Goal: Task Accomplishment & Management: Complete application form

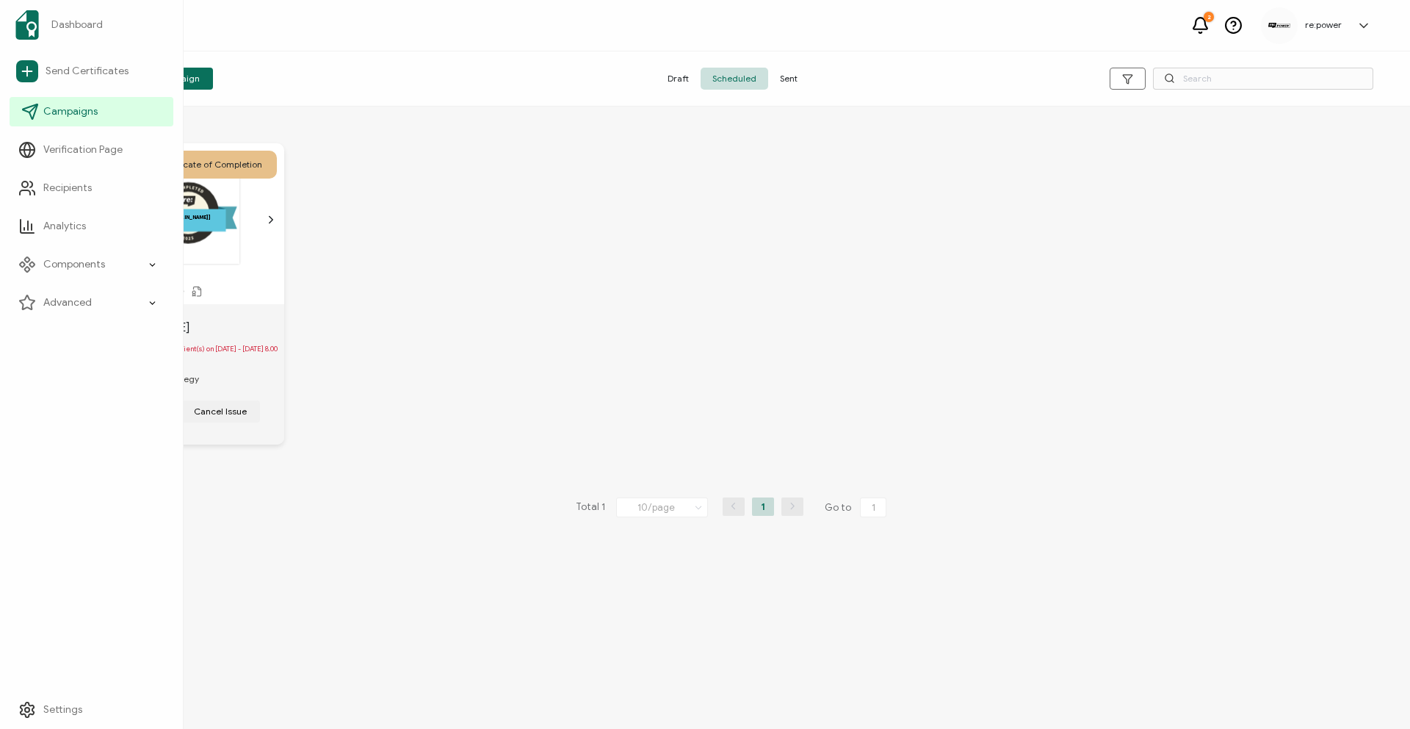
click at [37, 115] on icon at bounding box center [30, 112] width 18 height 18
click at [54, 70] on span "Send Certificates" at bounding box center [87, 71] width 83 height 15
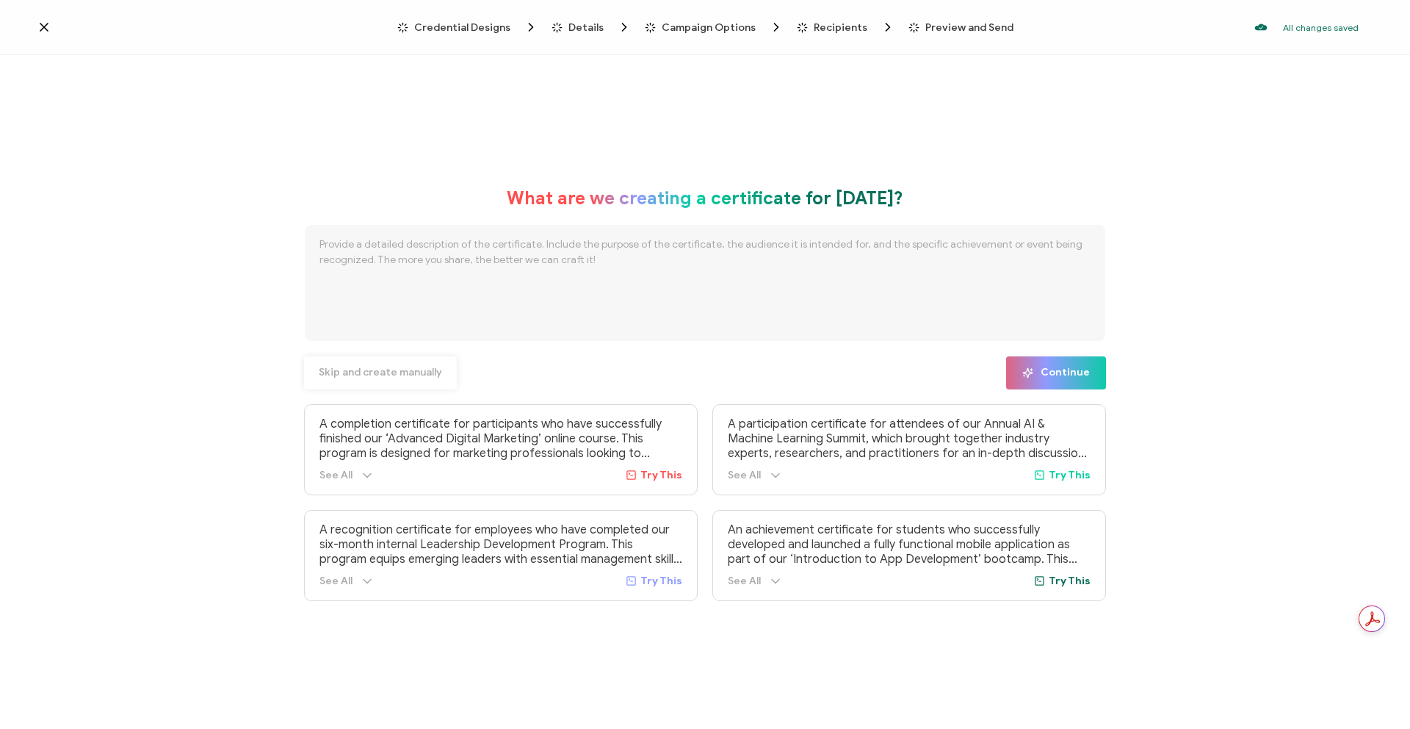
click at [365, 375] on span "Skip and create manually" at bounding box center [380, 372] width 123 height 10
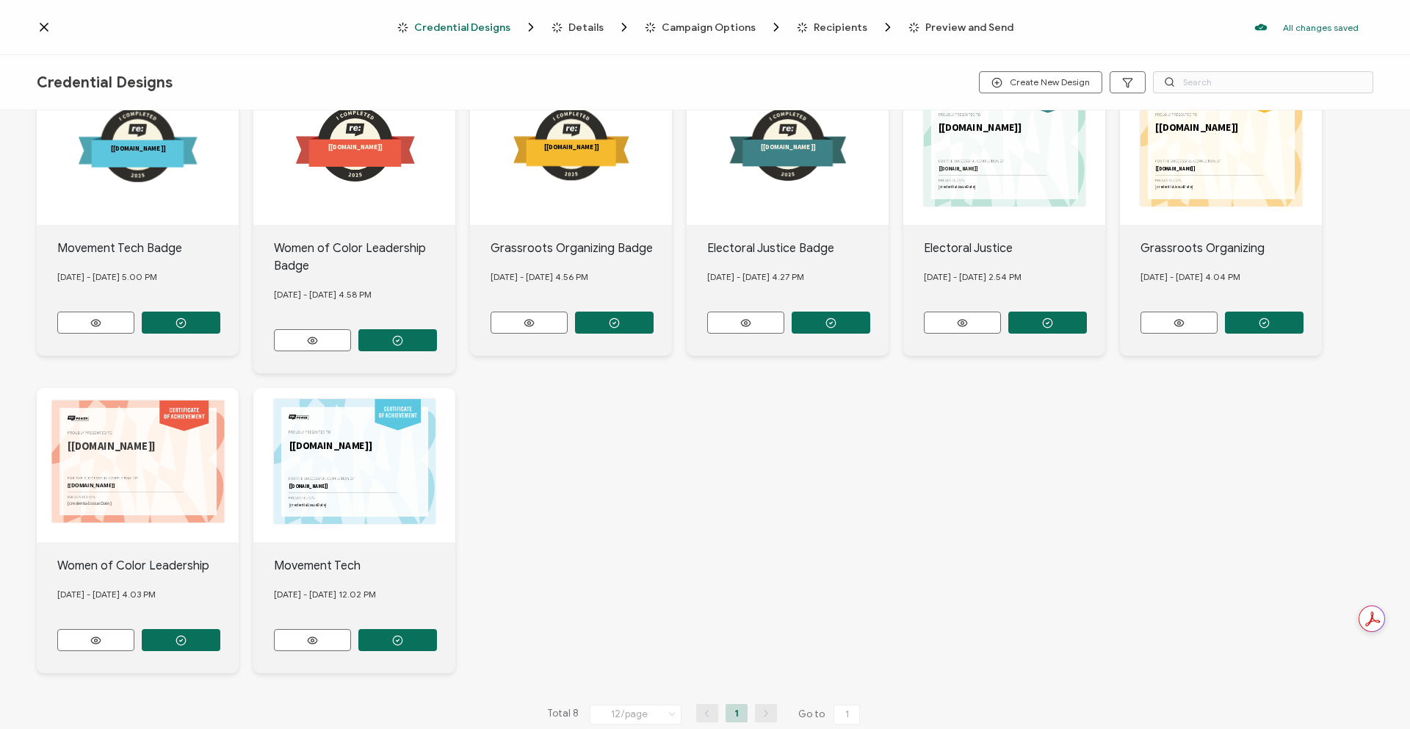
scroll to position [72, 0]
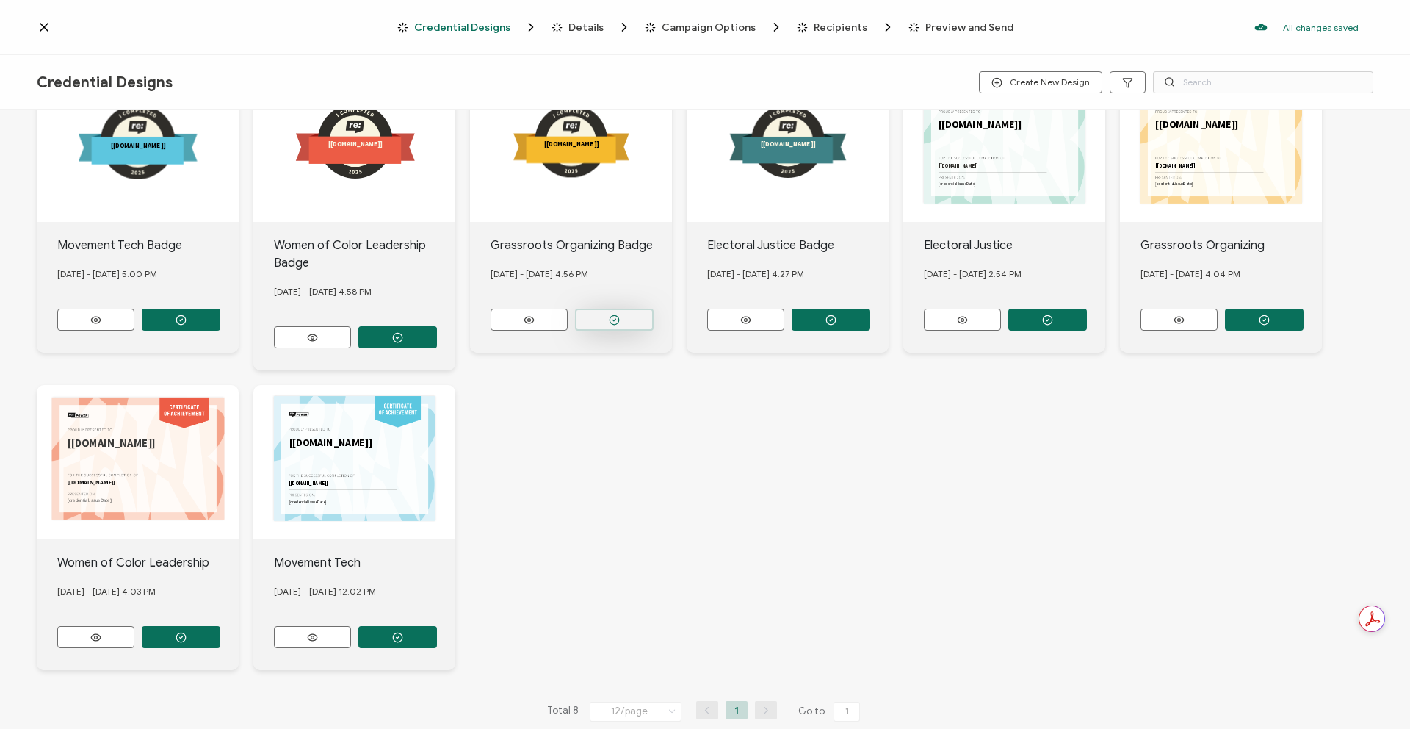
click at [588, 320] on button "button" at bounding box center [614, 320] width 79 height 22
click at [1254, 314] on button "button" at bounding box center [1264, 320] width 79 height 22
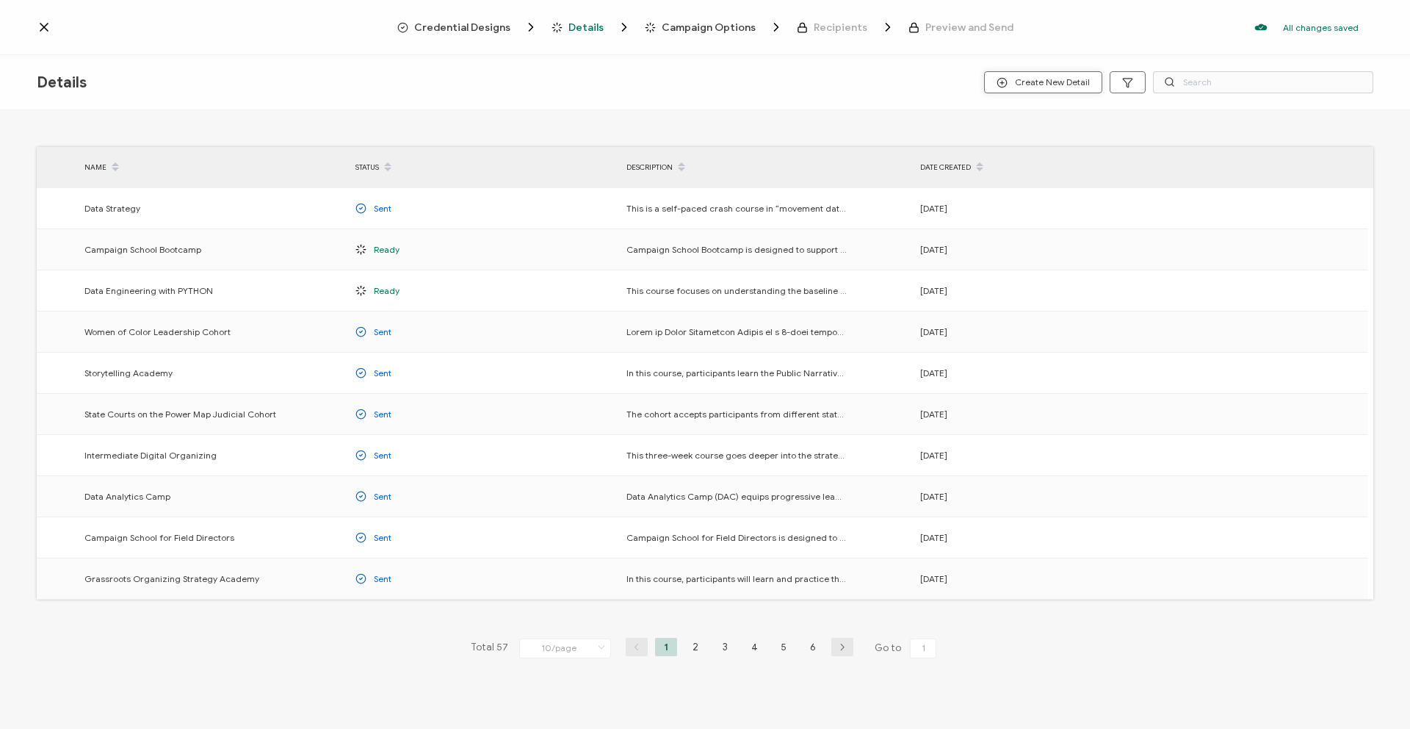
click at [1041, 80] on span "Create New Detail" at bounding box center [1043, 82] width 93 height 11
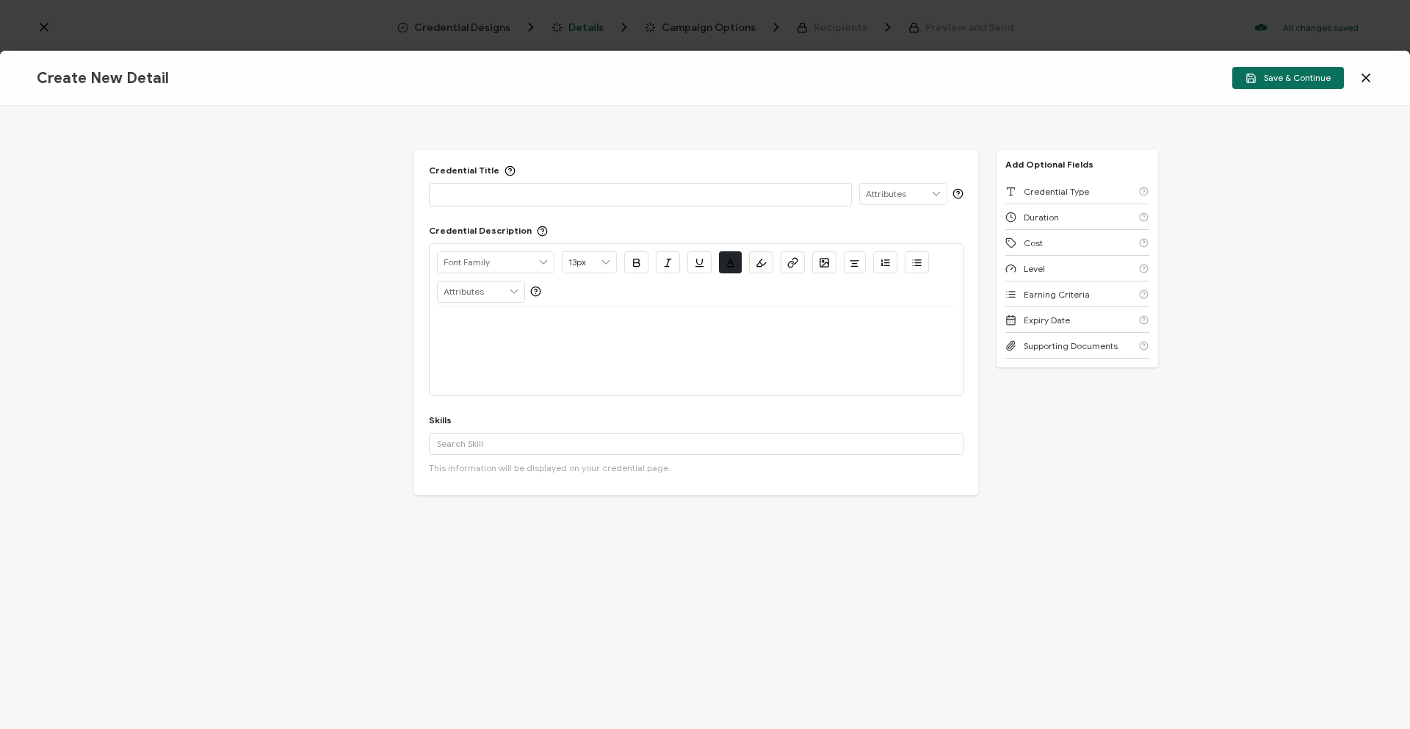
click at [648, 201] on p at bounding box center [640, 194] width 407 height 15
click at [726, 333] on div at bounding box center [696, 324] width 519 height 35
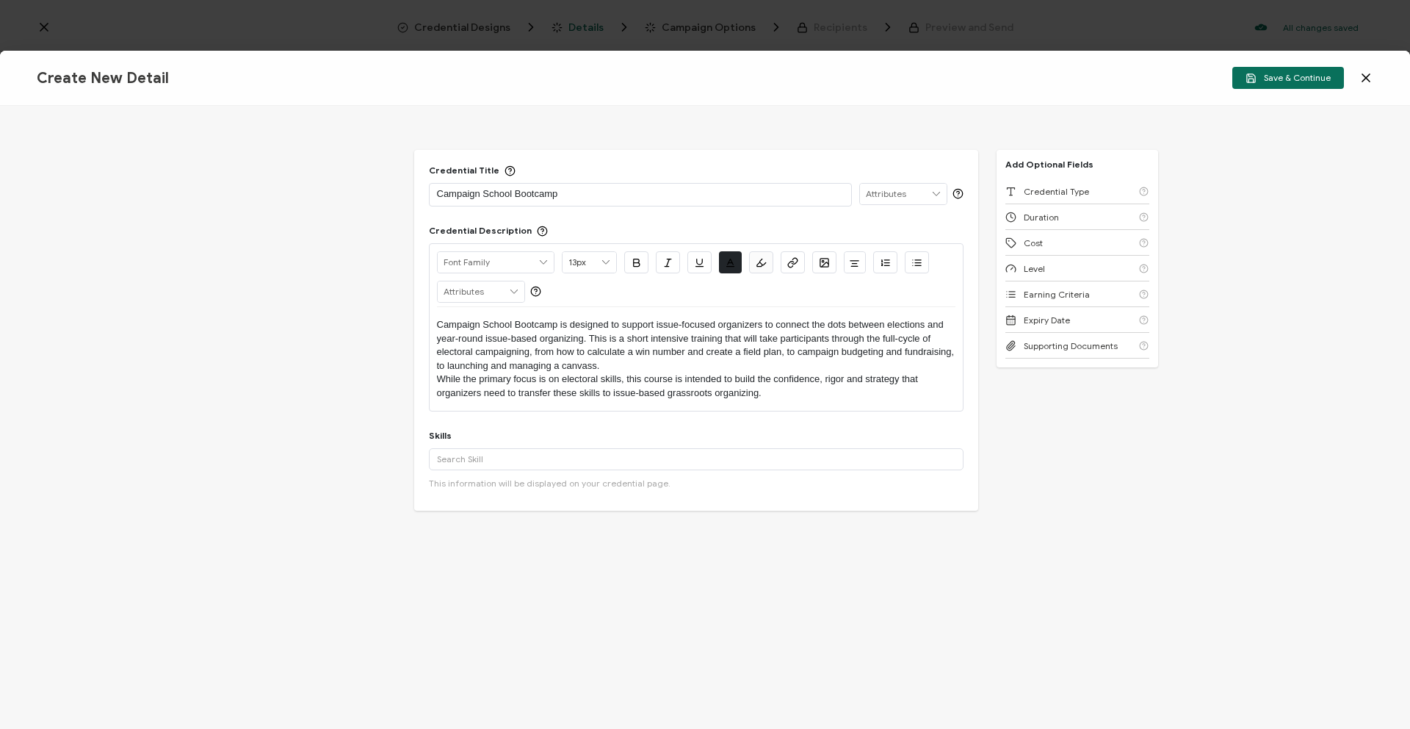
click at [438, 320] on p "Campaign School Bootcamp is designed to support issue-focused organizers to con…" at bounding box center [696, 345] width 519 height 54
click at [760, 336] on p "Campaign School Bootcamp is designed to support issue-focused organizers to con…" at bounding box center [696, 345] width 519 height 54
click at [762, 336] on p "Campaign School Bootcamp is designed to support issue-focused organizers to con…" at bounding box center [696, 345] width 519 height 54
click at [438, 383] on p "While the primary focus is on electoral skills, this course is intended to buil…" at bounding box center [696, 385] width 519 height 27
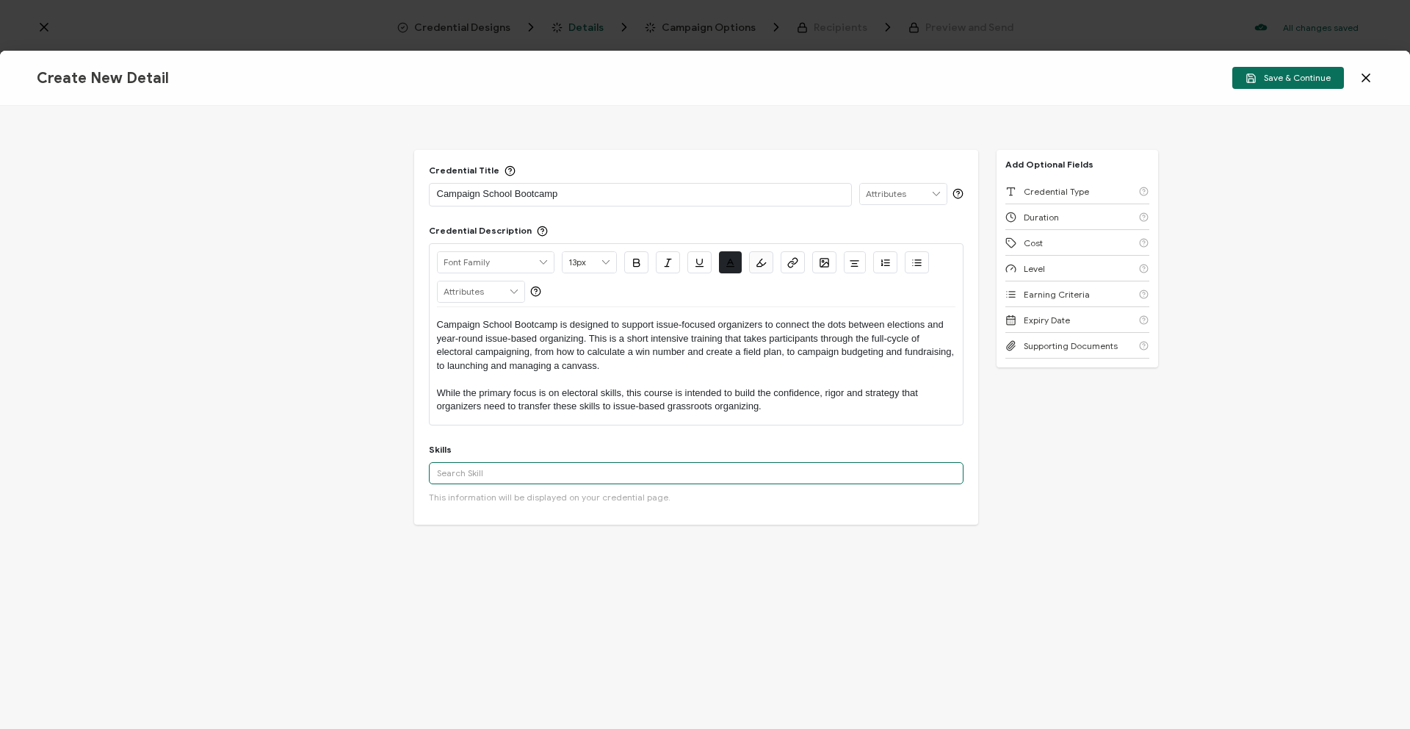
click at [444, 480] on input "text" at bounding box center [696, 473] width 535 height 22
click at [511, 526] on div "Political Campaigns" at bounding box center [696, 528] width 535 height 25
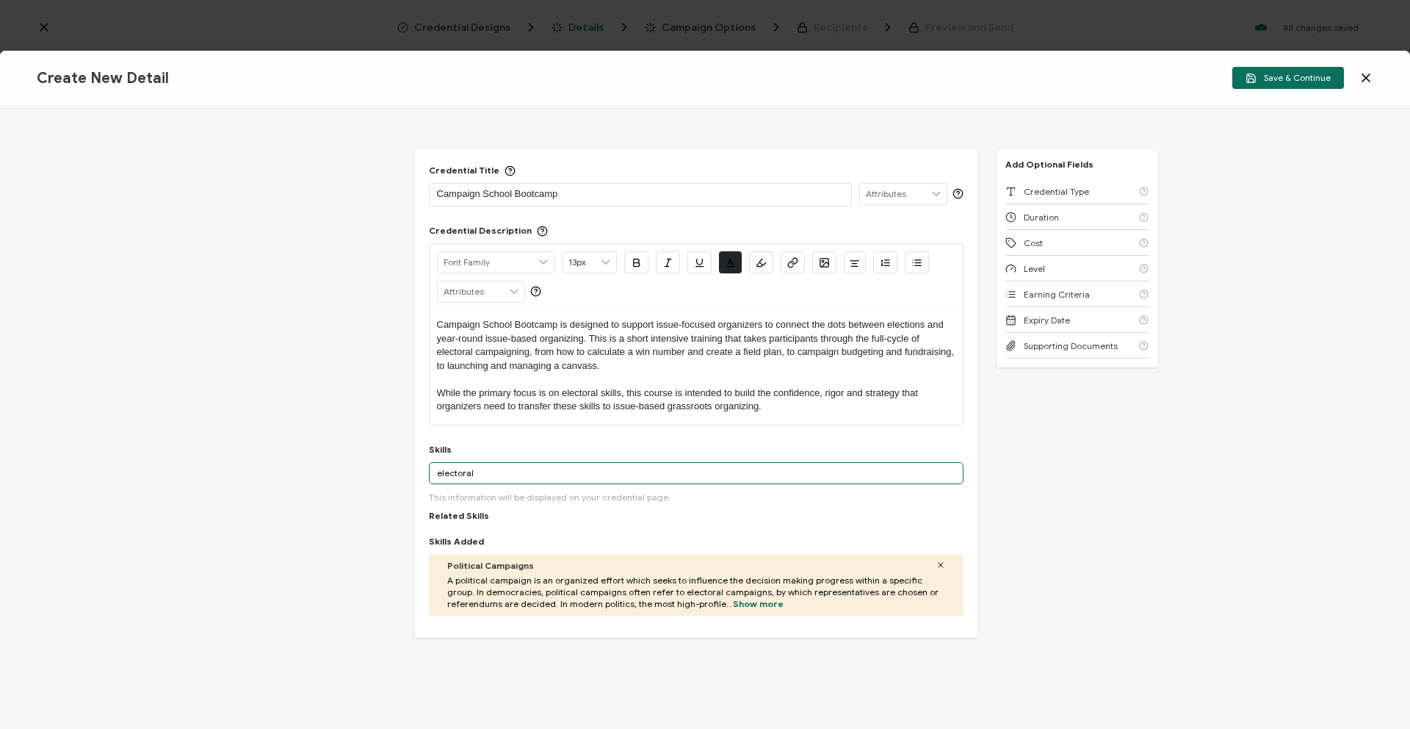
click at [492, 475] on input "electoral" at bounding box center [696, 473] width 535 height 22
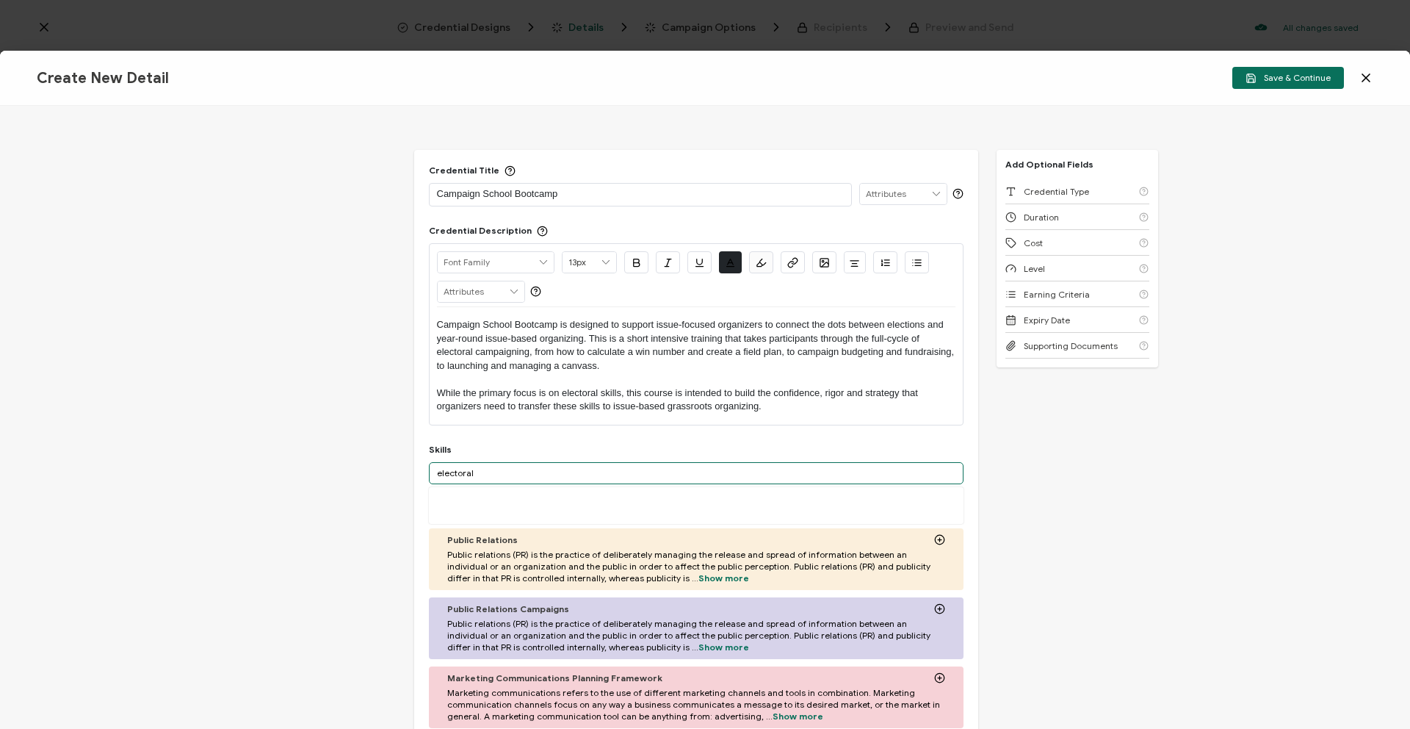
drag, startPoint x: 493, startPoint y: 472, endPoint x: 391, endPoint y: 459, distance: 102.9
click at [391, 459] on div "Credential Title Campaign School Bootcamp ISSUER Issuer Name Credential Descrip…" at bounding box center [705, 417] width 1410 height 623
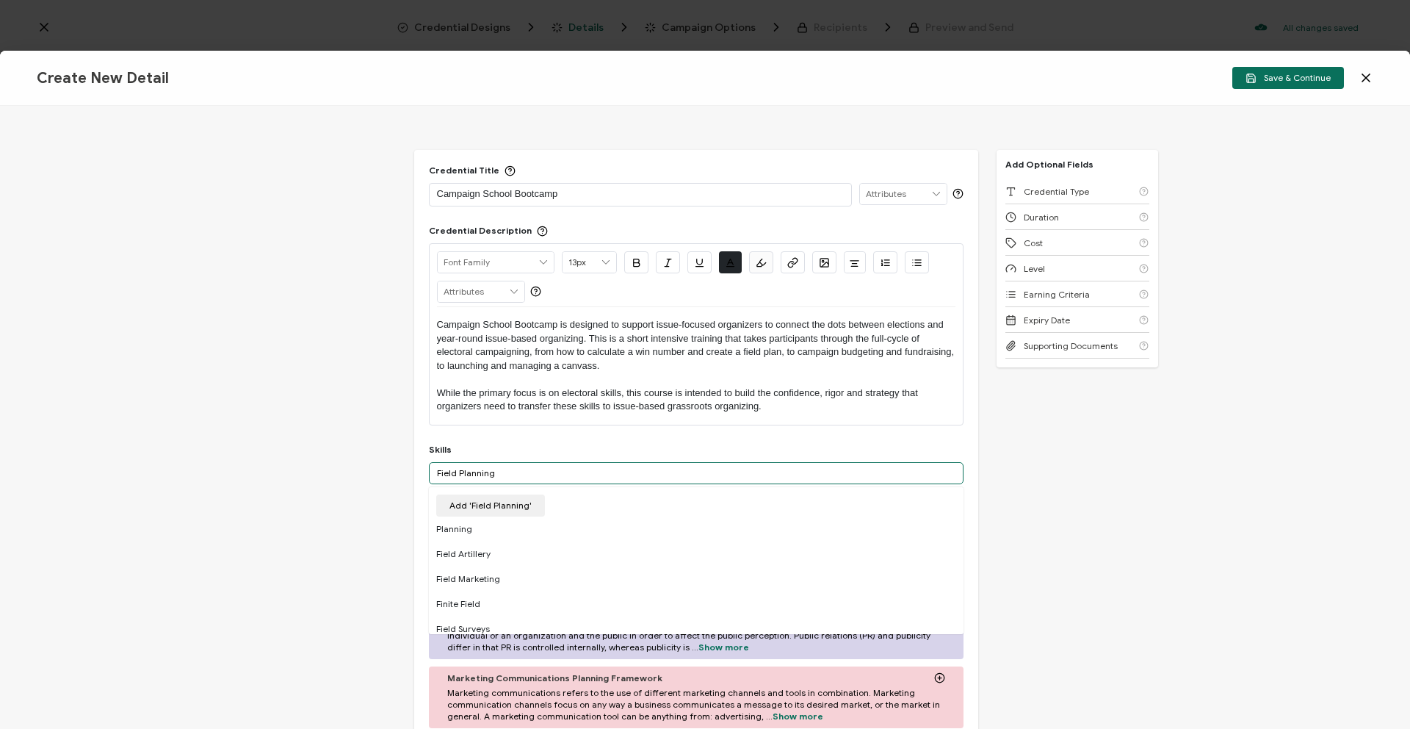
click at [442, 470] on input "Field Planning" at bounding box center [696, 473] width 535 height 22
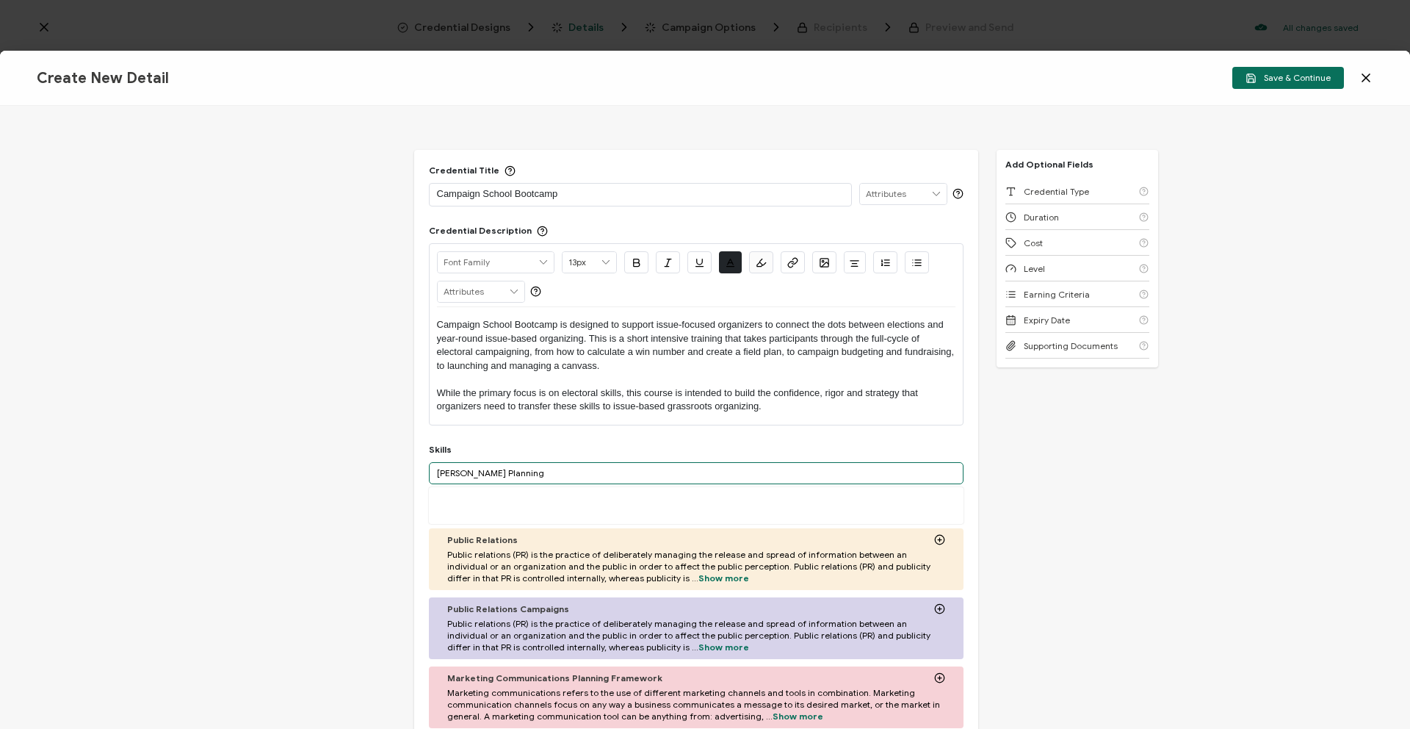
type input "Field Planning"
click at [572, 476] on input "Field Planning" at bounding box center [696, 473] width 535 height 22
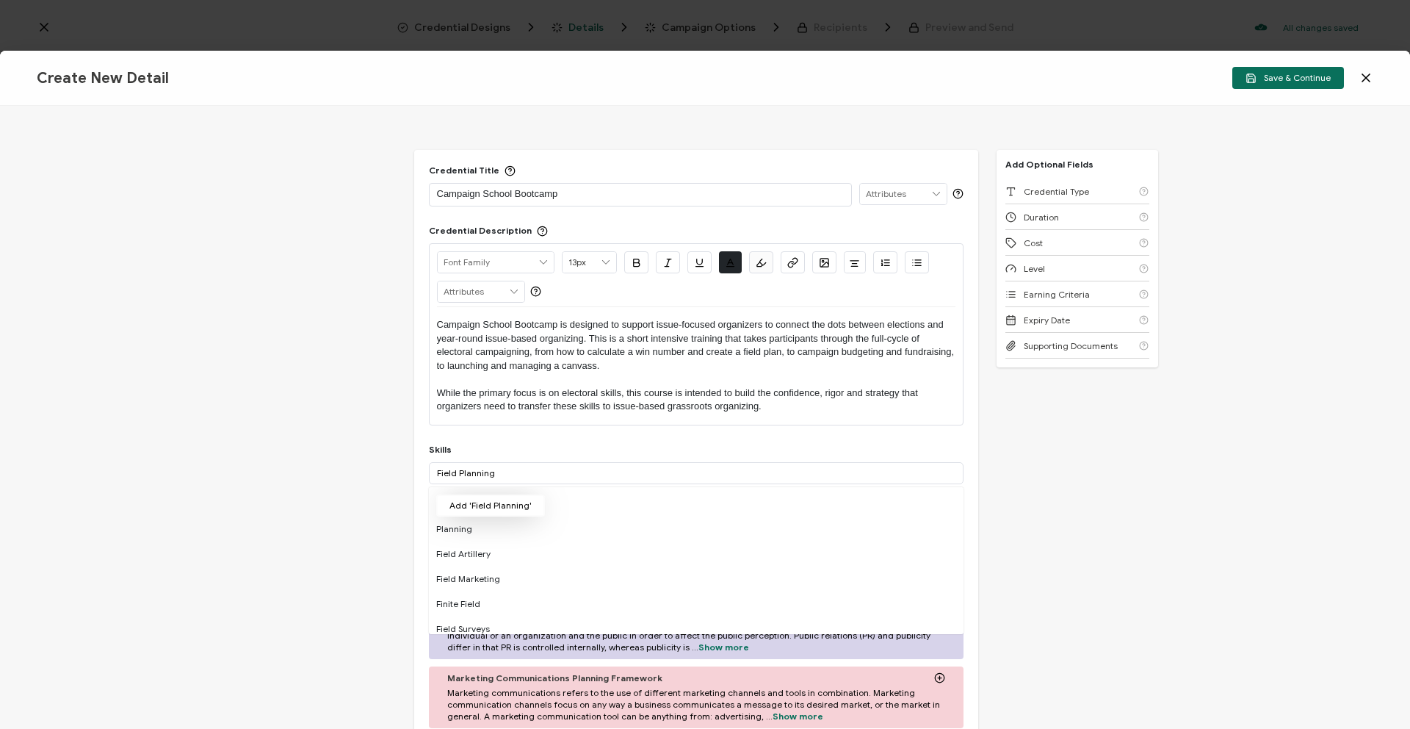
click at [532, 507] on button "Add 'Field Planning'" at bounding box center [490, 505] width 109 height 22
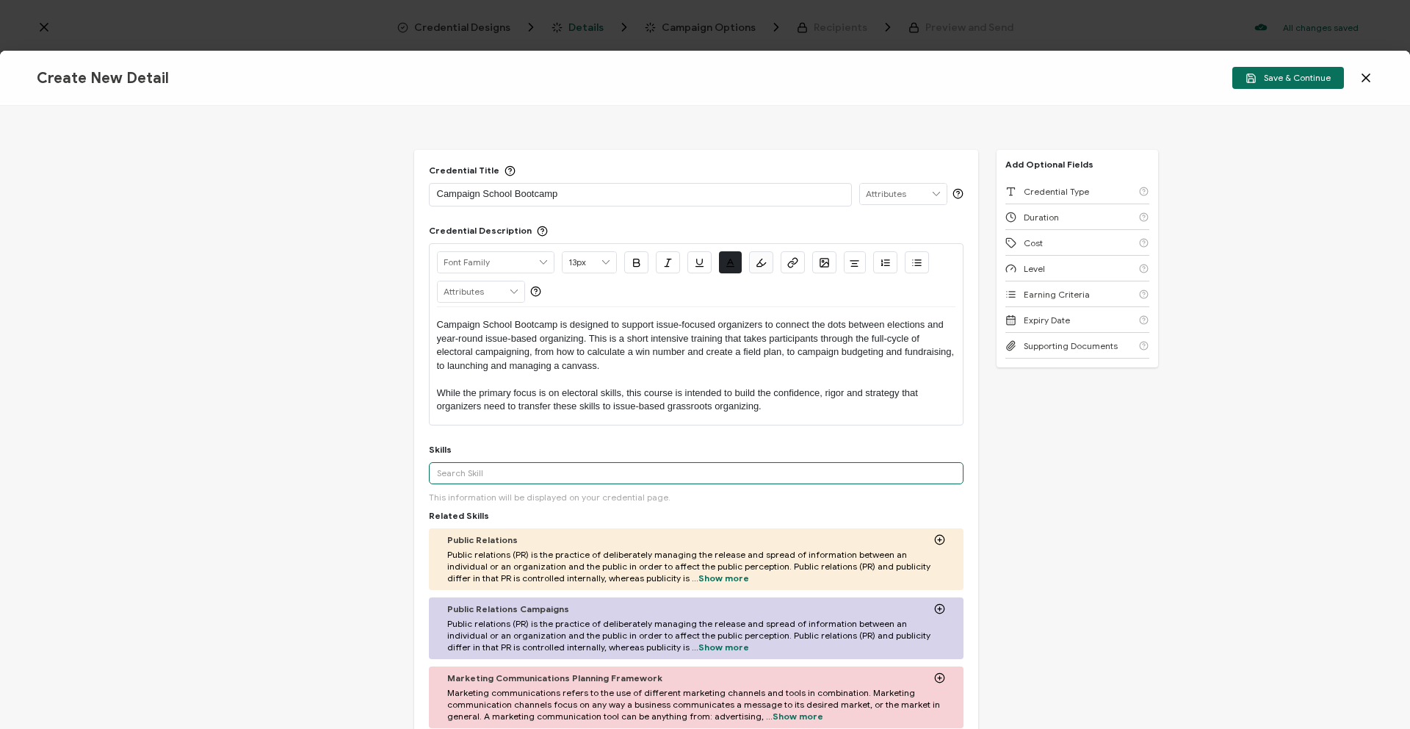
click at [505, 469] on input "text" at bounding box center [696, 473] width 535 height 22
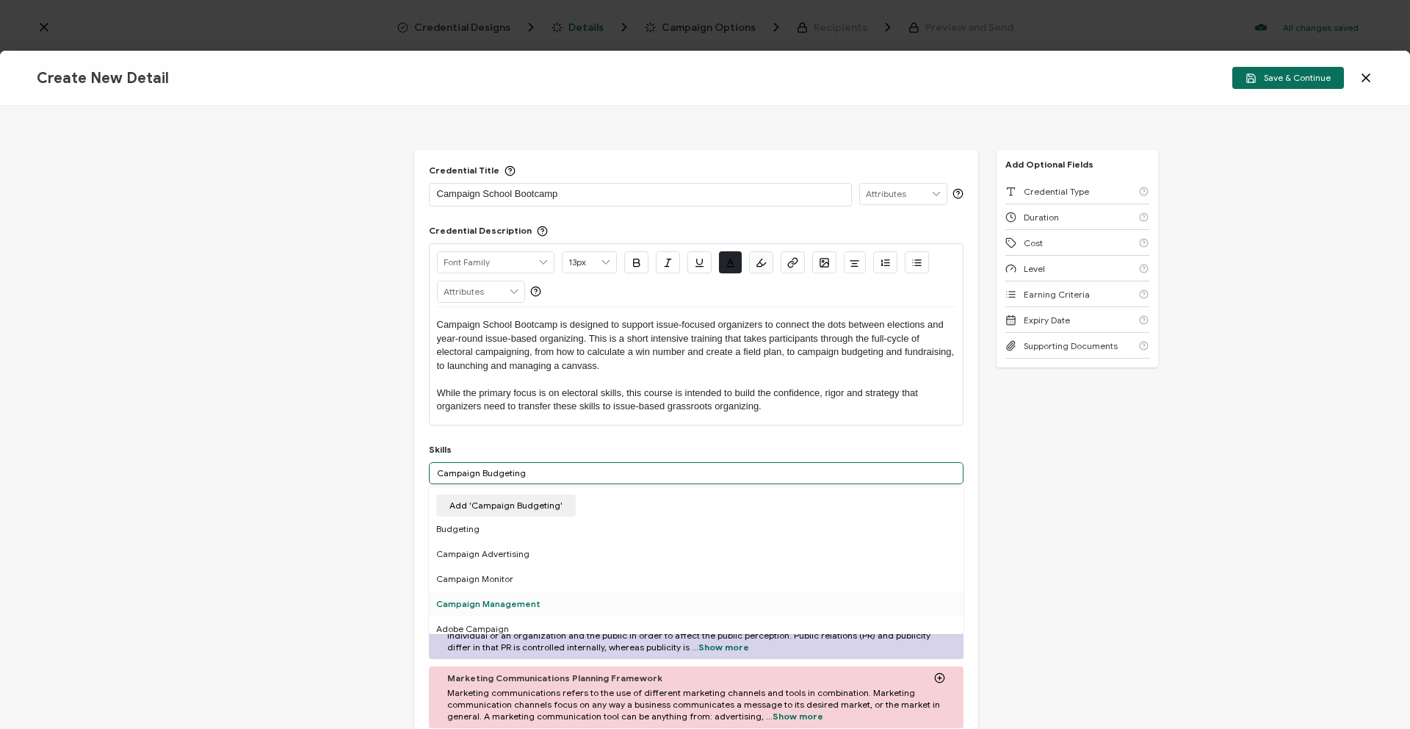
type input "Campaign Budgeting"
click at [519, 600] on div "Campaign Management" at bounding box center [696, 603] width 535 height 25
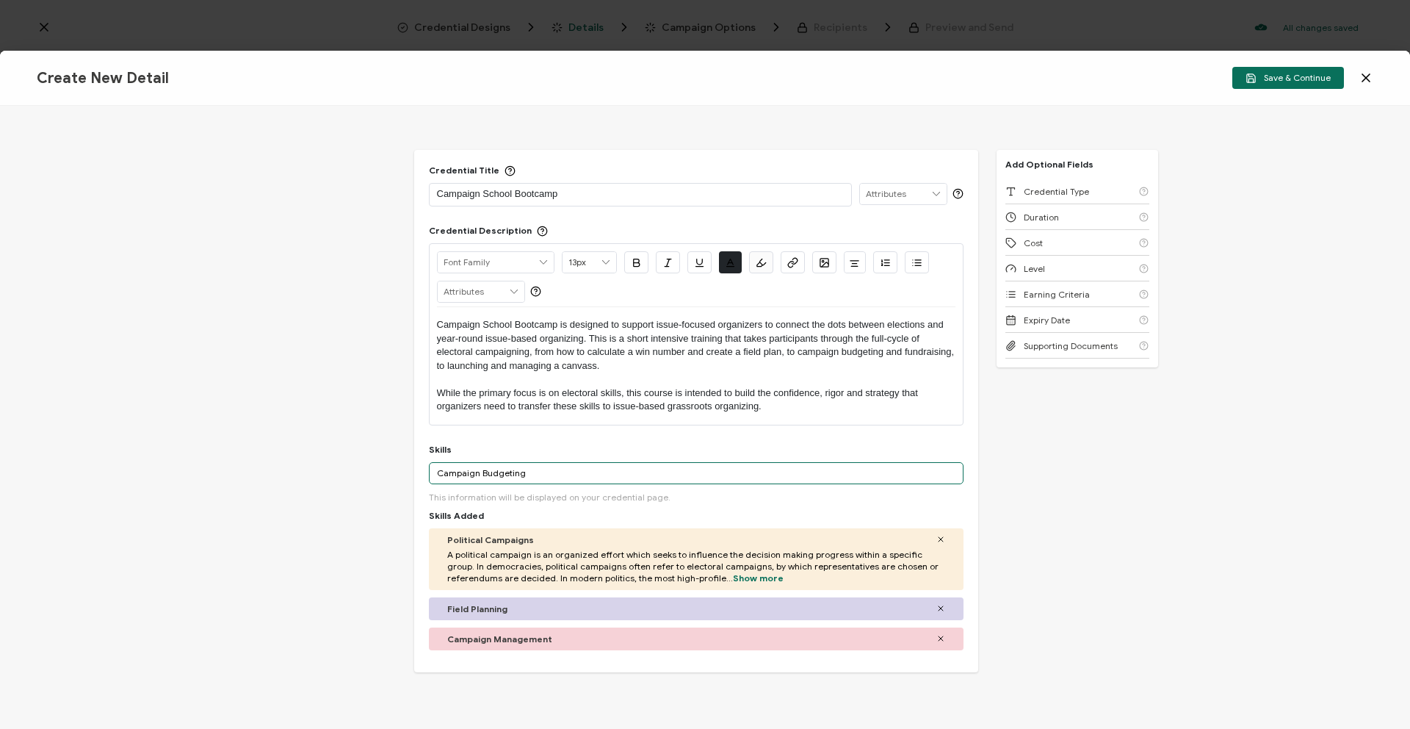
click at [541, 469] on input "Campaign Budgeting" at bounding box center [696, 473] width 535 height 22
drag, startPoint x: 544, startPoint y: 469, endPoint x: 509, endPoint y: 468, distance: 35.3
click at [509, 468] on input "Campaign Budgeting" at bounding box center [696, 473] width 535 height 22
click at [533, 477] on input "Campaign Budgeting" at bounding box center [696, 473] width 535 height 22
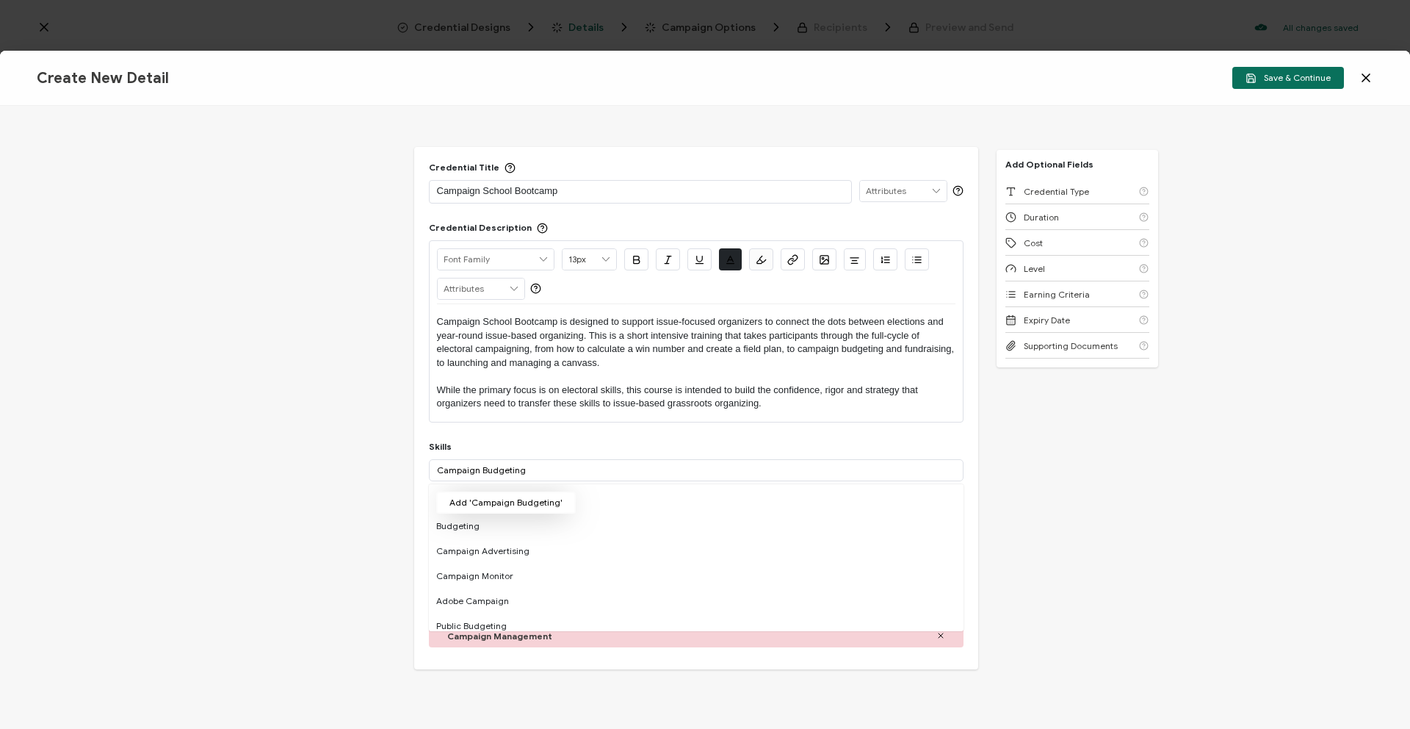
click at [536, 497] on button "Add 'Campaign Budgeting'" at bounding box center [506, 502] width 140 height 22
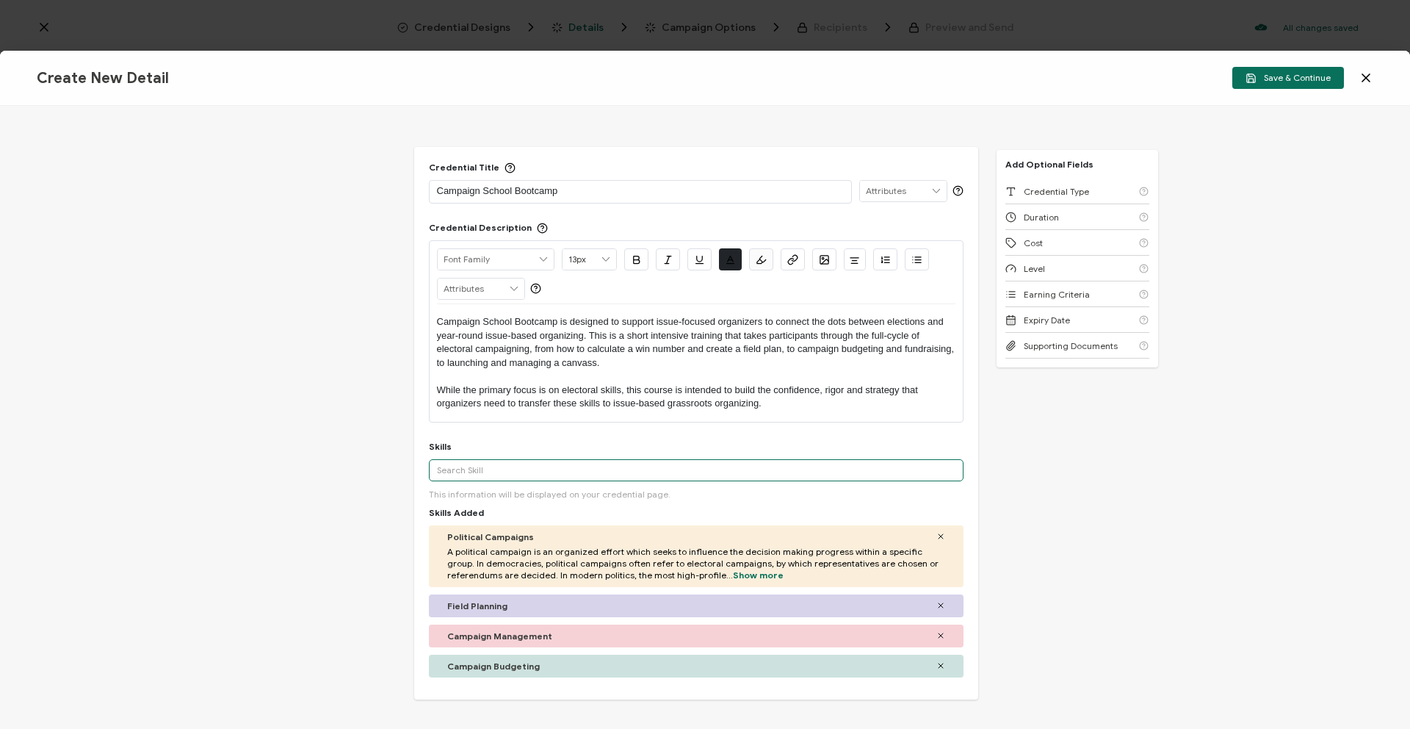
click at [522, 462] on input "text" at bounding box center [696, 470] width 535 height 22
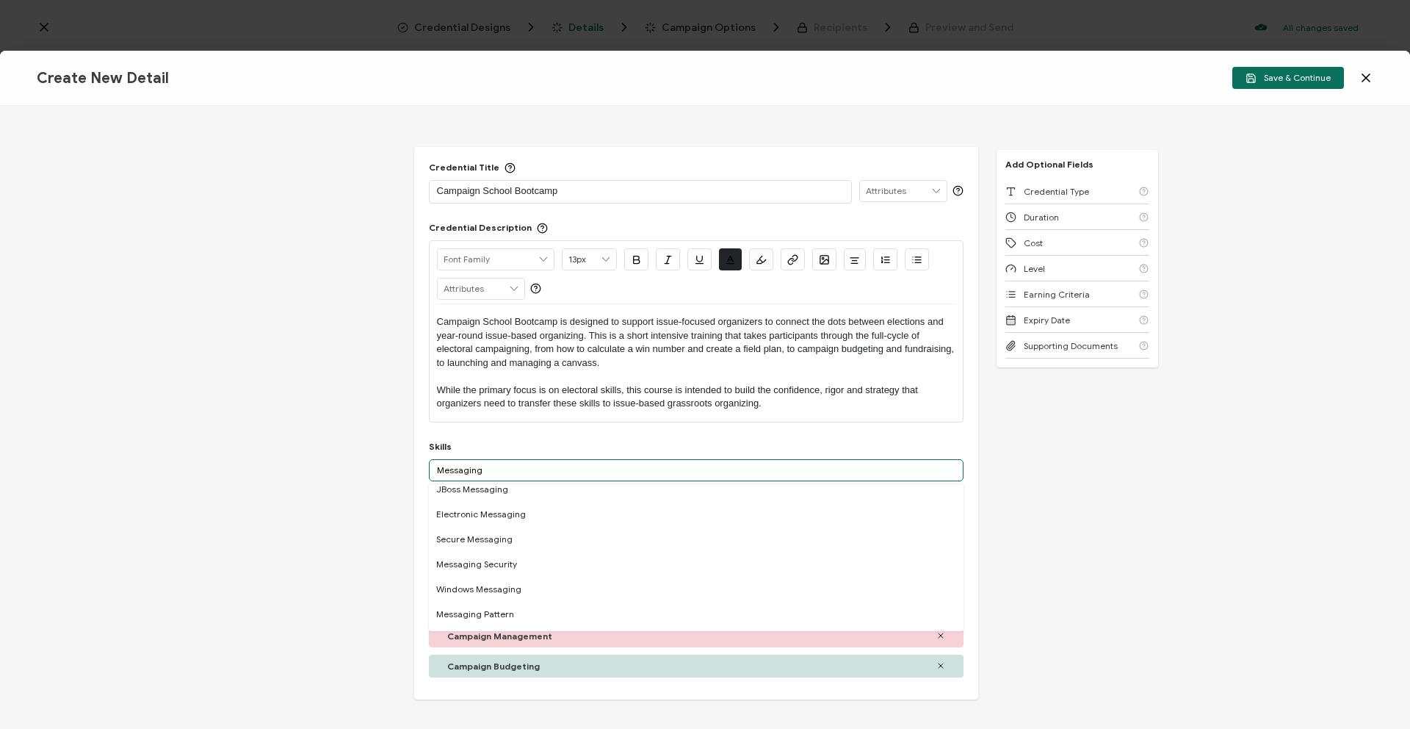
scroll to position [137, 0]
drag, startPoint x: 527, startPoint y: 469, endPoint x: 423, endPoint y: 473, distance: 103.7
click at [423, 473] on div "Credential Title Campaign School Bootcamp ISSUER Issuer Name Credential Descrip…" at bounding box center [696, 423] width 564 height 552
click at [530, 461] on input "Storytelling" at bounding box center [696, 470] width 535 height 22
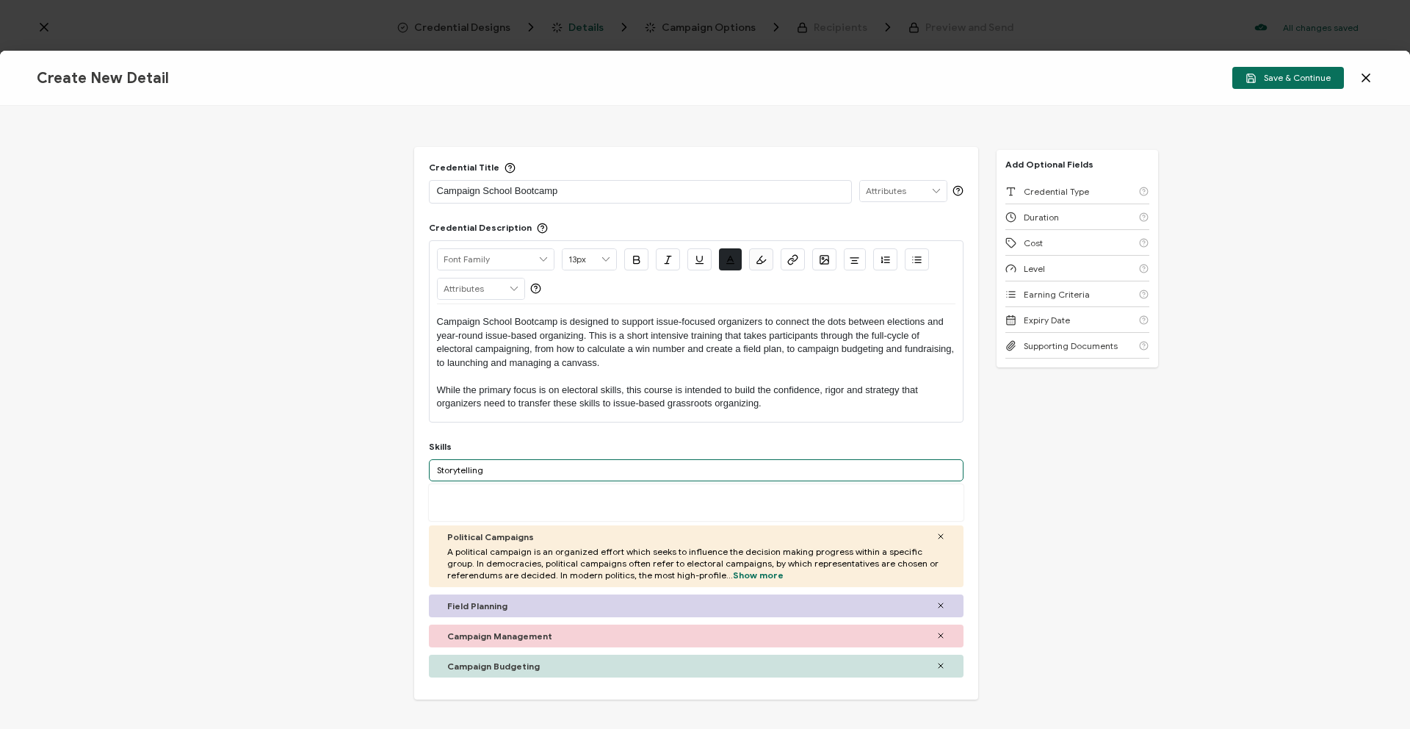
drag, startPoint x: 530, startPoint y: 461, endPoint x: 405, endPoint y: 459, distance: 124.9
click at [405, 459] on div "Credential Title Campaign School Bootcamp ISSUER Issuer Name Credential Descrip…" at bounding box center [705, 417] width 1410 height 623
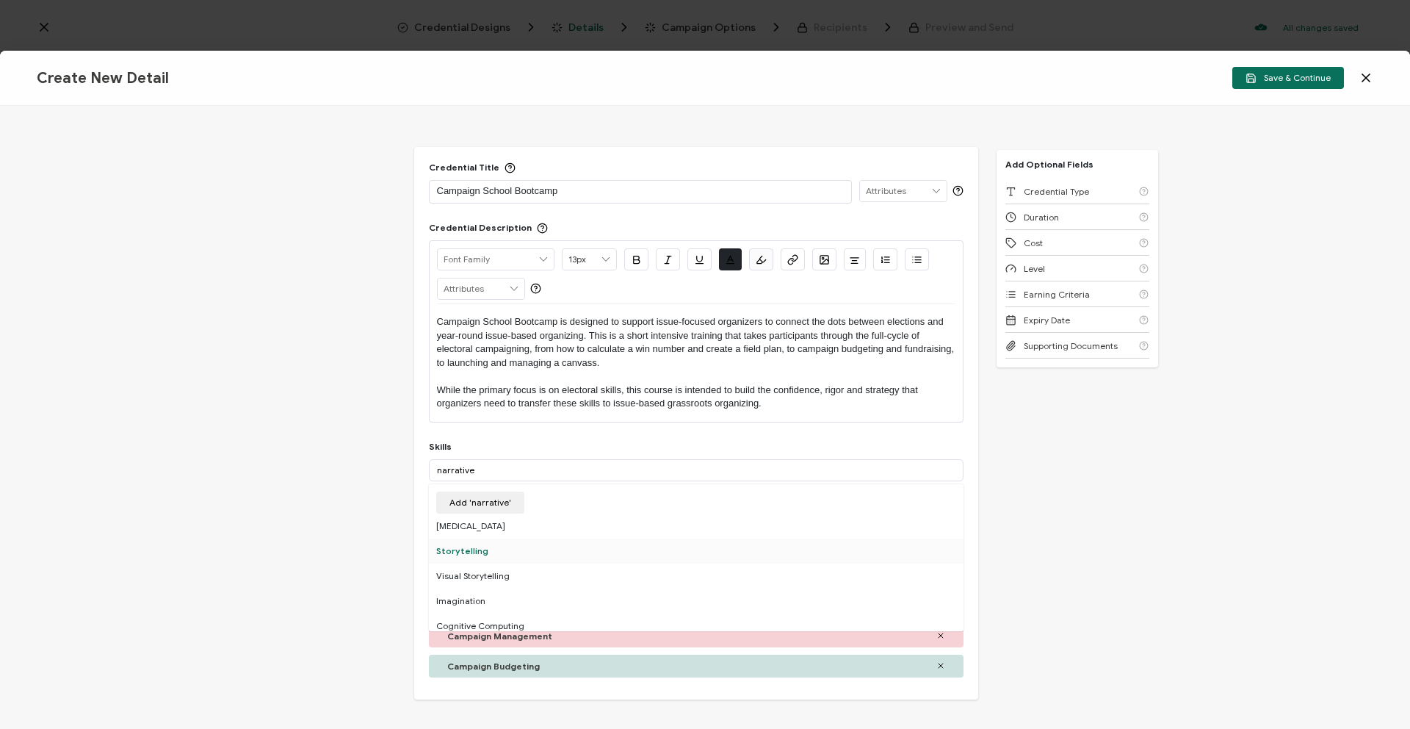
click at [483, 539] on div "Storytelling" at bounding box center [696, 550] width 535 height 25
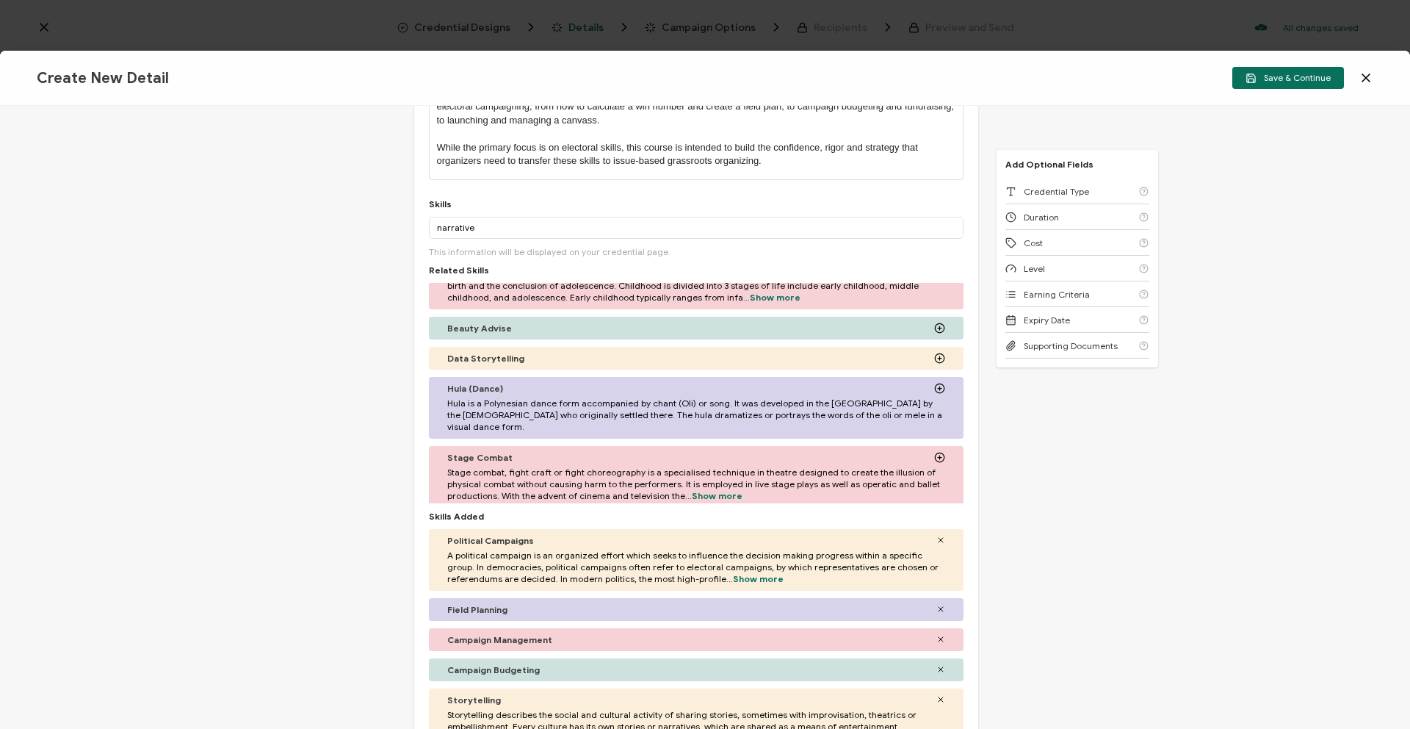
scroll to position [422, 0]
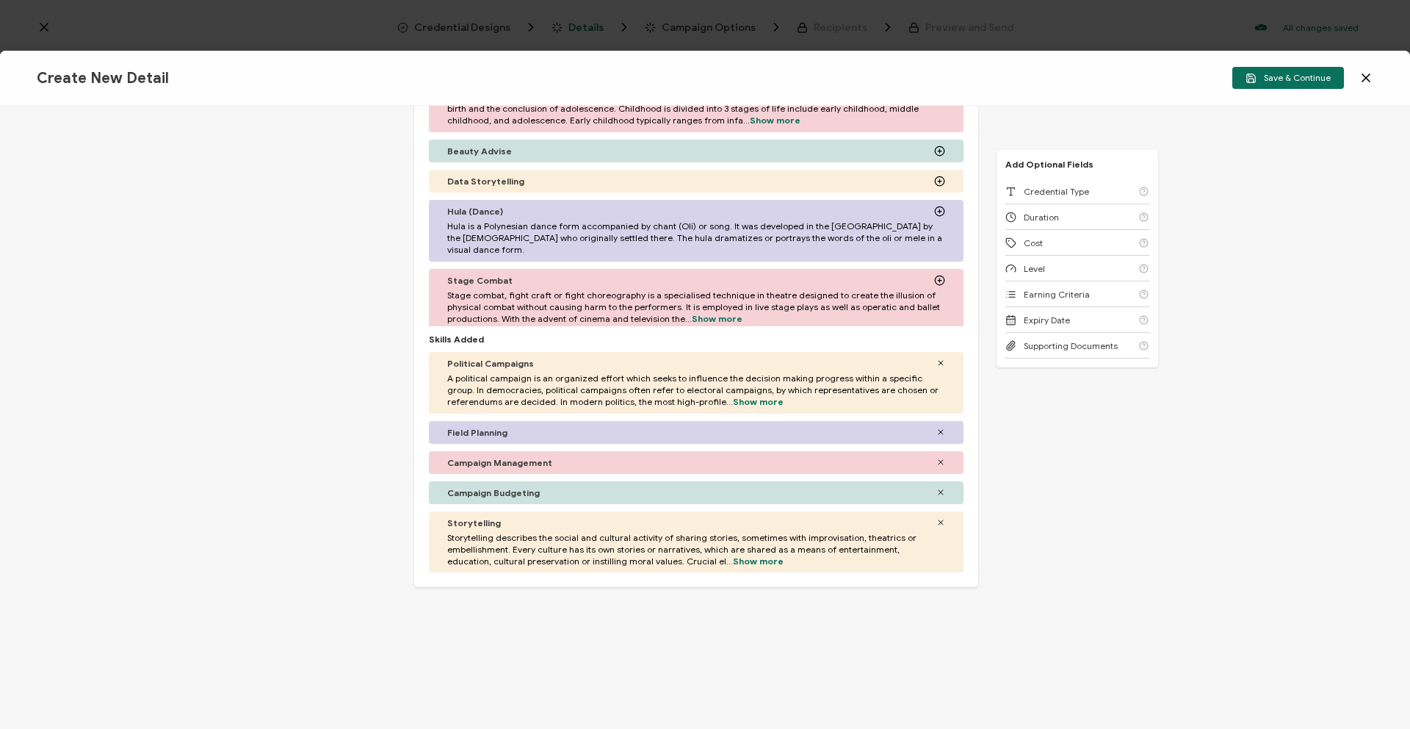
click at [937, 519] on icon at bounding box center [941, 522] width 9 height 9
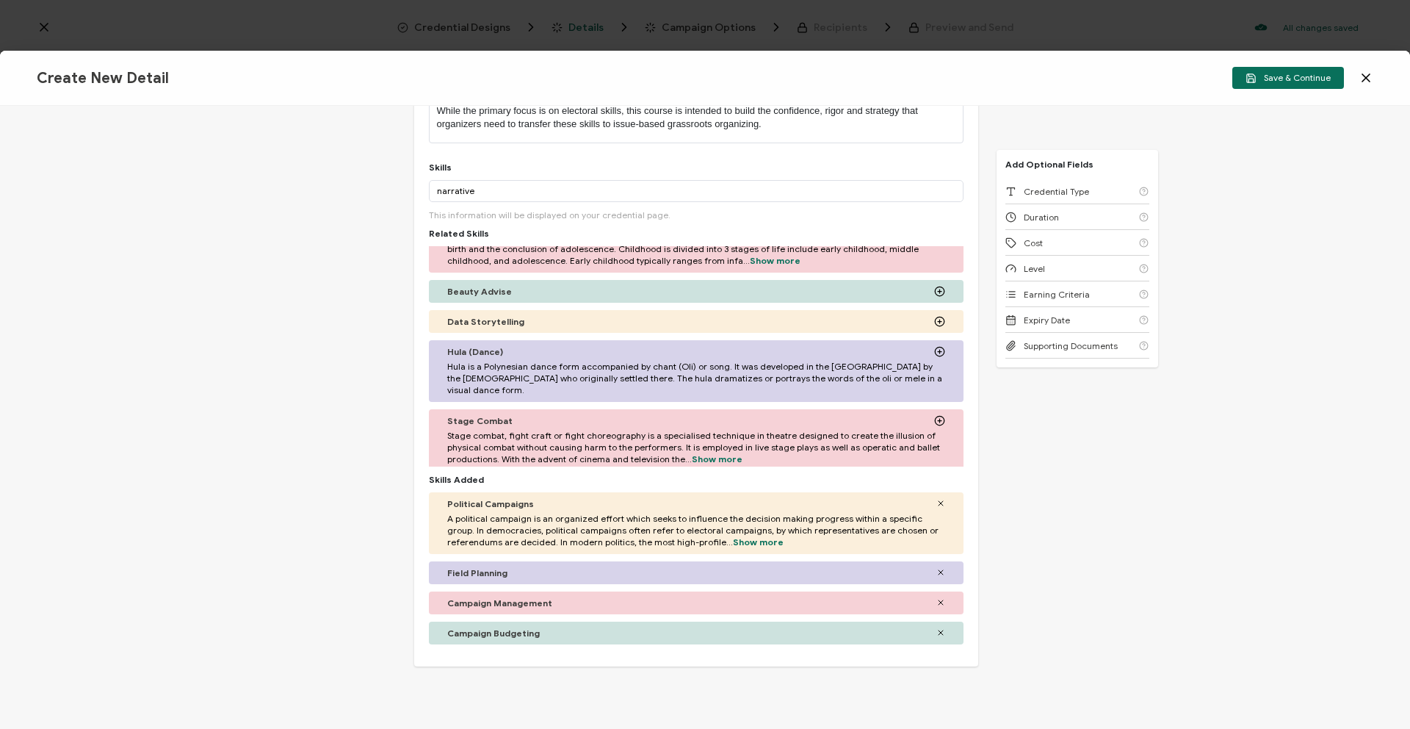
scroll to position [103, 0]
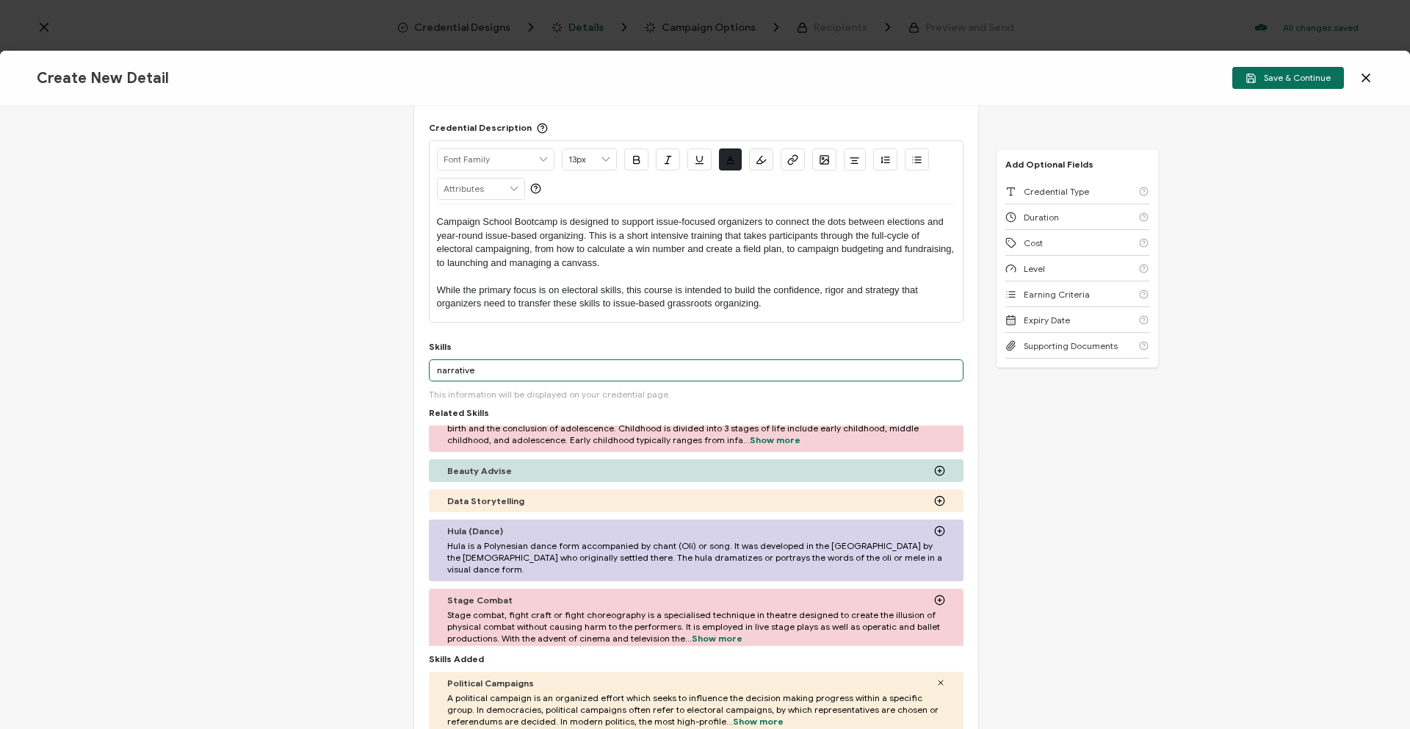
click at [538, 362] on input "narrative" at bounding box center [696, 370] width 535 height 22
drag, startPoint x: 526, startPoint y: 367, endPoint x: 411, endPoint y: 359, distance: 115.6
click at [411, 359] on div "Credential Title Campaign School Bootcamp ISSUER Issuer Name Credential Descrip…" at bounding box center [705, 417] width 1410 height 623
click at [482, 367] on input "narrative" at bounding box center [696, 370] width 535 height 22
drag, startPoint x: 486, startPoint y: 369, endPoint x: 425, endPoint y: 364, distance: 60.5
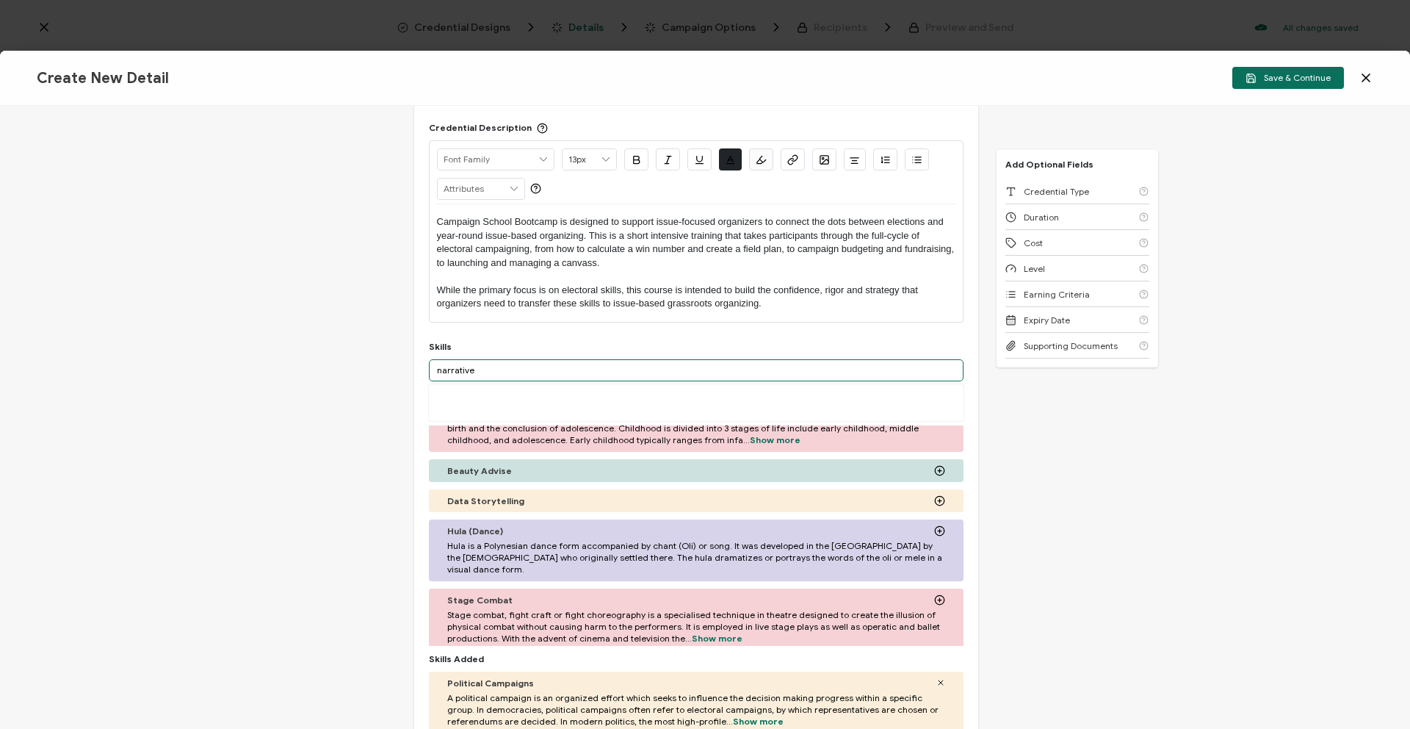
click at [425, 364] on div "Credential Title Campaign School Bootcamp ISSUER Issuer Name Credential Descrip…" at bounding box center [696, 446] width 564 height 798
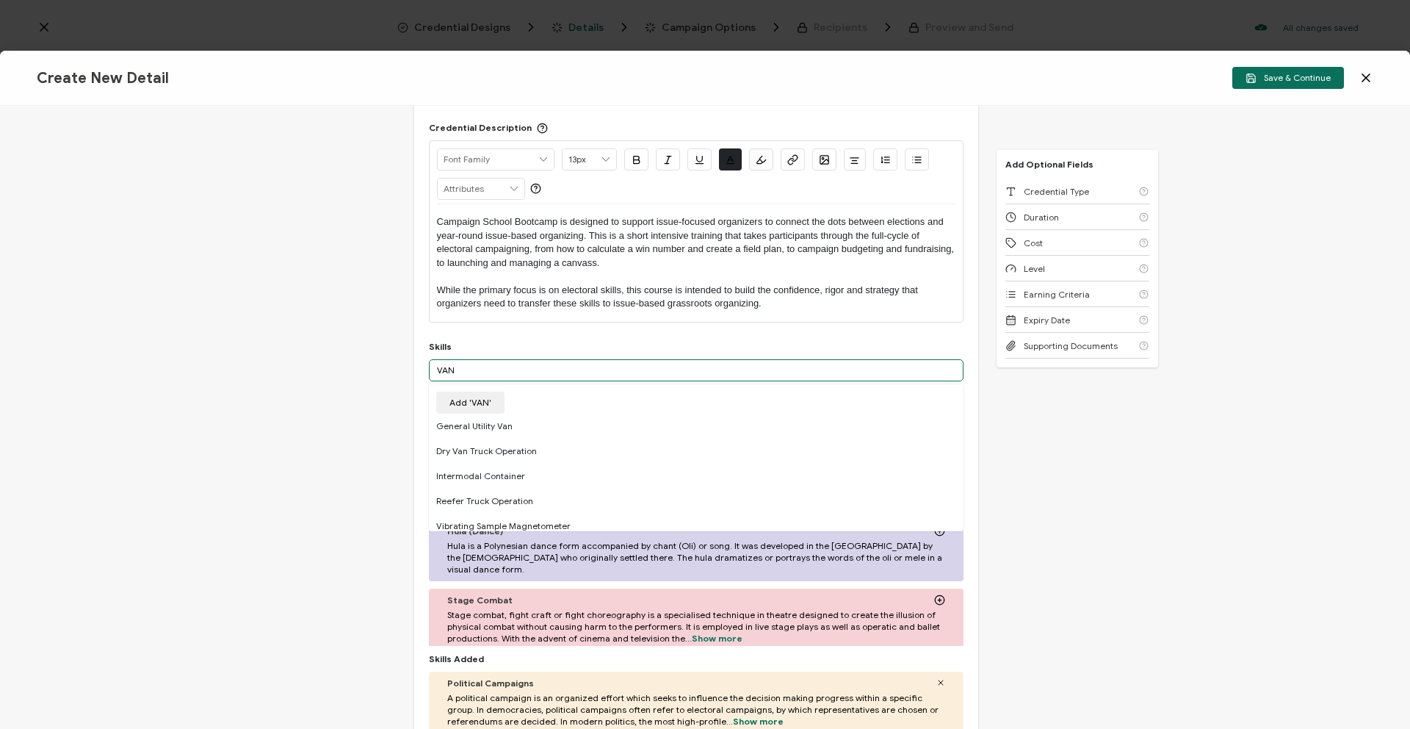
drag, startPoint x: 491, startPoint y: 374, endPoint x: 430, endPoint y: 364, distance: 61.7
click at [430, 364] on input "VAN" at bounding box center [696, 370] width 535 height 22
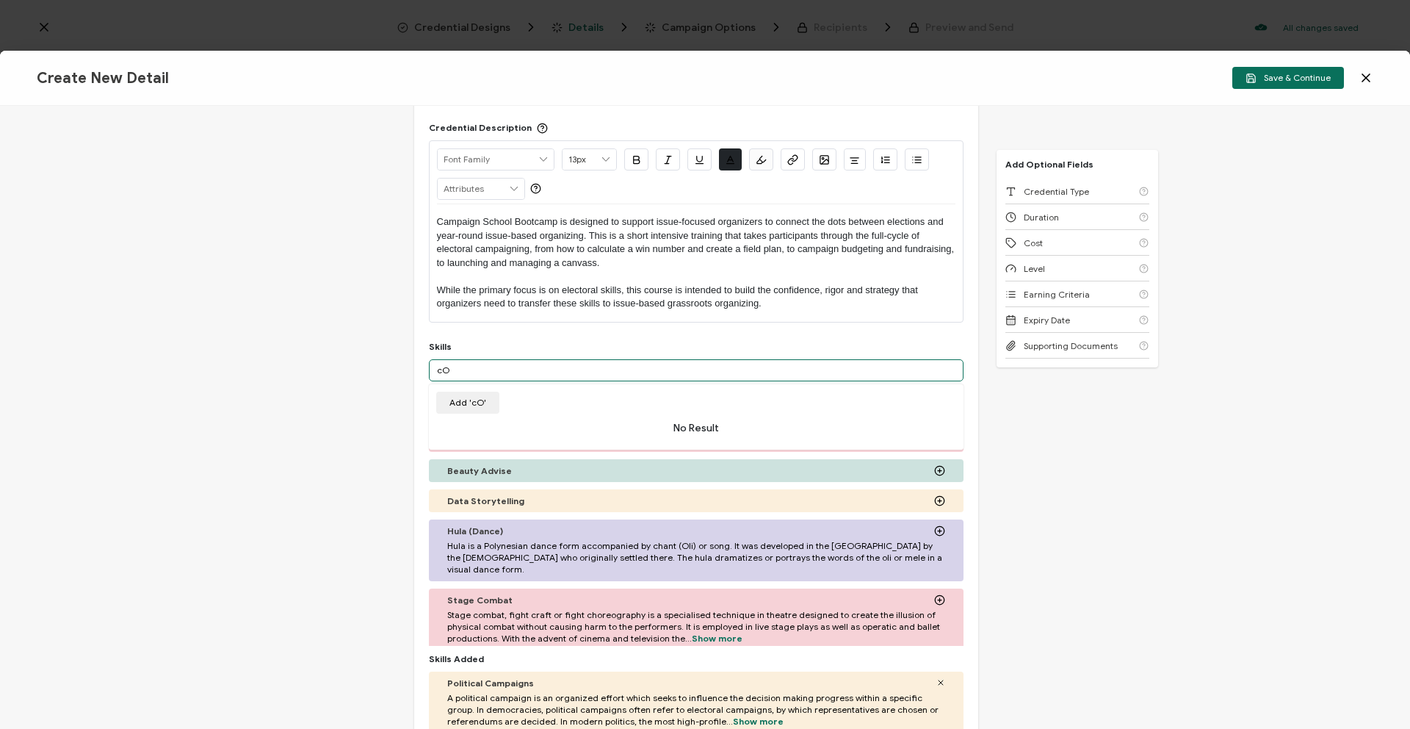
type input "c"
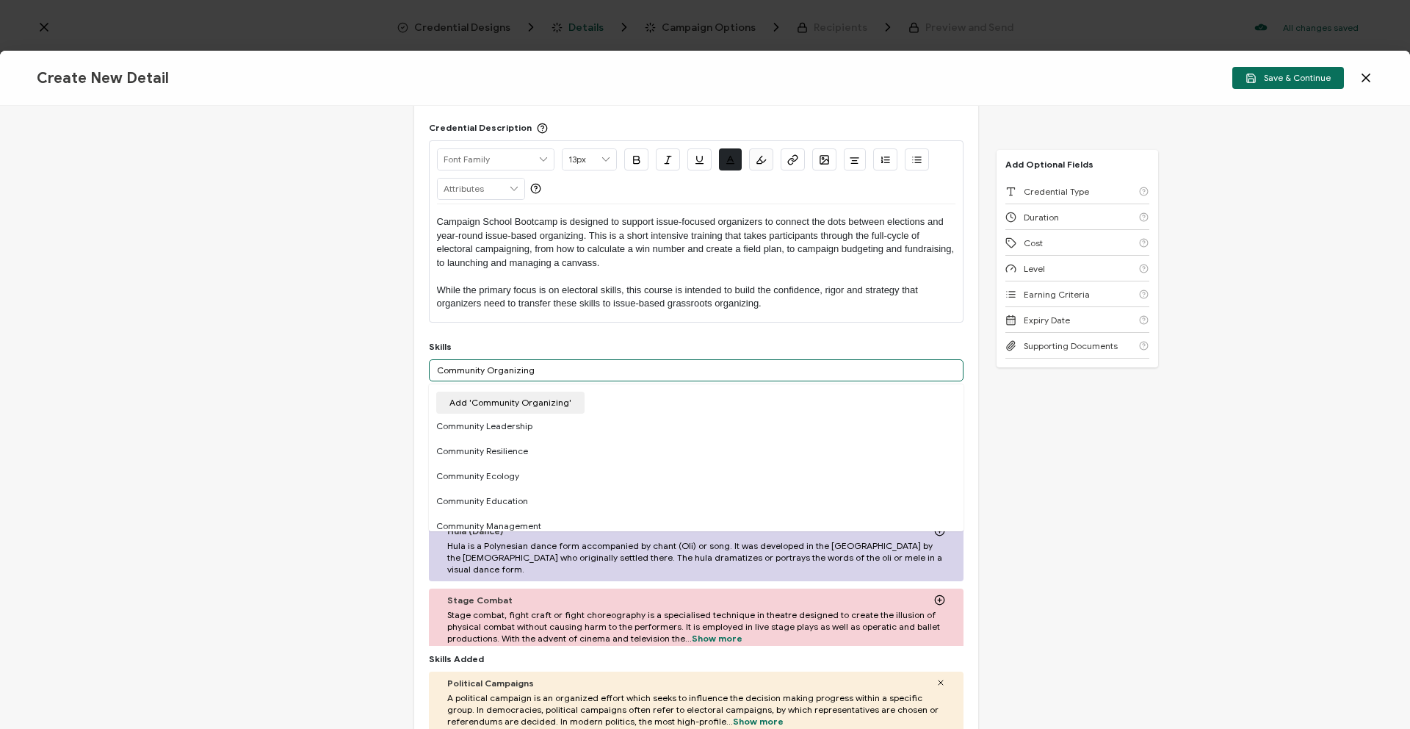
drag, startPoint x: 475, startPoint y: 368, endPoint x: 406, endPoint y: 365, distance: 69.1
click at [406, 365] on div "Credential Title Campaign School Bootcamp ISSUER Issuer Name Credential Descrip…" at bounding box center [705, 417] width 1410 height 623
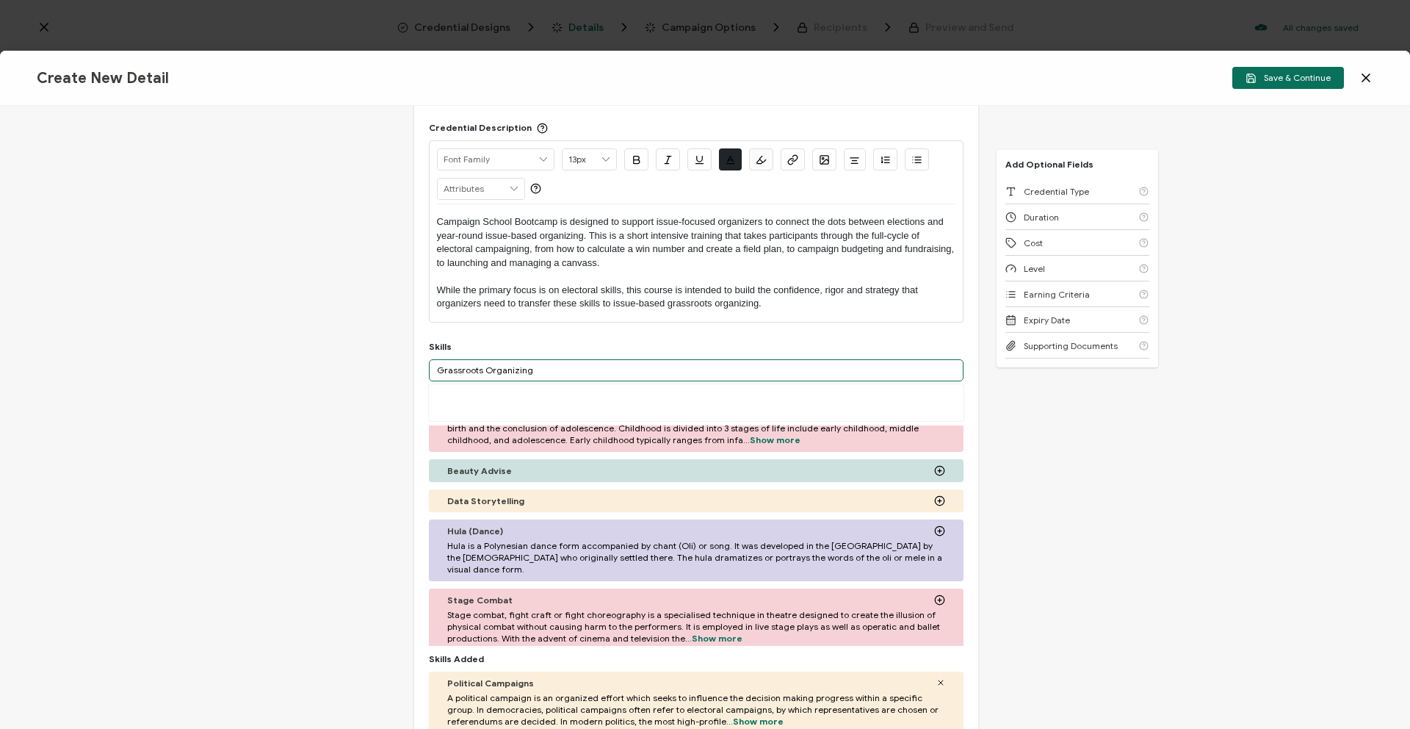
click at [535, 368] on input "Grassroots Organizing" at bounding box center [696, 370] width 535 height 22
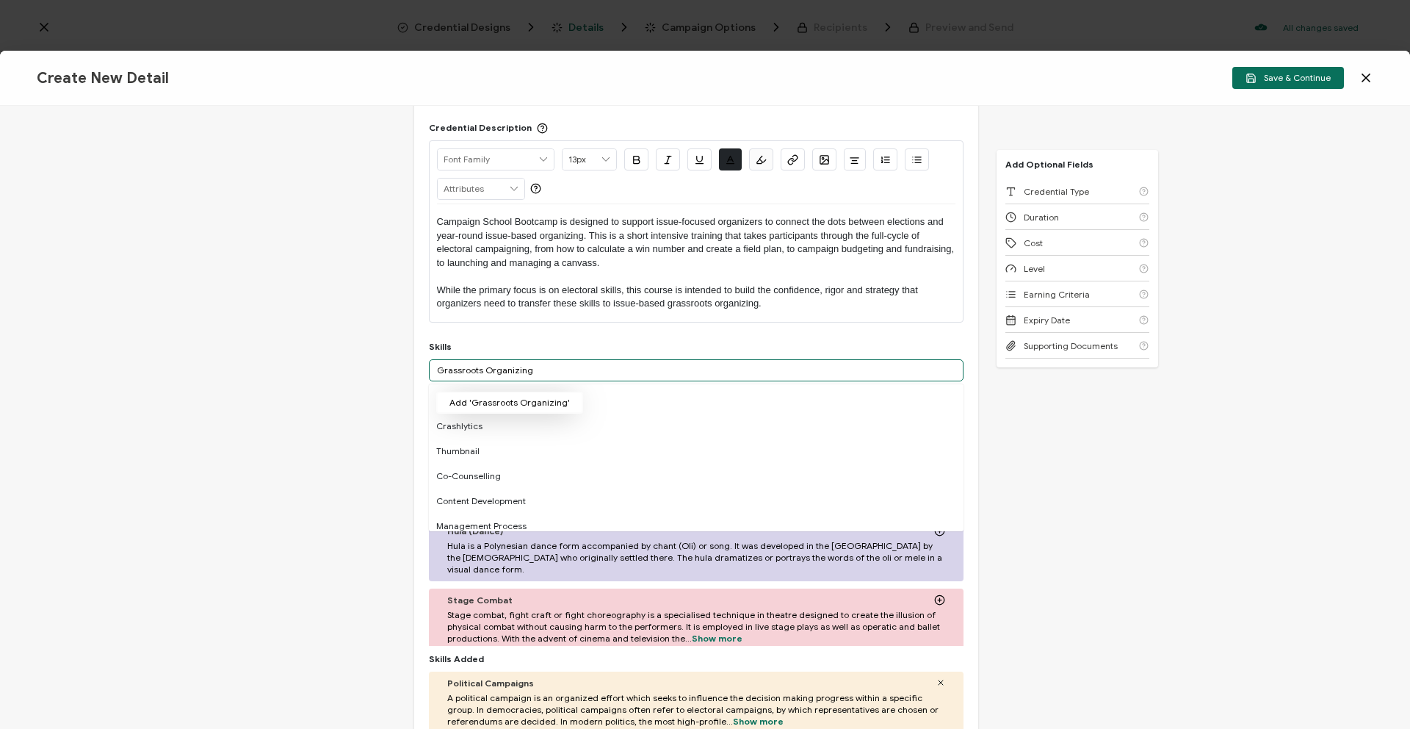
type input "Grassroots Organizing"
click at [538, 397] on button "Add 'Grassroots Organizing'" at bounding box center [509, 403] width 147 height 22
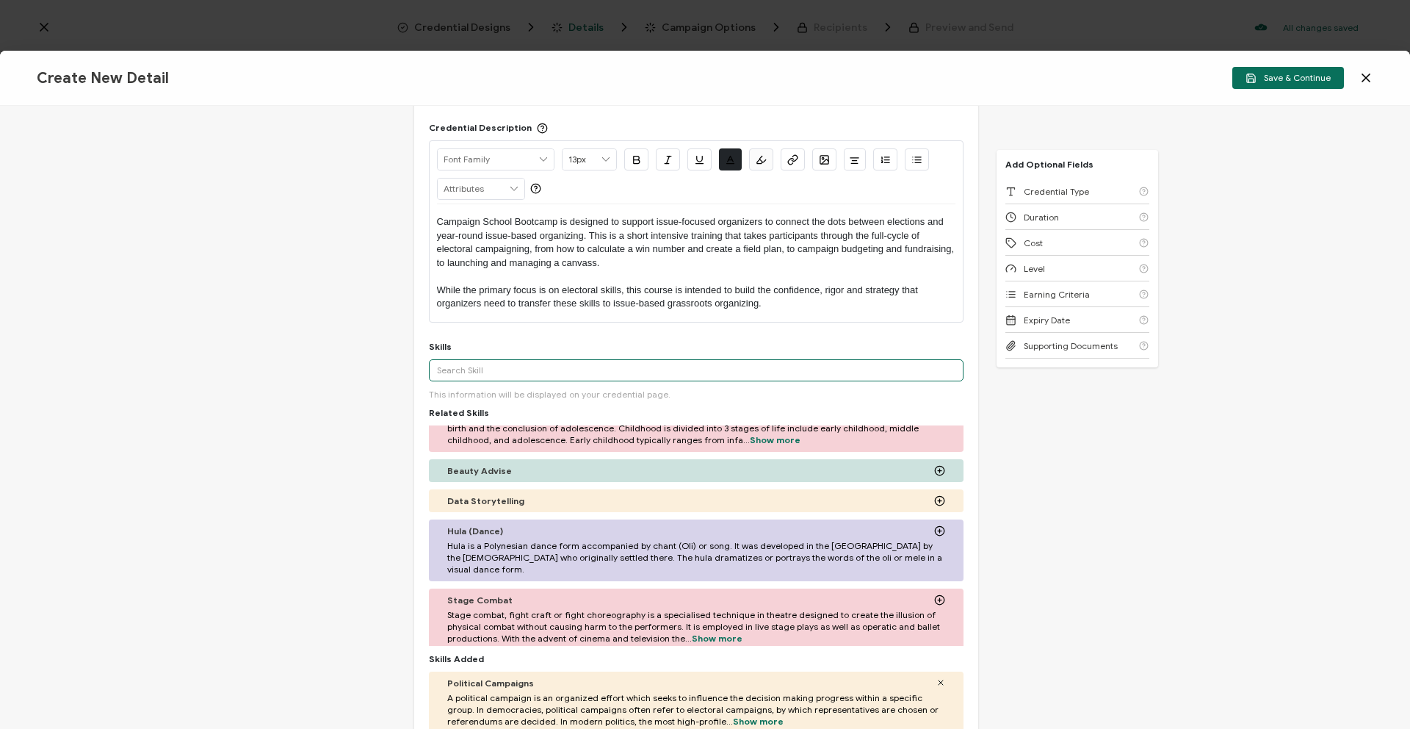
click at [527, 367] on input "text" at bounding box center [696, 370] width 535 height 22
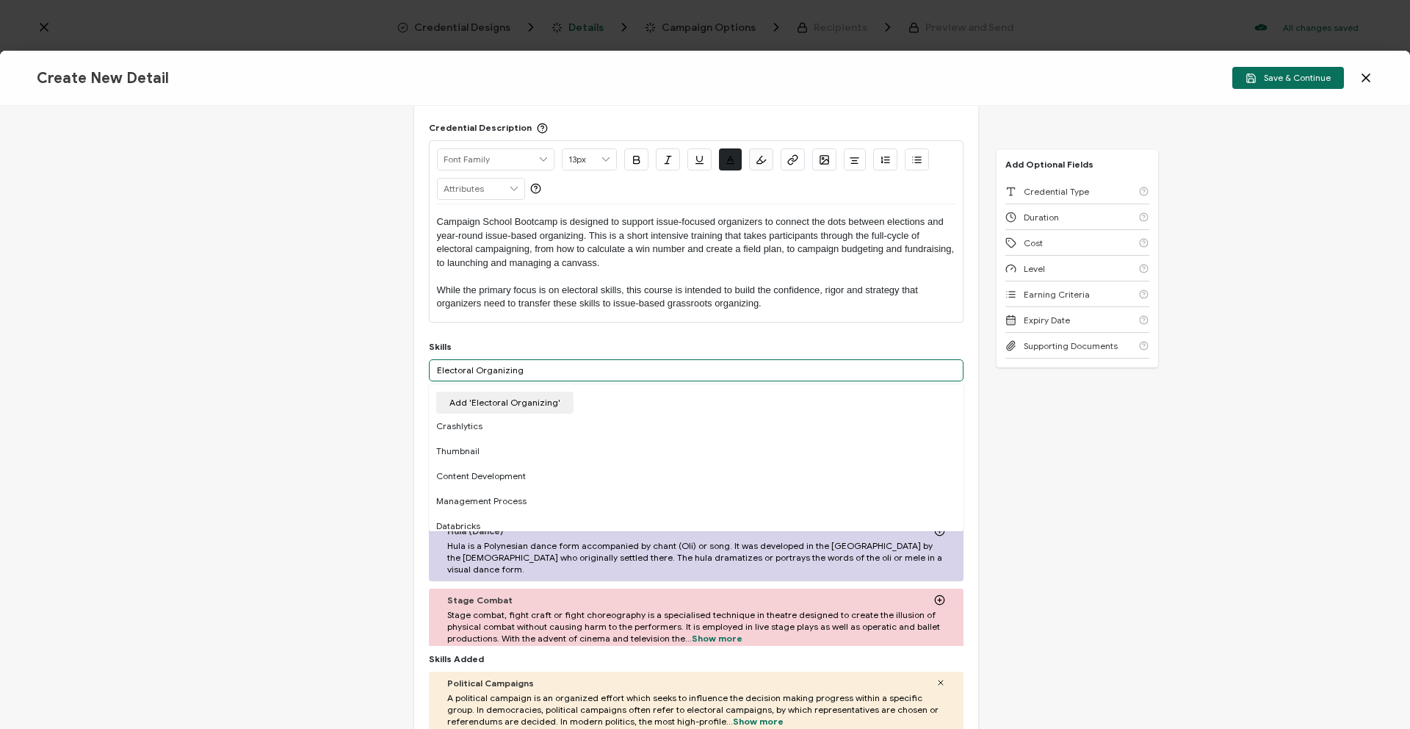
type input "Electoral Organizing"
click at [524, 403] on button "Add 'Electoral Organizing'" at bounding box center [504, 403] width 137 height 22
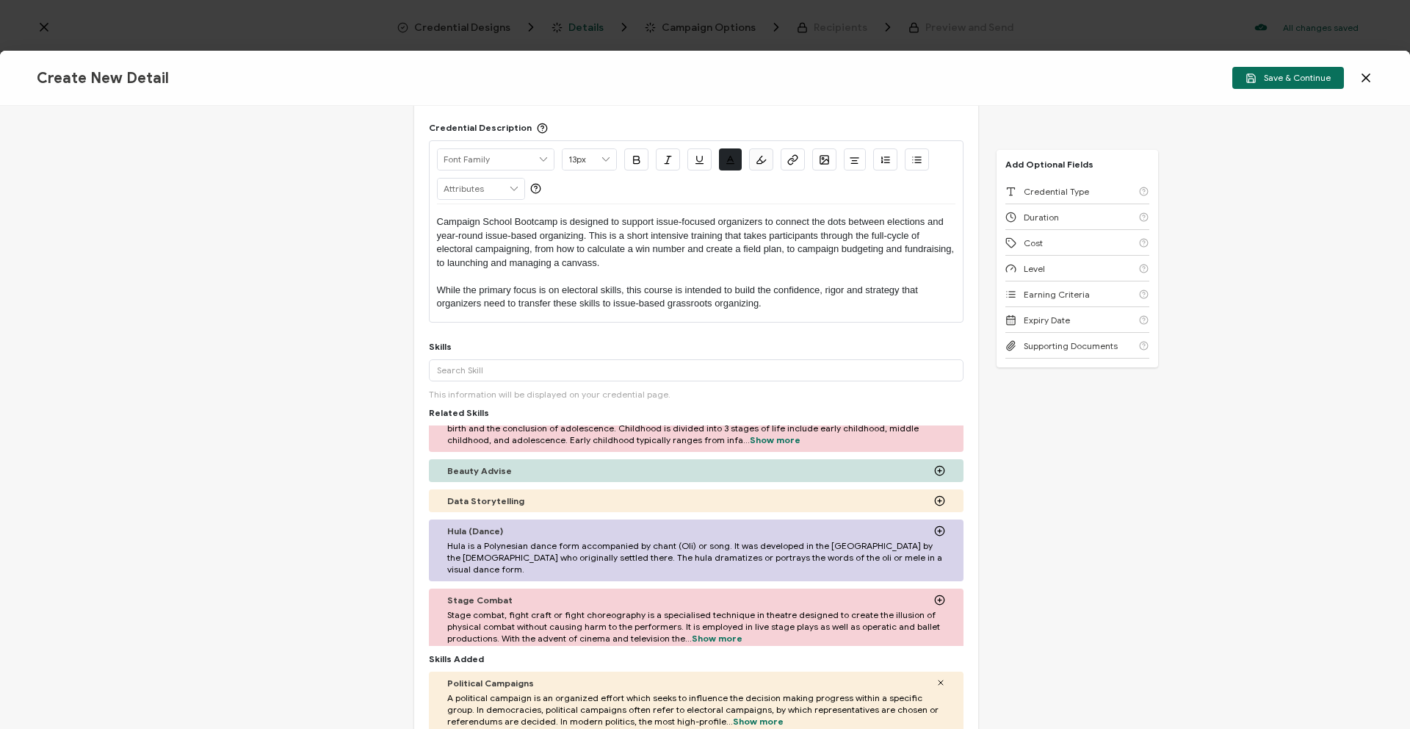
scroll to position [382, 0]
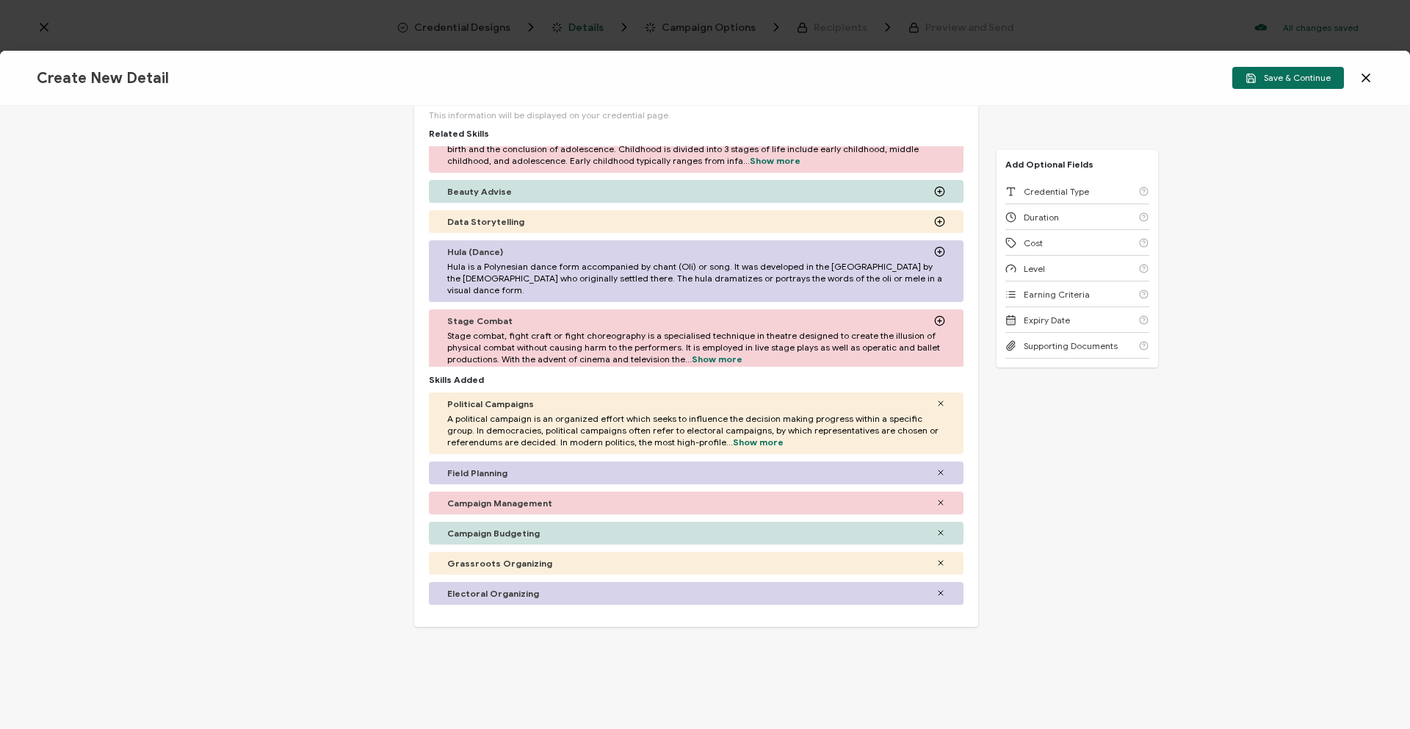
click at [1111, 502] on div "Credential Title Campaign School Bootcamp ISSUER Issuer Name Credential Descrip…" at bounding box center [705, 417] width 1410 height 623
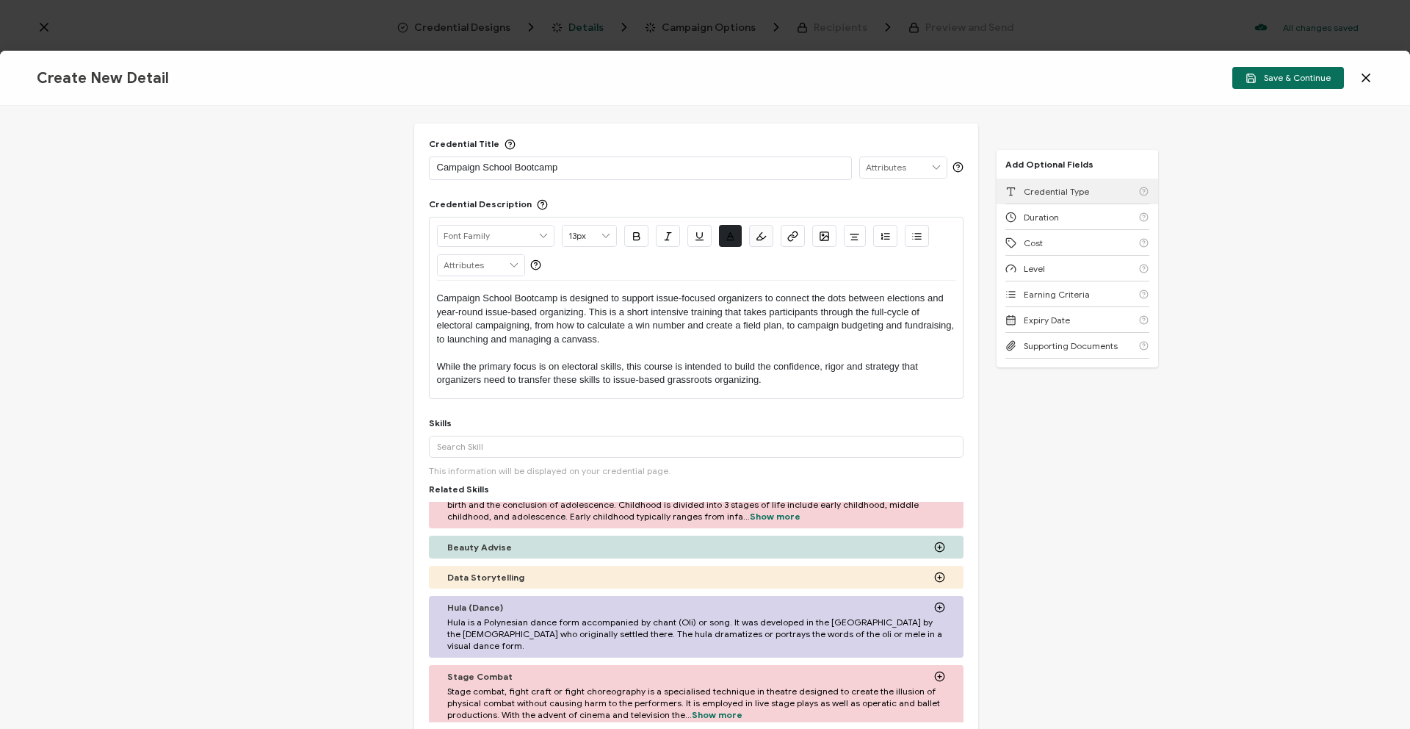
click at [1006, 185] on div "Credential Type" at bounding box center [1078, 192] width 144 height 26
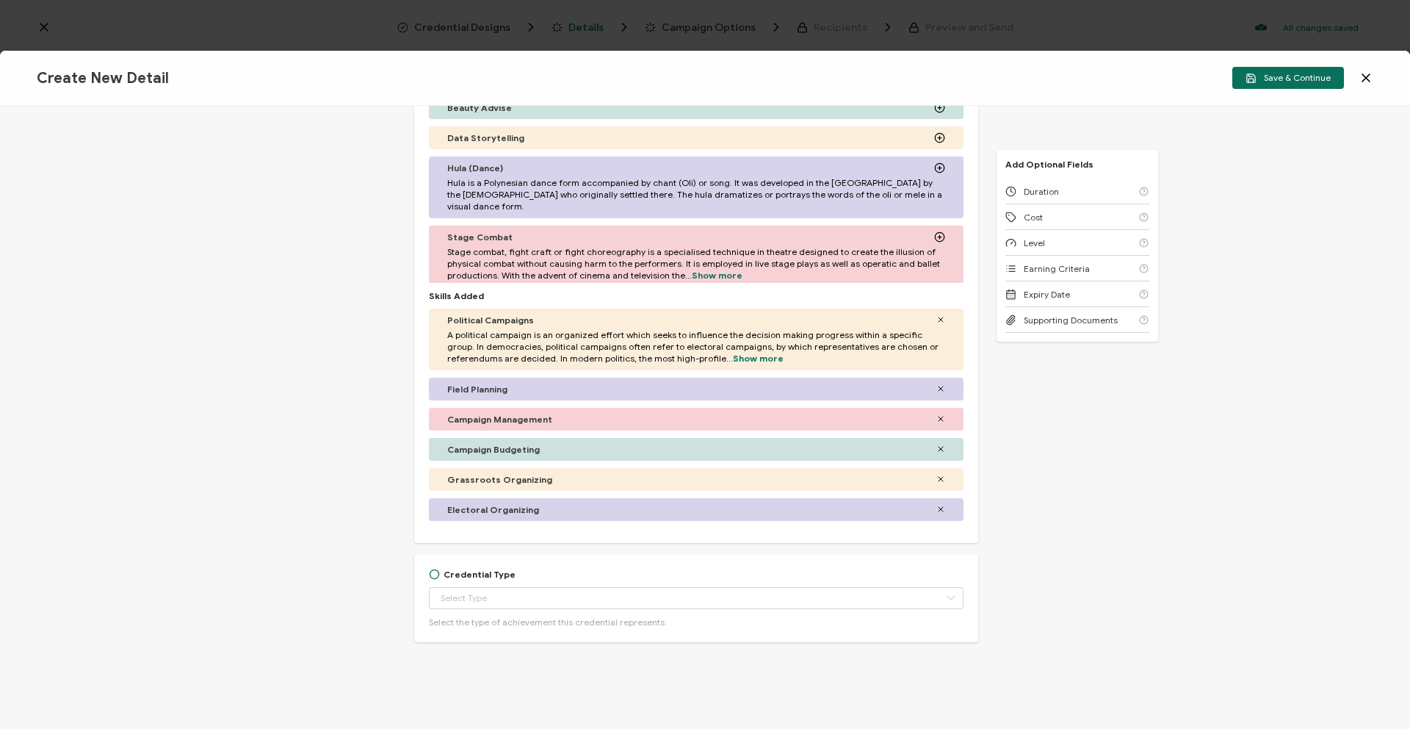
scroll to position [467, 0]
click at [550, 598] on input "text" at bounding box center [696, 597] width 535 height 22
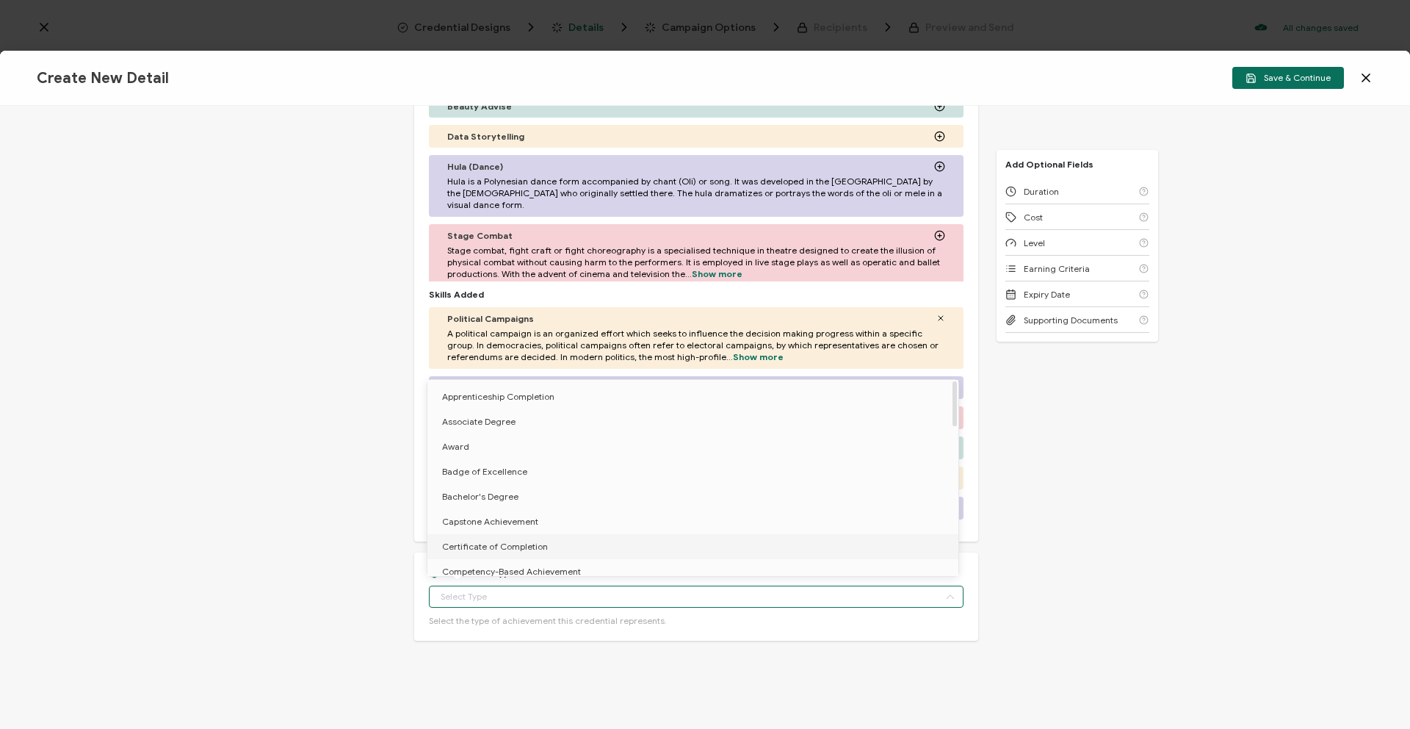
click at [569, 549] on li "Certificate of Completion" at bounding box center [696, 546] width 536 height 25
type input "Certificate of Completion"
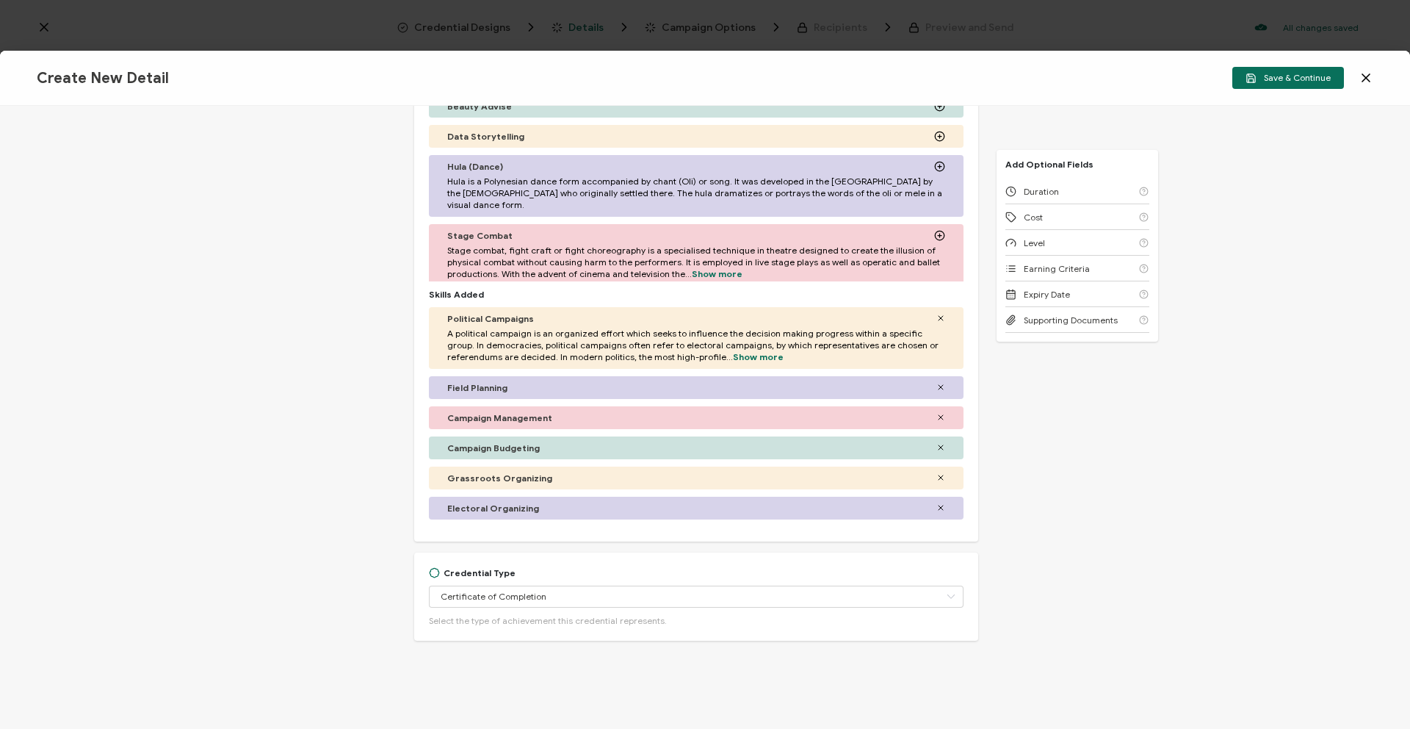
click at [1062, 193] on div "Duration" at bounding box center [1078, 192] width 144 height 26
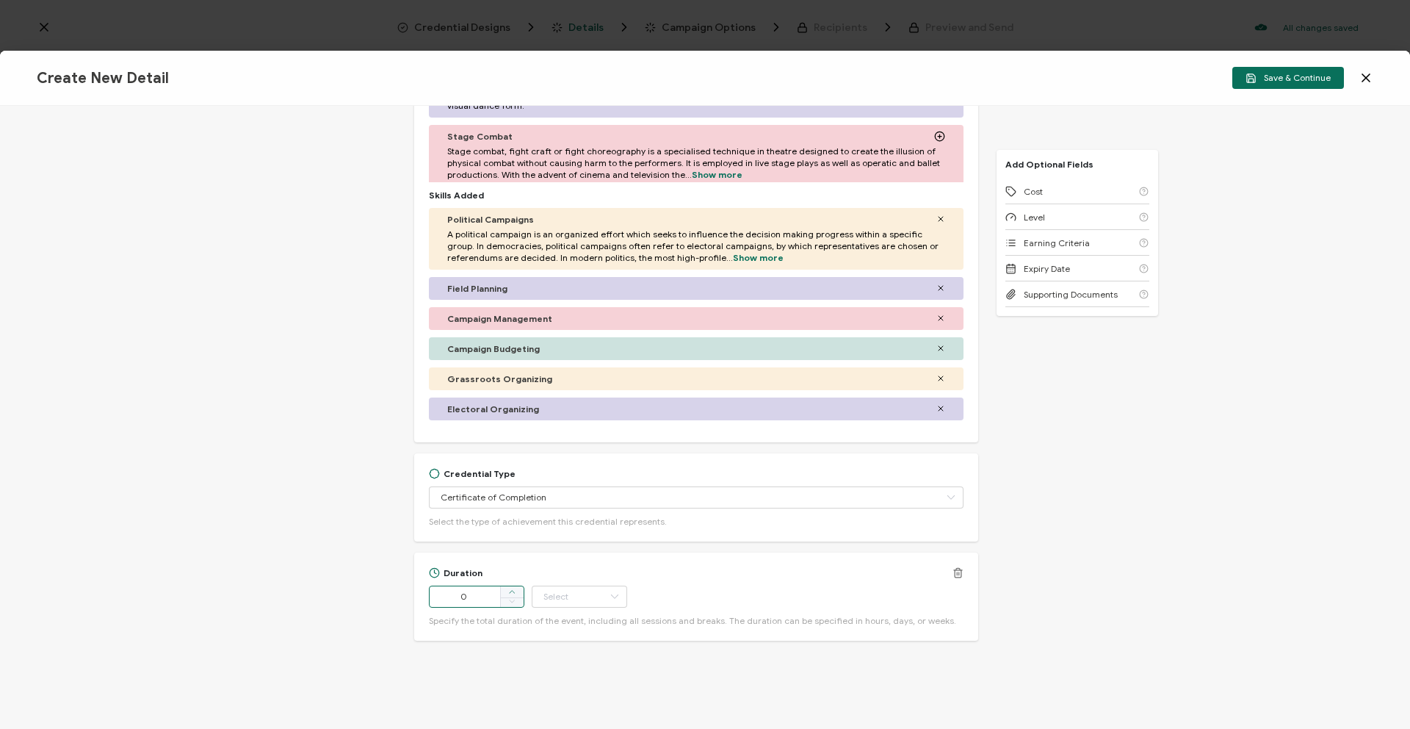
click at [509, 588] on icon at bounding box center [511, 591] width 7 height 7
type input "2"
click at [563, 598] on input "text" at bounding box center [580, 597] width 96 height 22
click at [586, 457] on li "Day" at bounding box center [579, 456] width 99 height 25
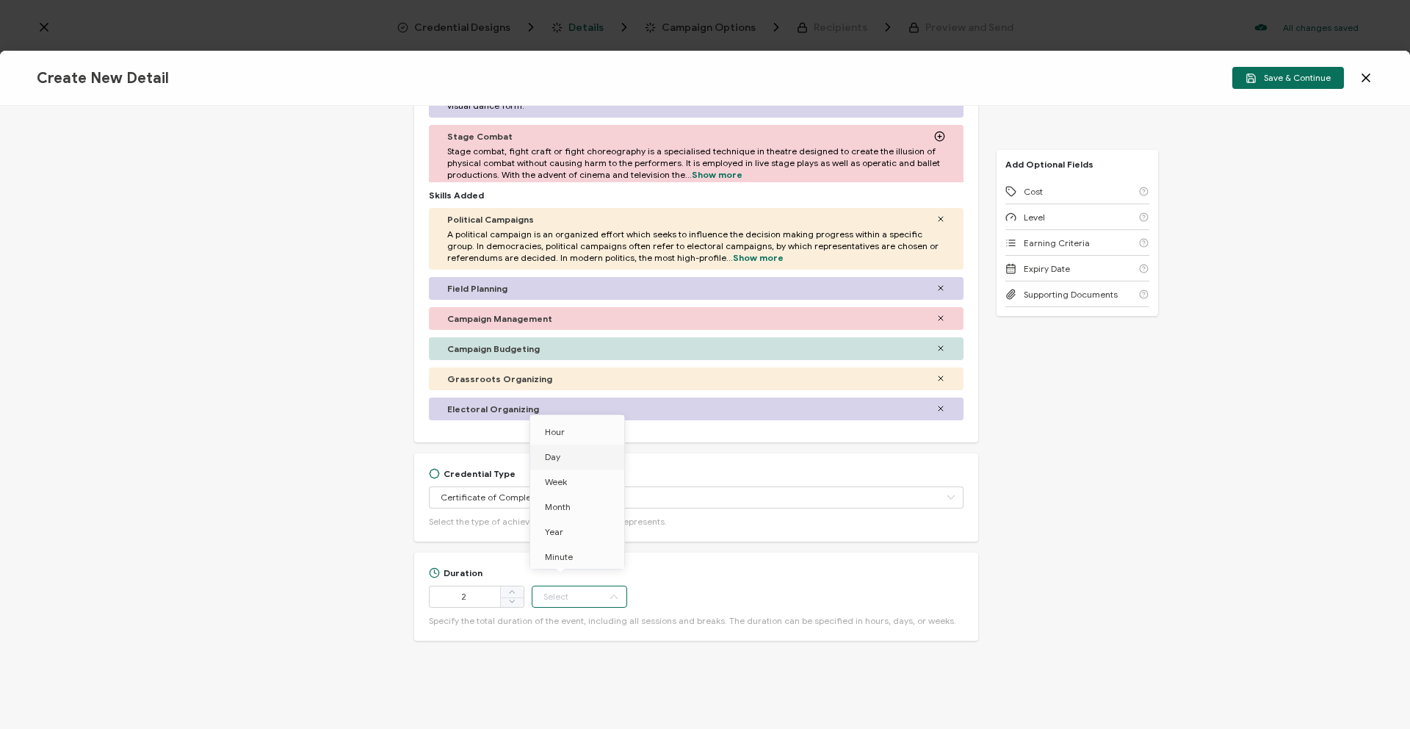
type input "Day"
click at [1027, 195] on span "Cost" at bounding box center [1033, 191] width 19 height 11
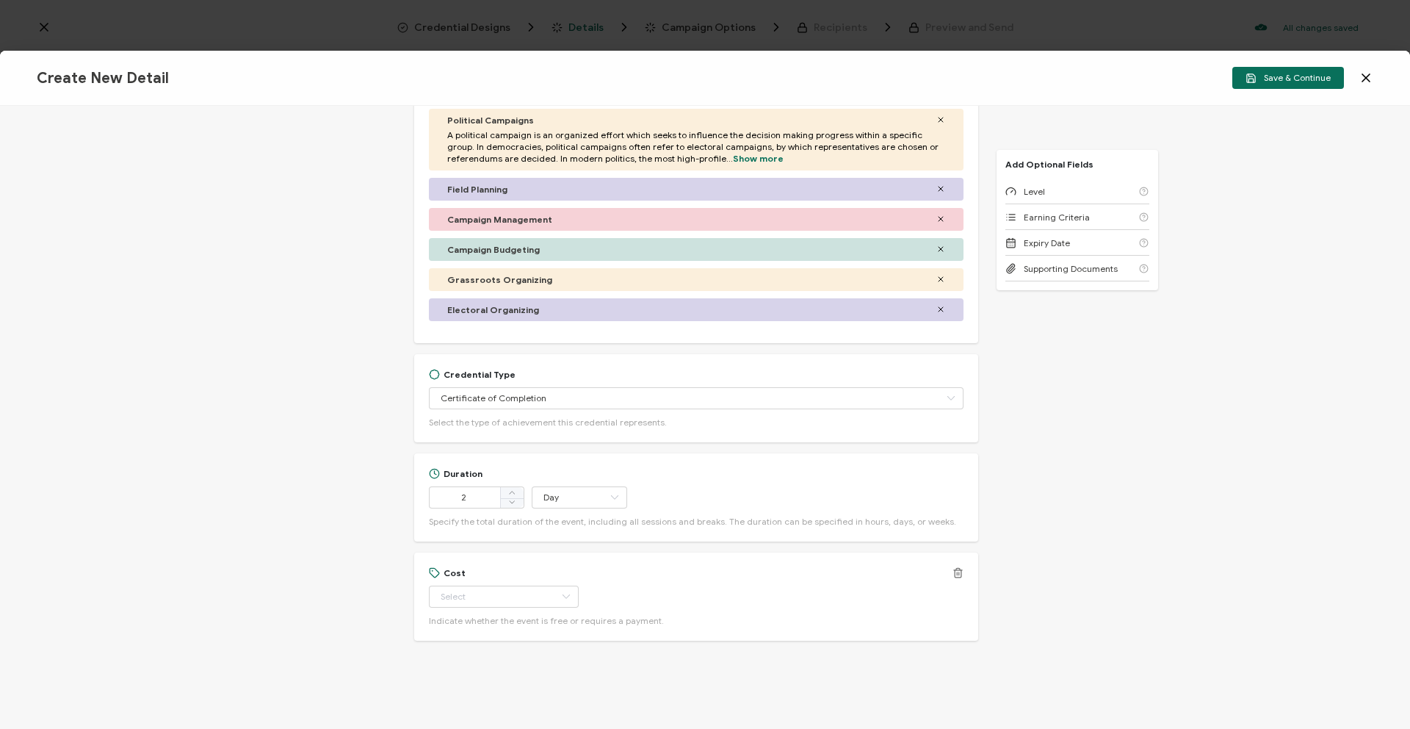
click at [541, 580] on div "Cost Free Paid Indicate whether the event is free or requires a payment." at bounding box center [696, 596] width 535 height 59
click at [516, 595] on input "text" at bounding box center [504, 597] width 150 height 22
click at [491, 665] on li "Paid" at bounding box center [493, 658] width 131 height 25
type input "Paid"
click at [1047, 185] on div "Level" at bounding box center [1078, 192] width 144 height 26
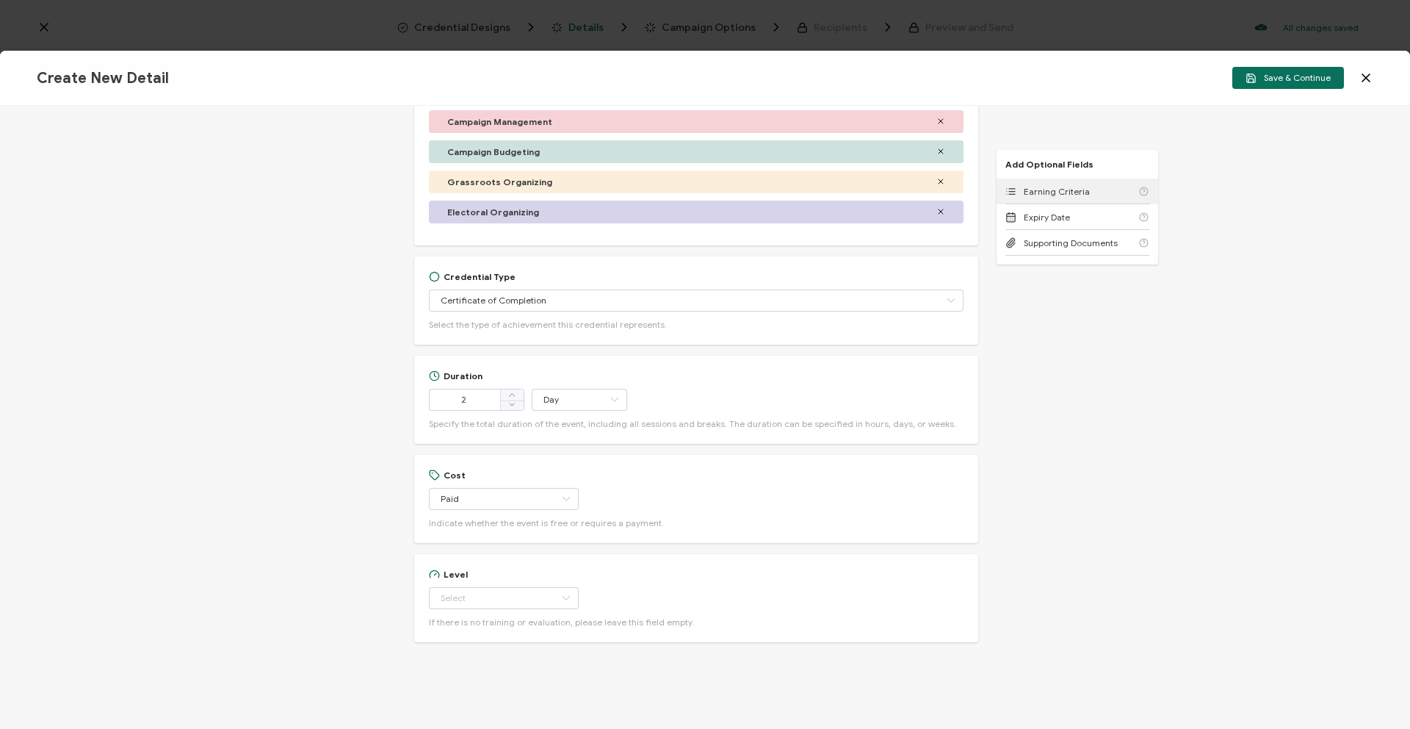
scroll to position [765, 0]
click at [507, 586] on input "text" at bounding box center [504, 597] width 150 height 22
click at [519, 490] on li "Intermediate" at bounding box center [493, 481] width 131 height 25
type input "Intermediate"
click at [1063, 184] on div "Earning Criteria" at bounding box center [1078, 192] width 144 height 26
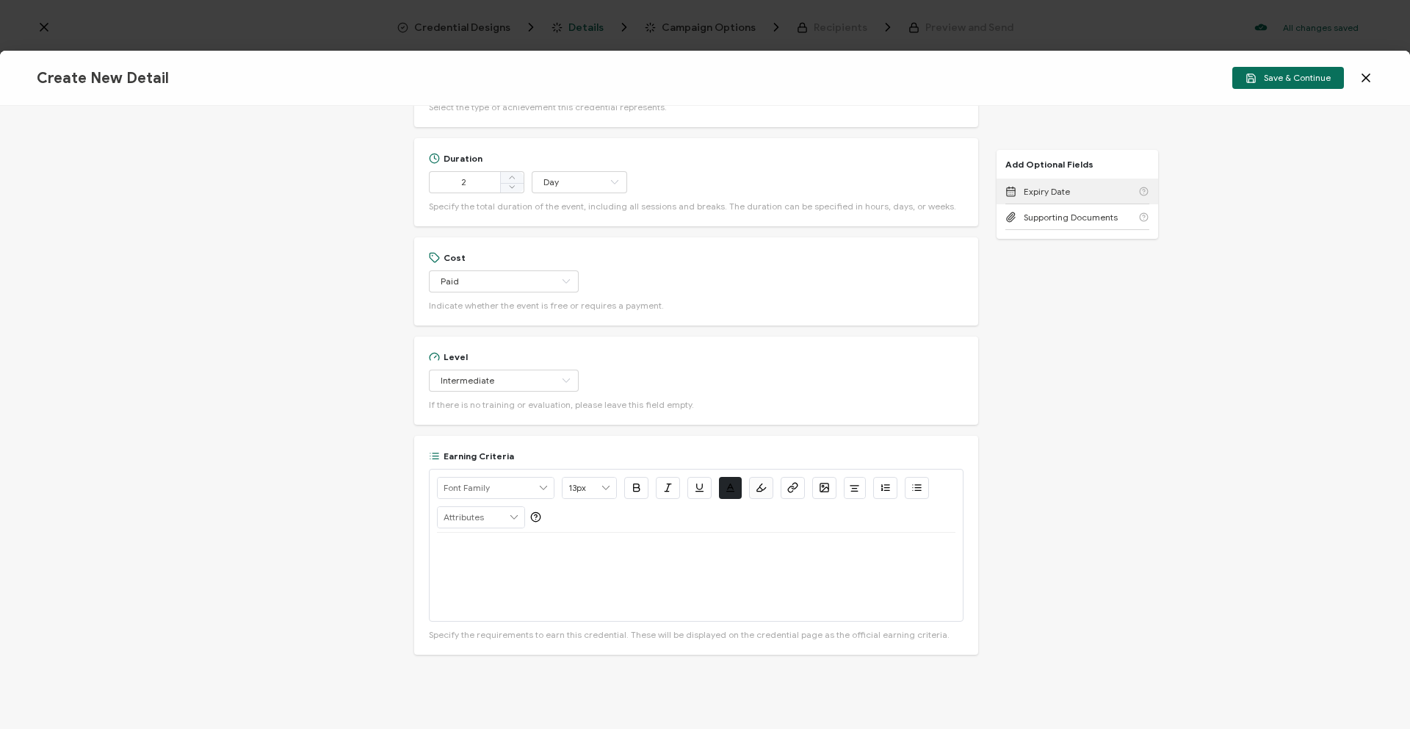
scroll to position [995, 0]
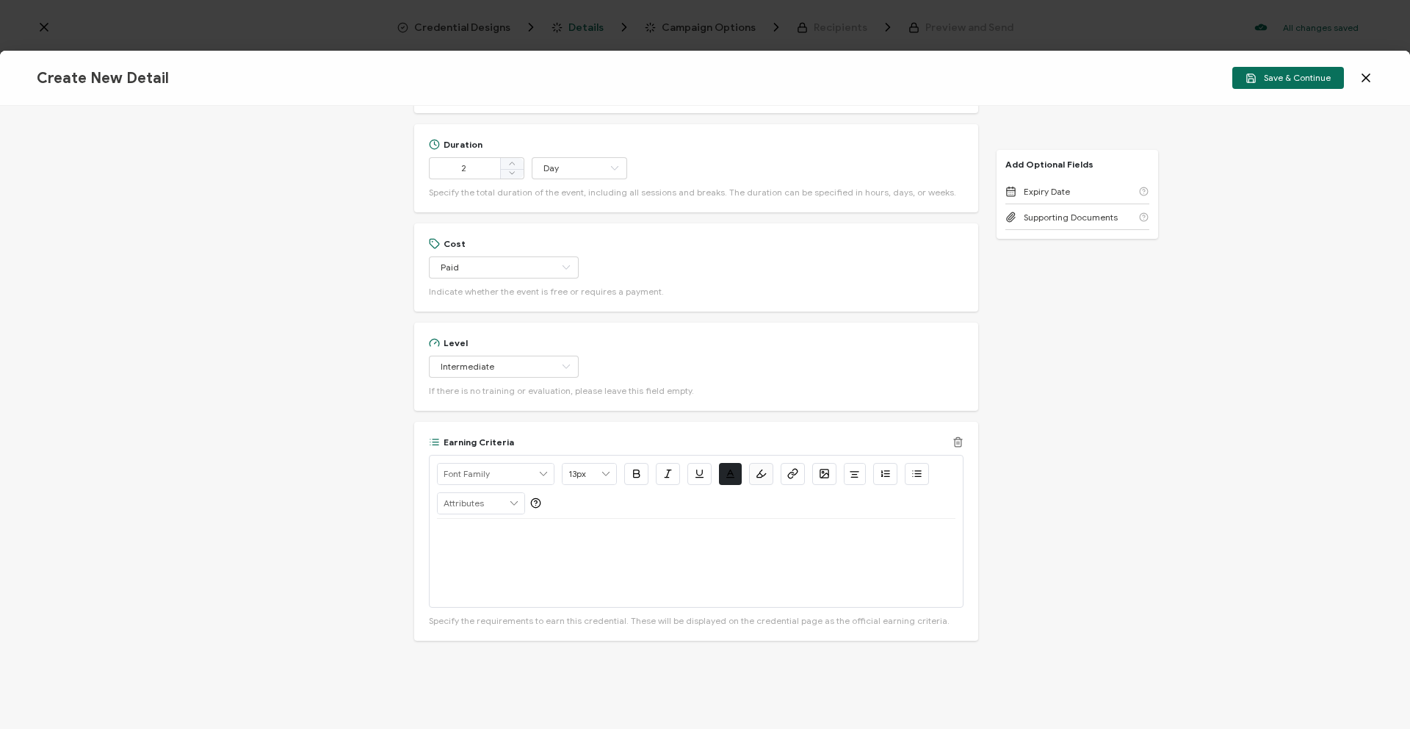
click at [566, 549] on div at bounding box center [696, 563] width 519 height 88
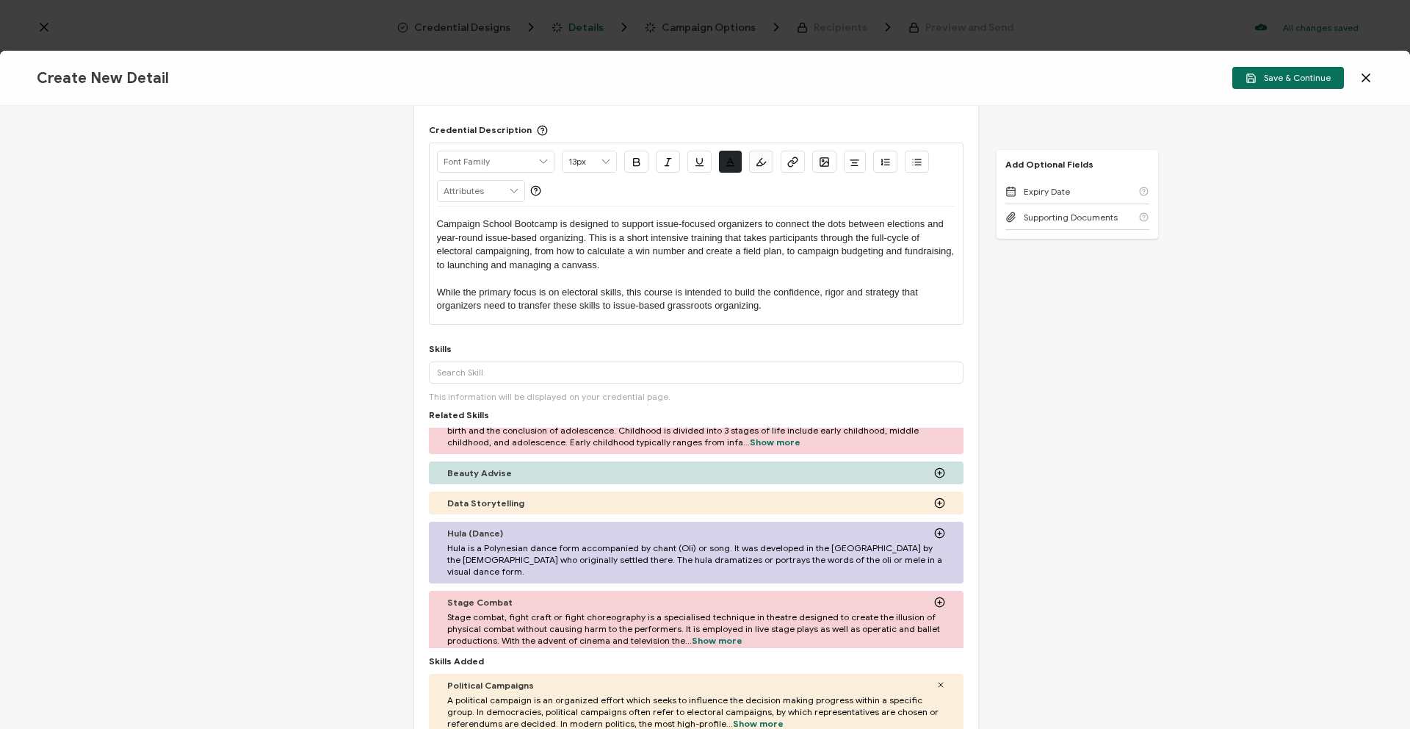
scroll to position [100, 0]
click at [579, 367] on input "text" at bounding box center [696, 373] width 535 height 22
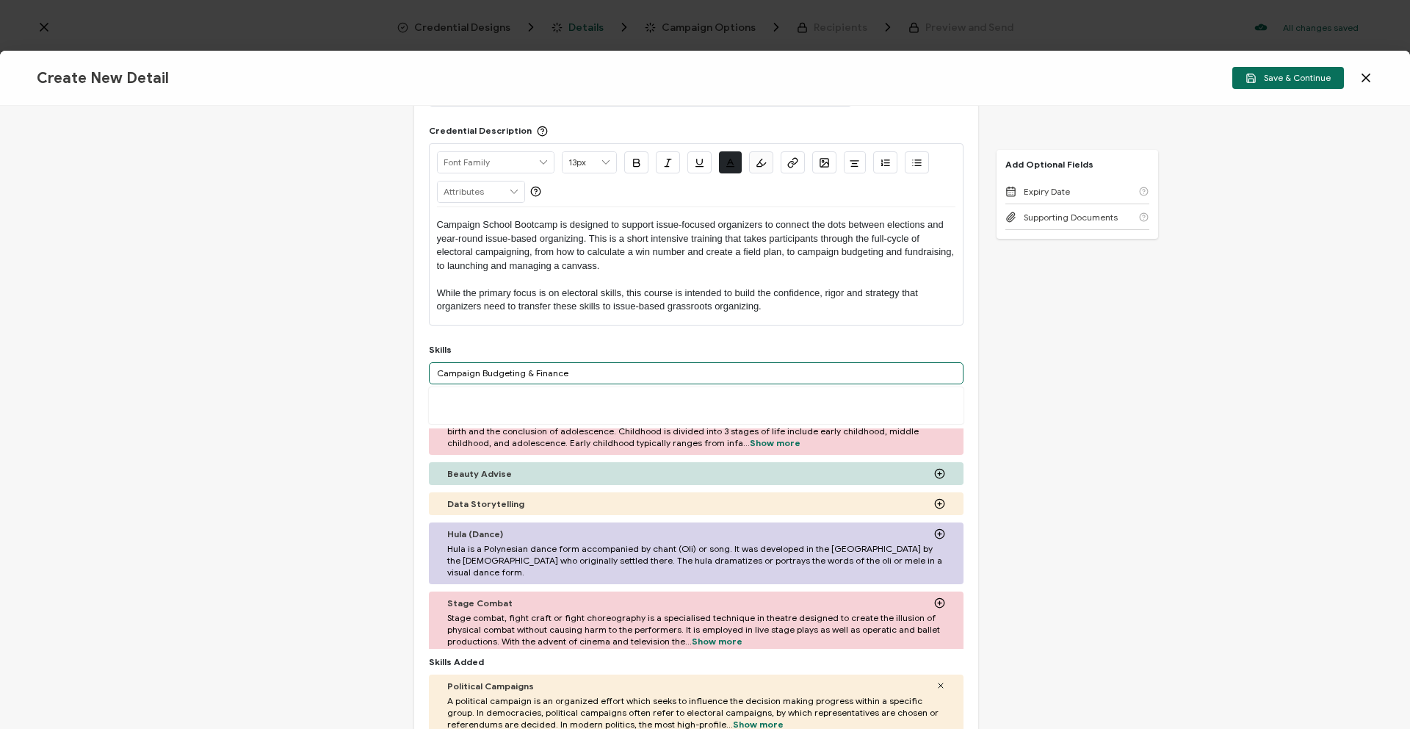
type input "Campaign Budgeting & Finance"
click at [514, 411] on div "More" at bounding box center [696, 405] width 535 height 37
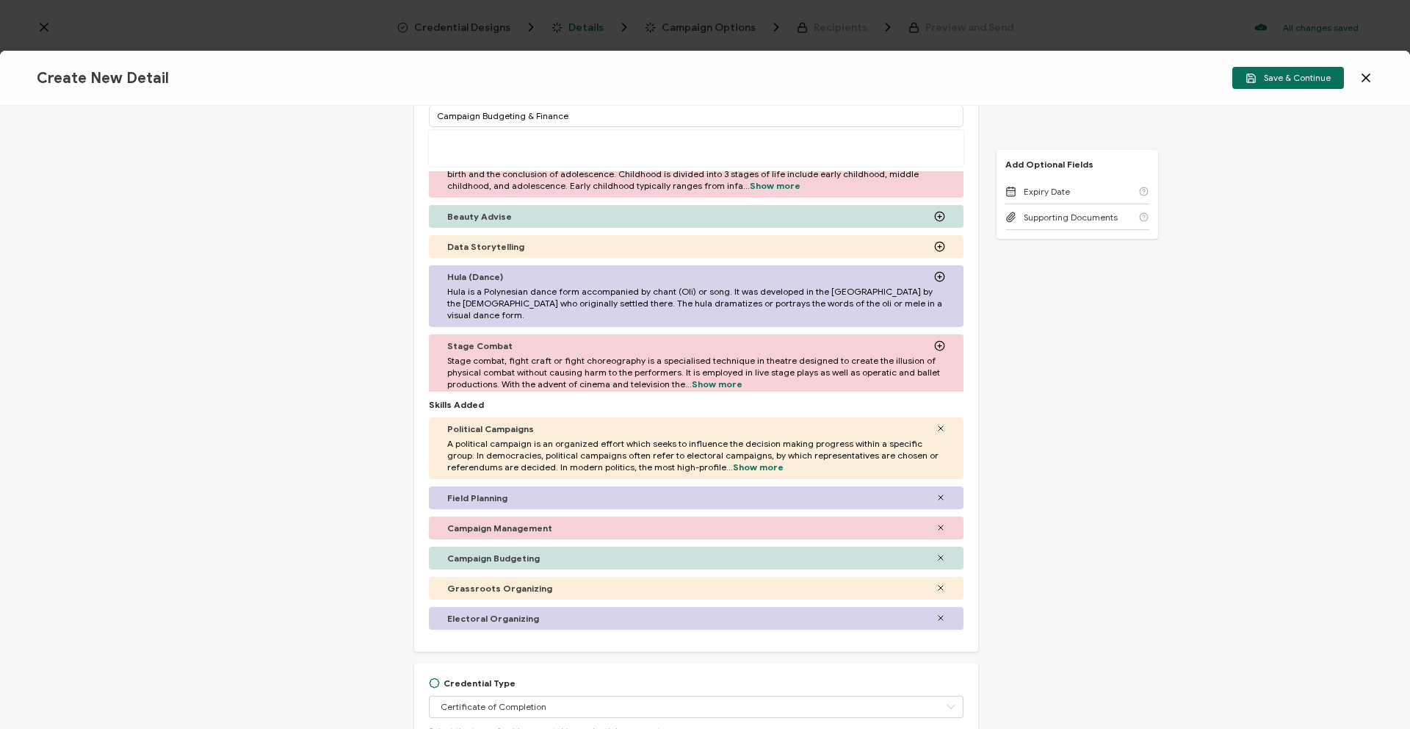
scroll to position [362, 0]
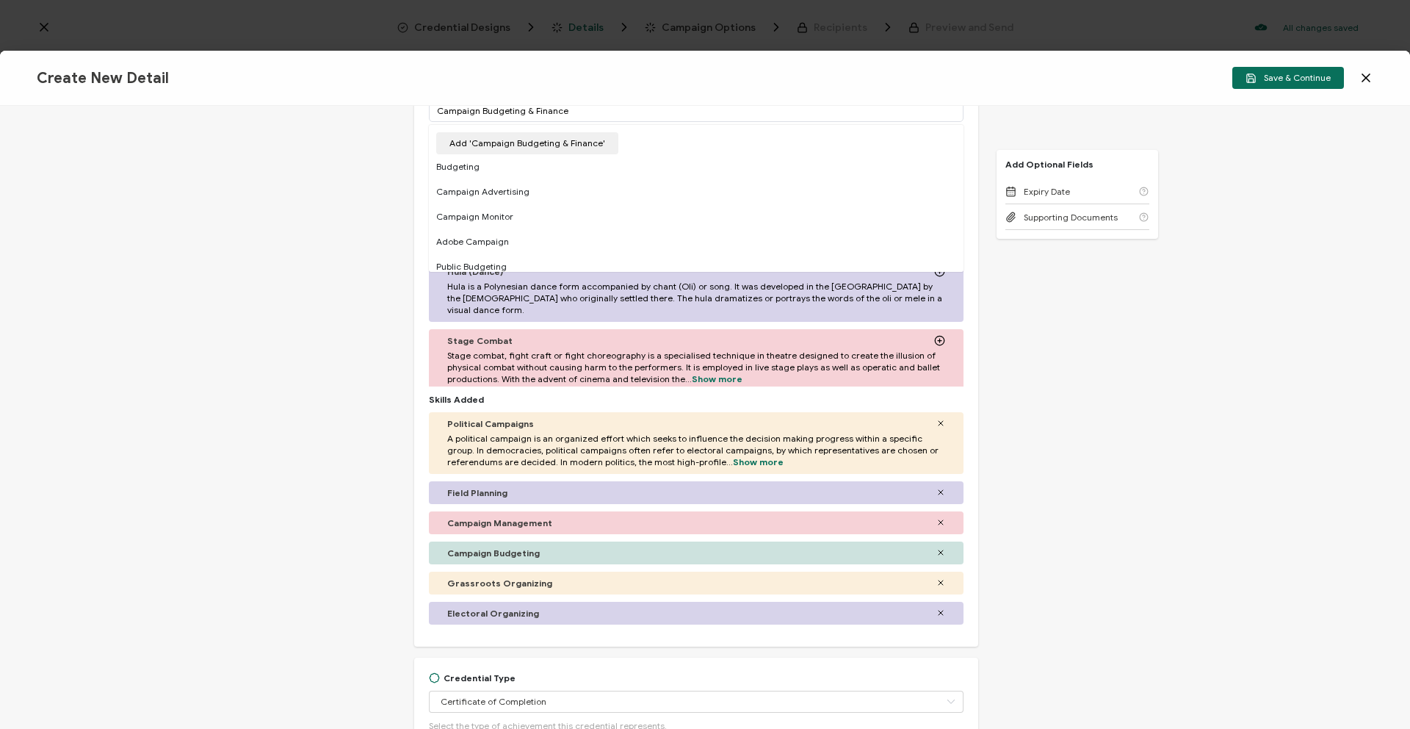
click at [937, 550] on icon at bounding box center [941, 552] width 9 height 9
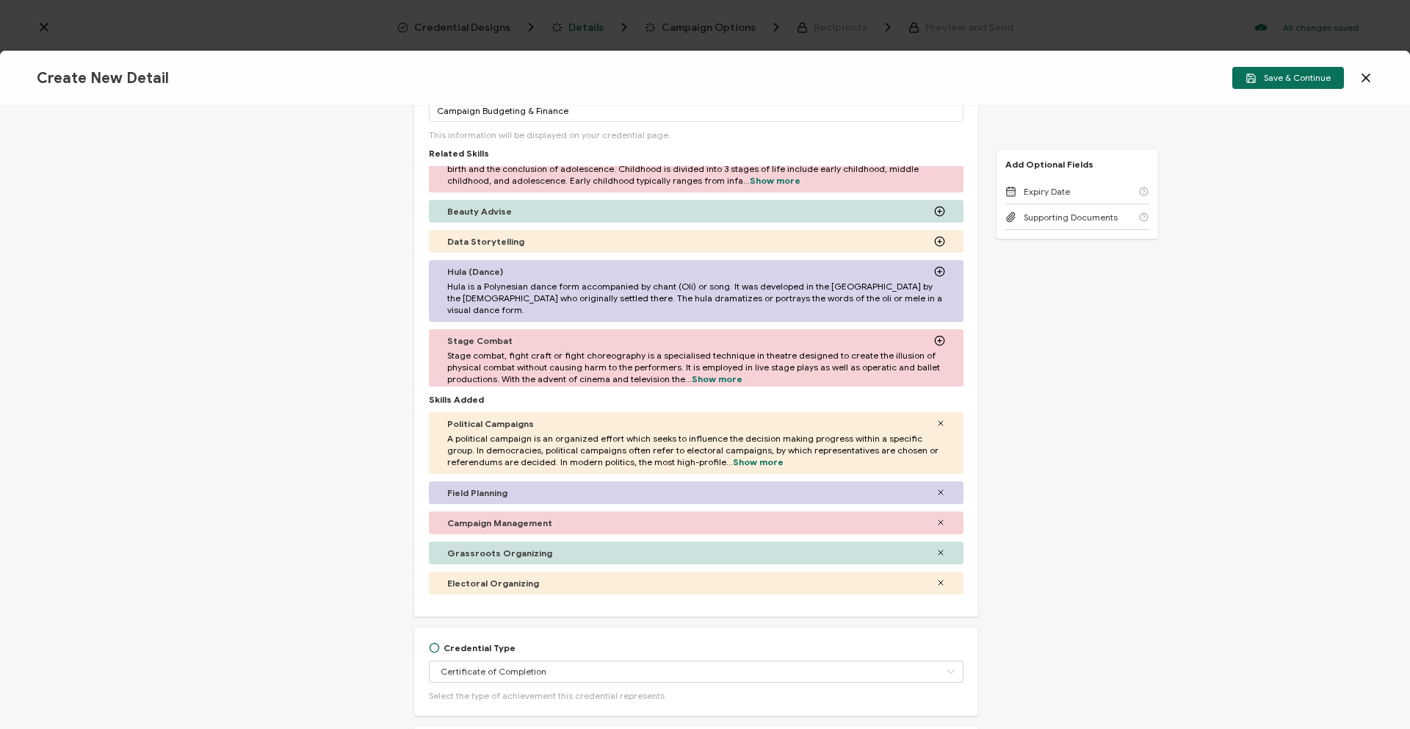
click at [1069, 460] on div "Credential Title Campaign School Bootcamp ISSUER Issuer Name Credential Descrip…" at bounding box center [705, 417] width 1410 height 623
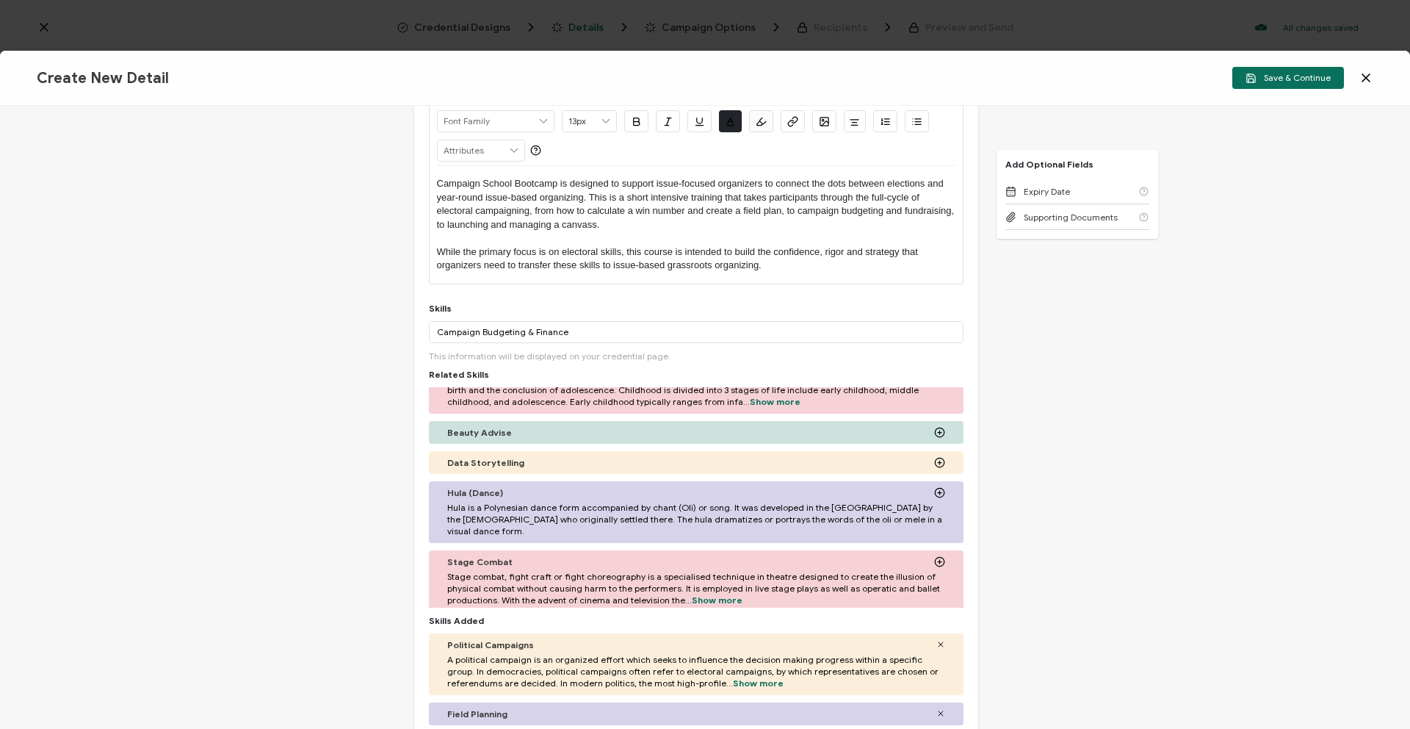
scroll to position [96, 0]
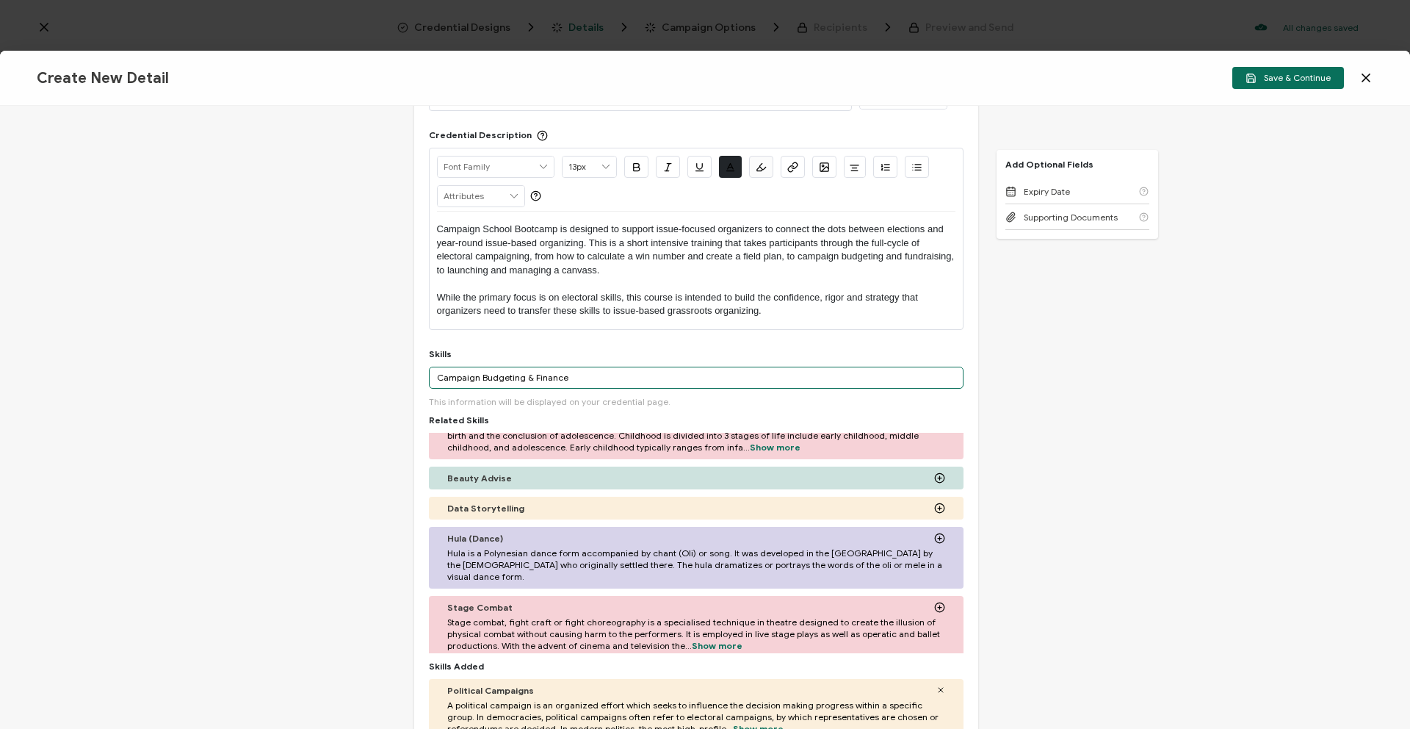
click at [562, 383] on input "Campaign Budgeting & Finance" at bounding box center [696, 378] width 535 height 22
click at [574, 379] on input "Campaign Budgeting & Finance" at bounding box center [696, 378] width 535 height 22
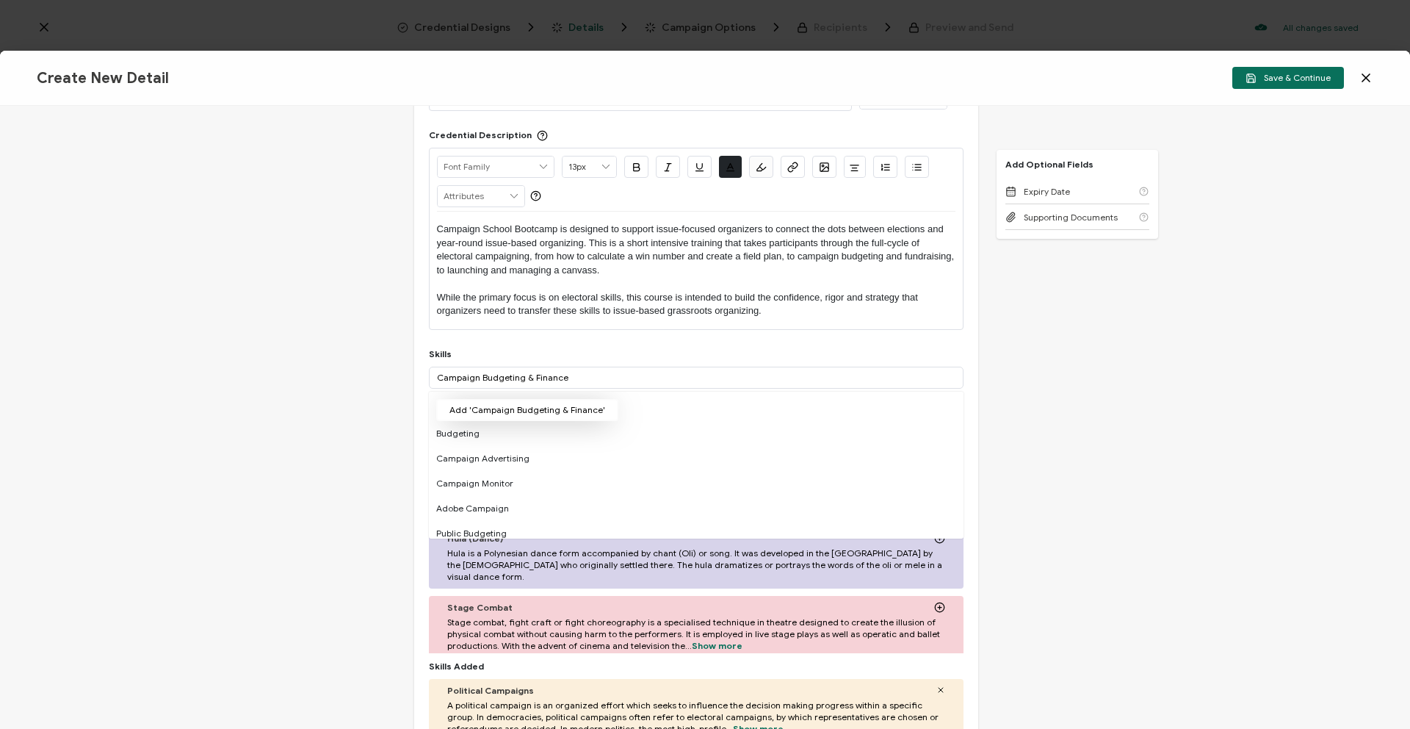
click at [505, 411] on button "Add 'Campaign Budgeting & Finance'" at bounding box center [527, 410] width 182 height 22
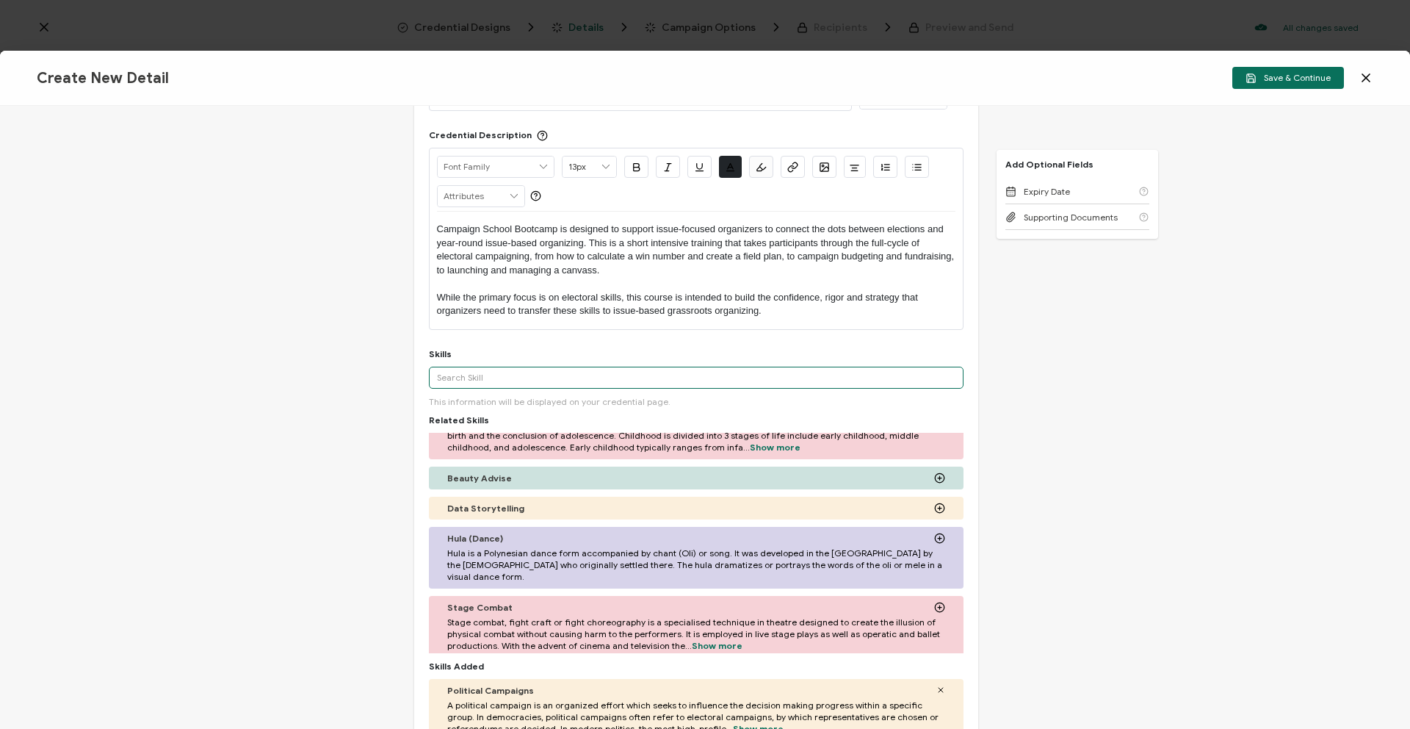
click at [519, 368] on input "text" at bounding box center [696, 378] width 535 height 22
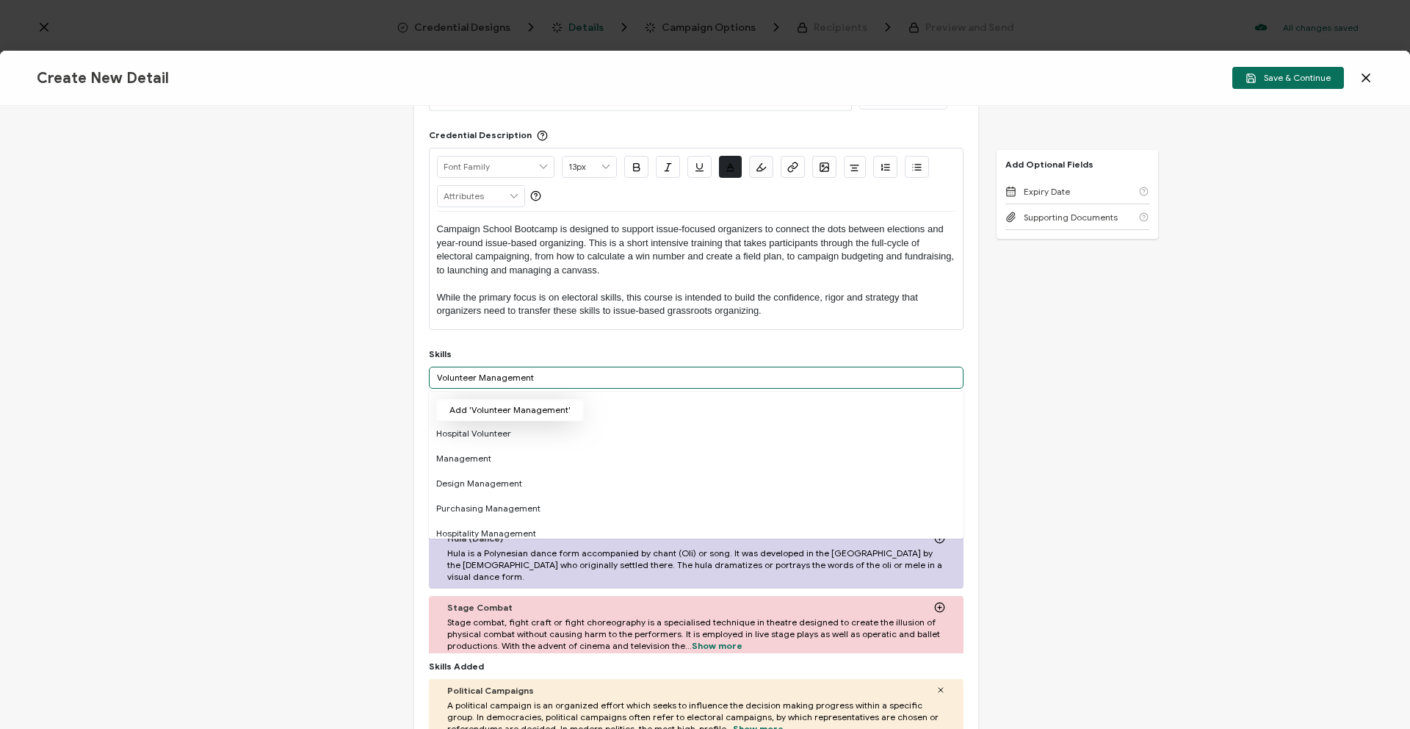
type input "Volunteer Management"
click at [544, 407] on button "Add 'Volunteer Management'" at bounding box center [510, 410] width 148 height 22
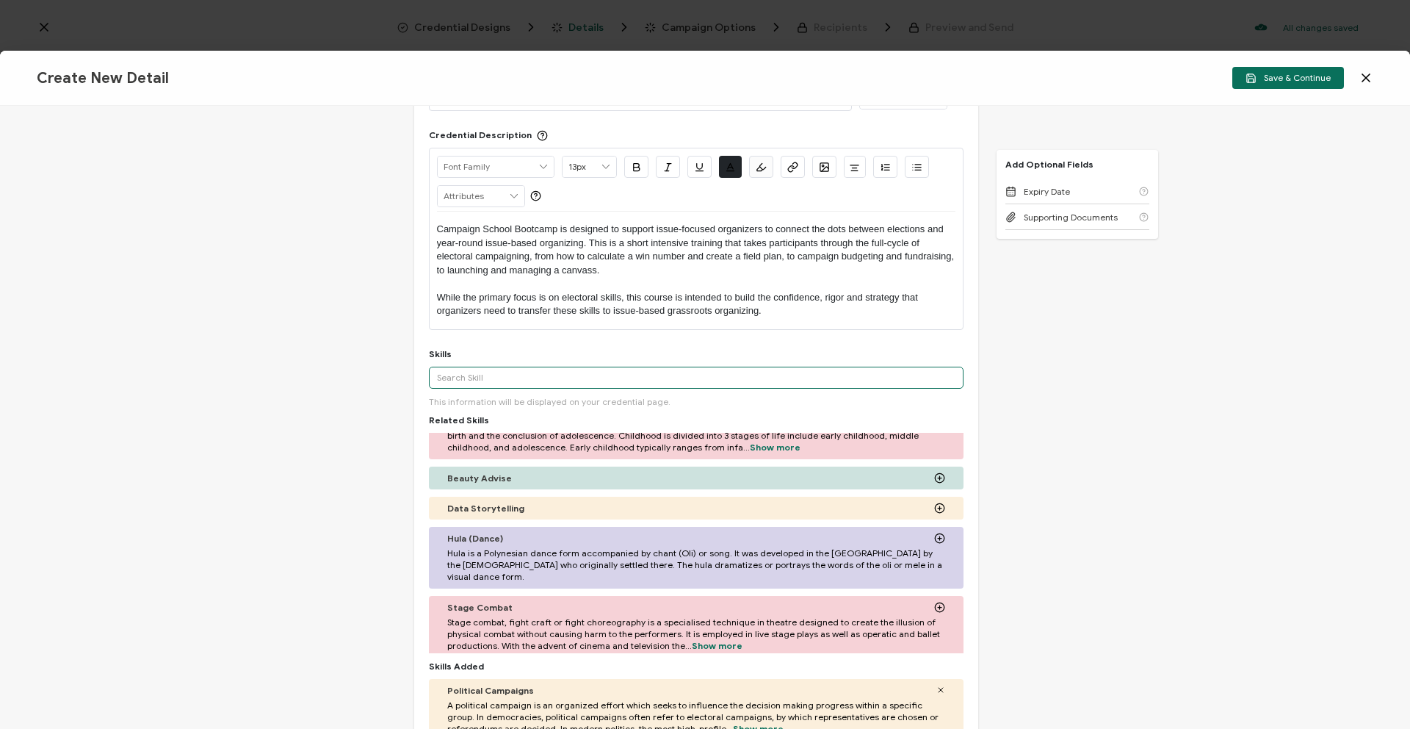
click at [542, 380] on input "text" at bounding box center [696, 378] width 535 height 22
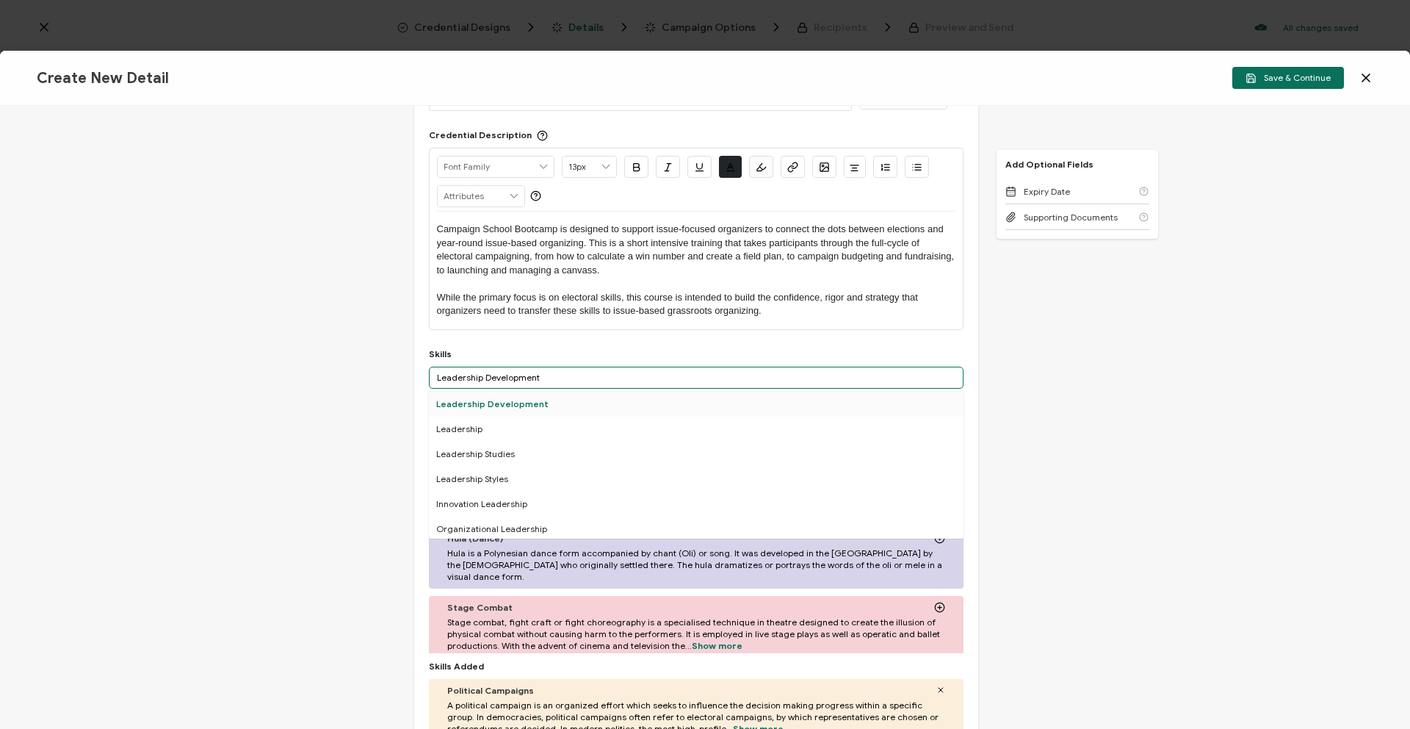
type input "Leadership Development"
click at [527, 406] on div "Leadership Development" at bounding box center [696, 404] width 535 height 25
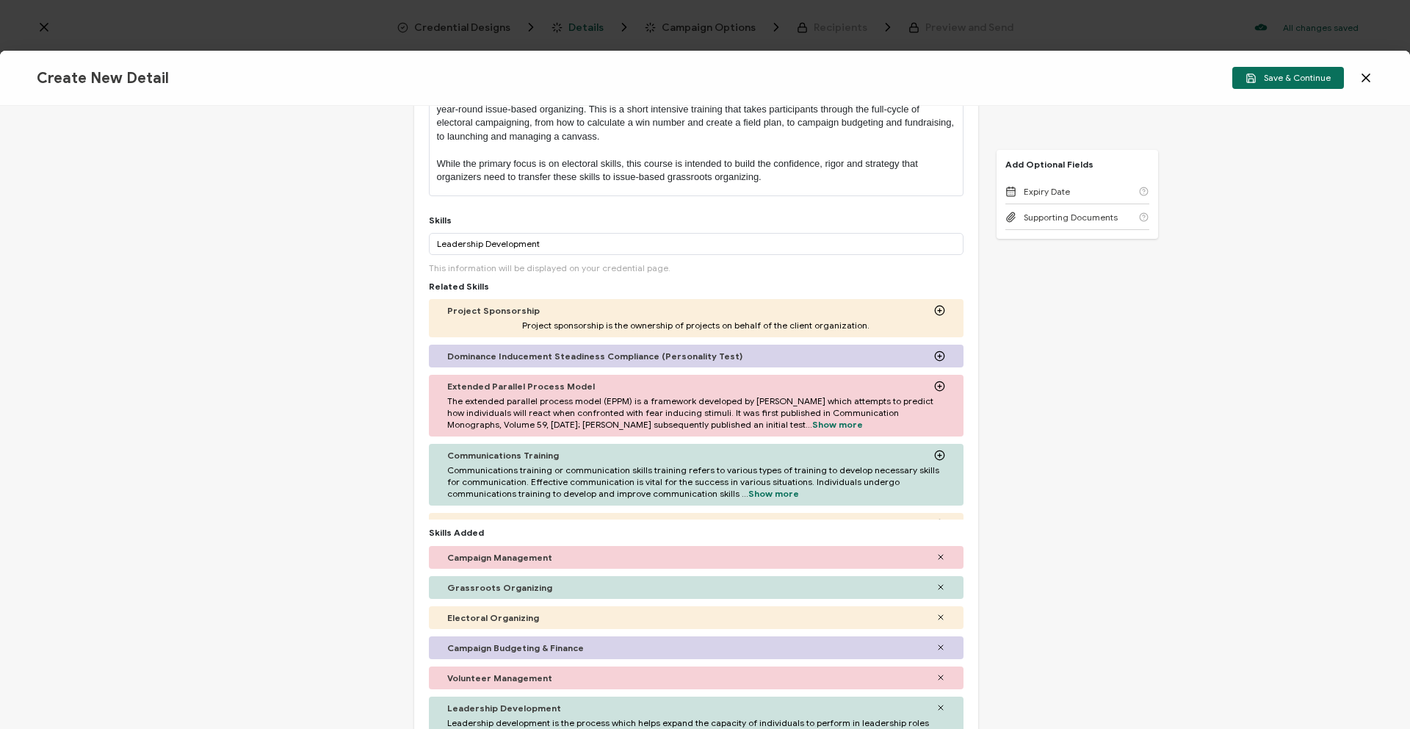
scroll to position [498, 0]
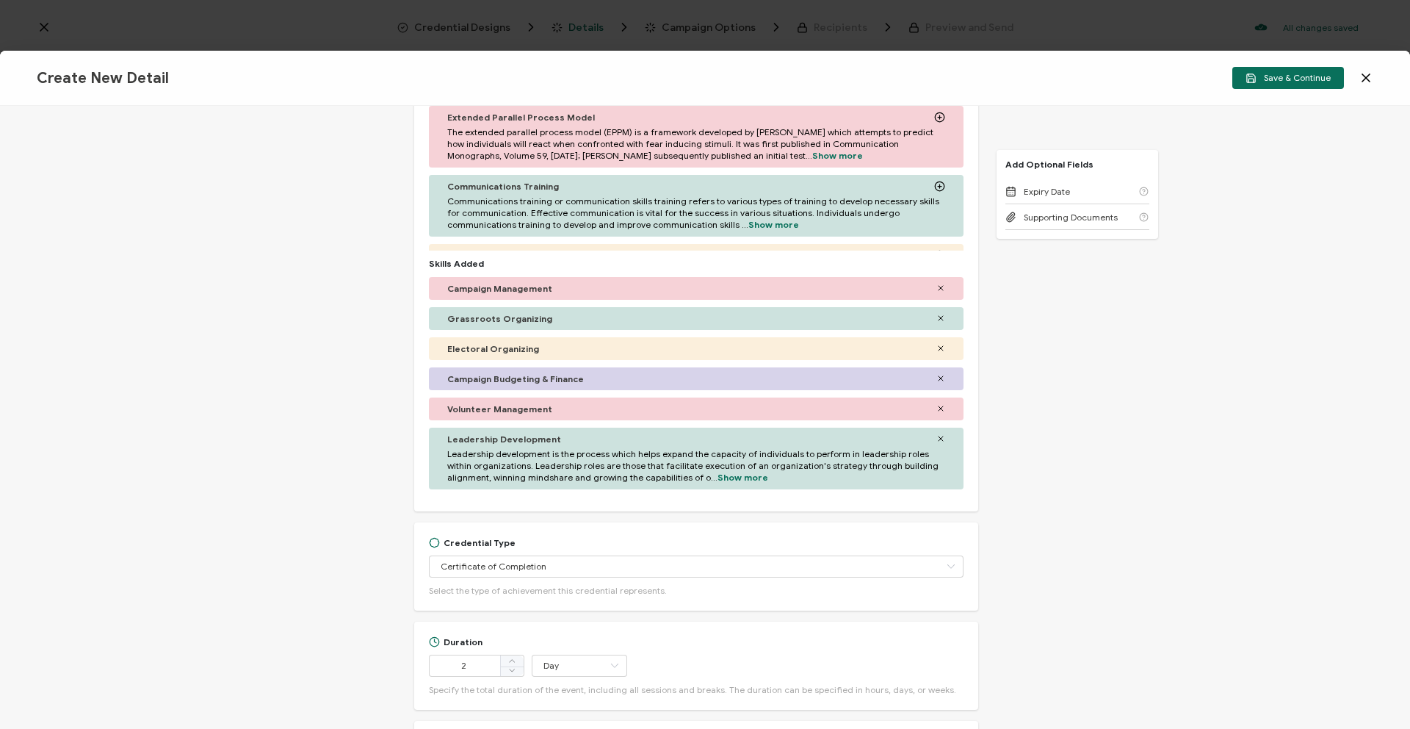
click at [939, 317] on icon at bounding box center [941, 318] width 4 height 4
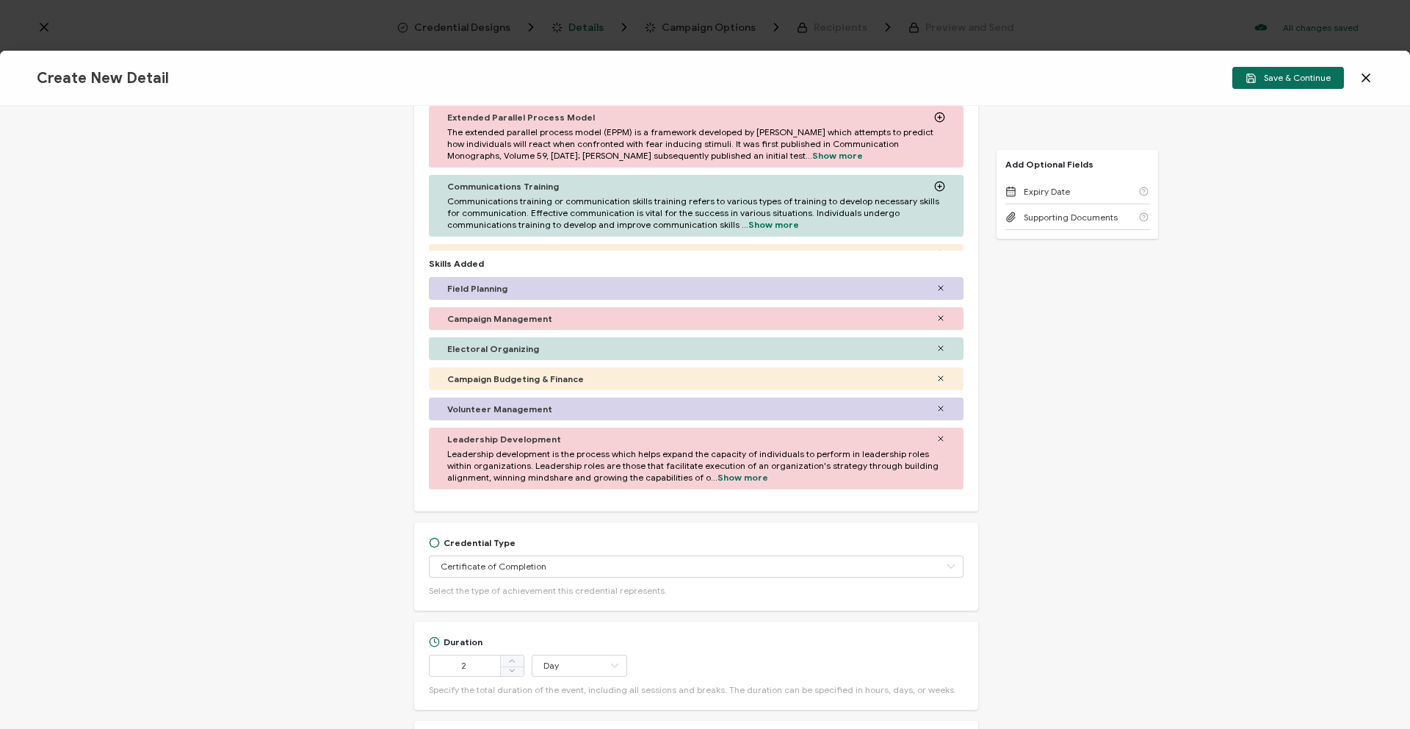
click at [937, 345] on icon at bounding box center [941, 348] width 9 height 9
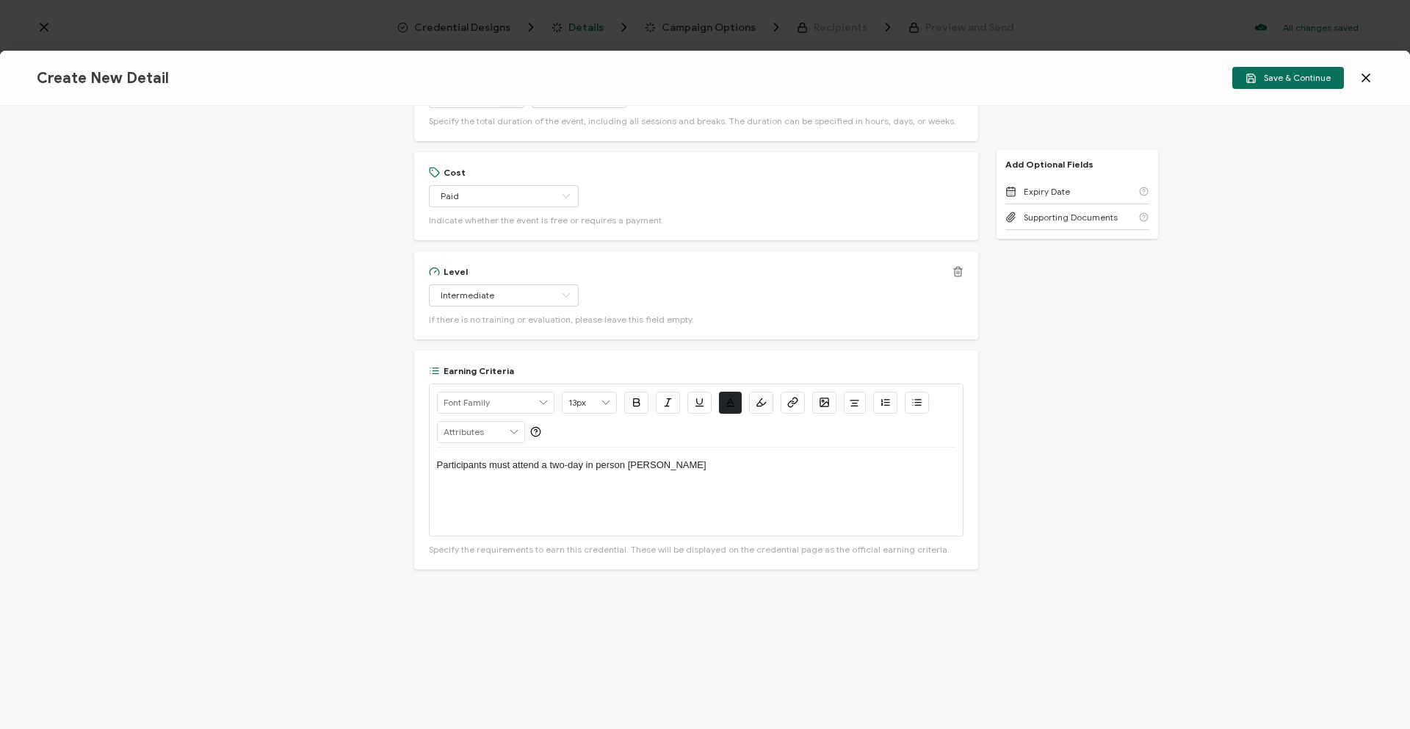
scroll to position [1071, 0]
drag, startPoint x: 655, startPoint y: 462, endPoint x: 410, endPoint y: 453, distance: 244.8
click at [410, 453] on div "Credential Title Campaign School Bootcamp ISSUER Issuer Name Credential Descrip…" at bounding box center [705, 417] width 1410 height 623
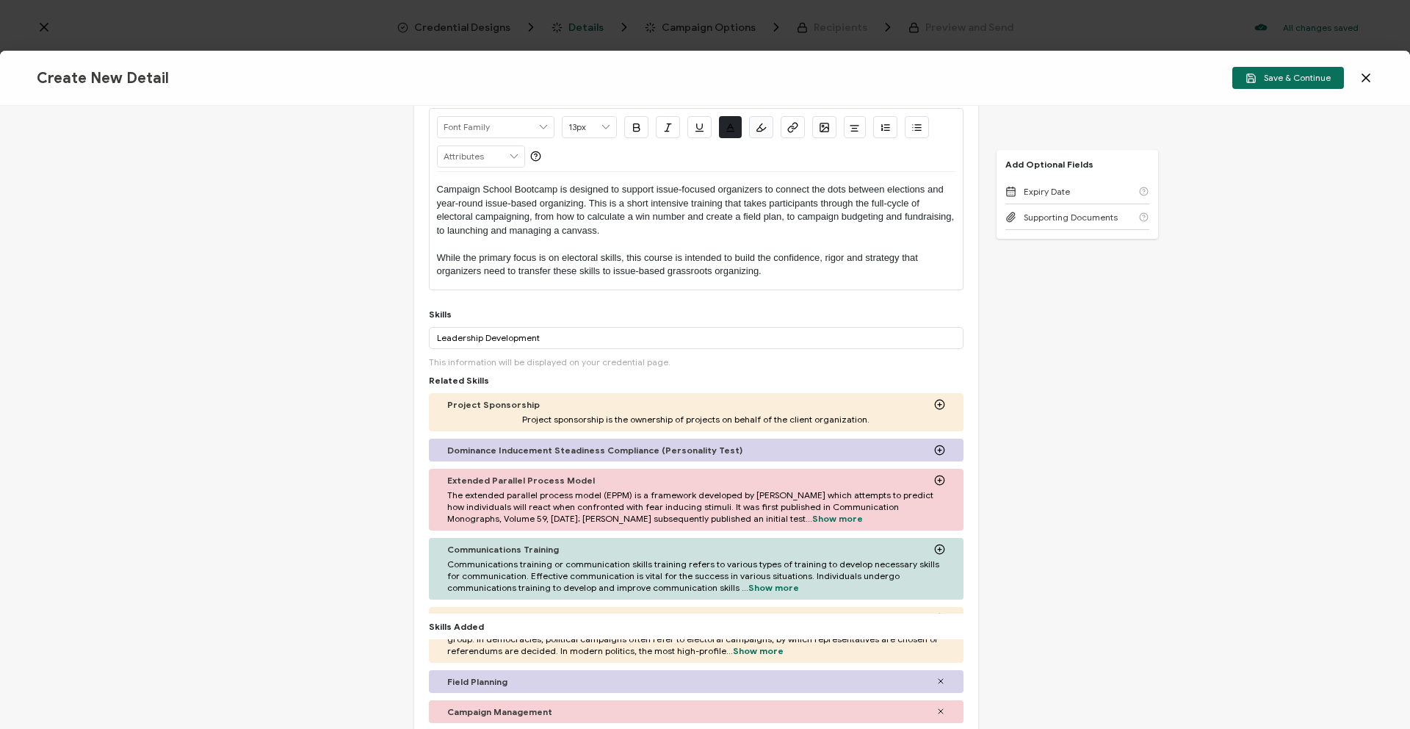
scroll to position [0, 0]
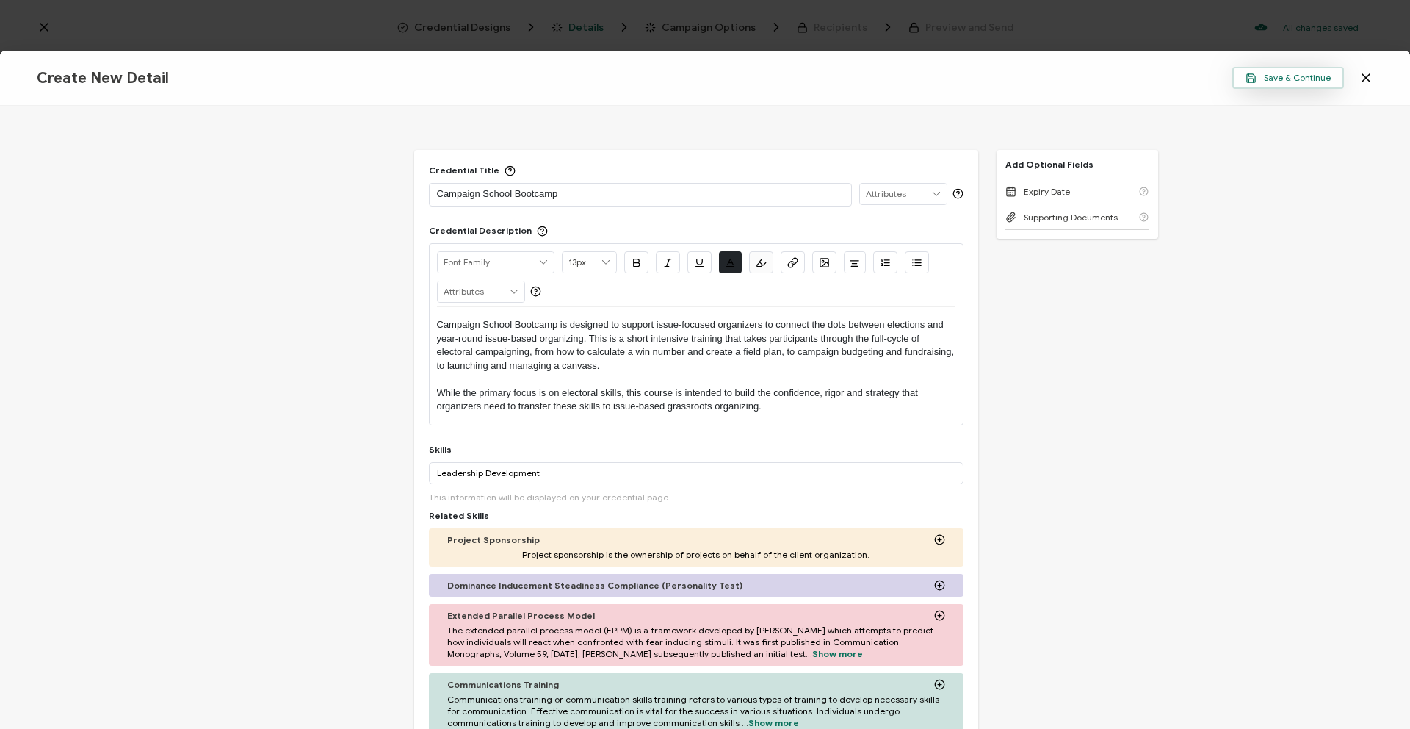
click at [1287, 76] on span "Save & Continue" at bounding box center [1288, 78] width 85 height 11
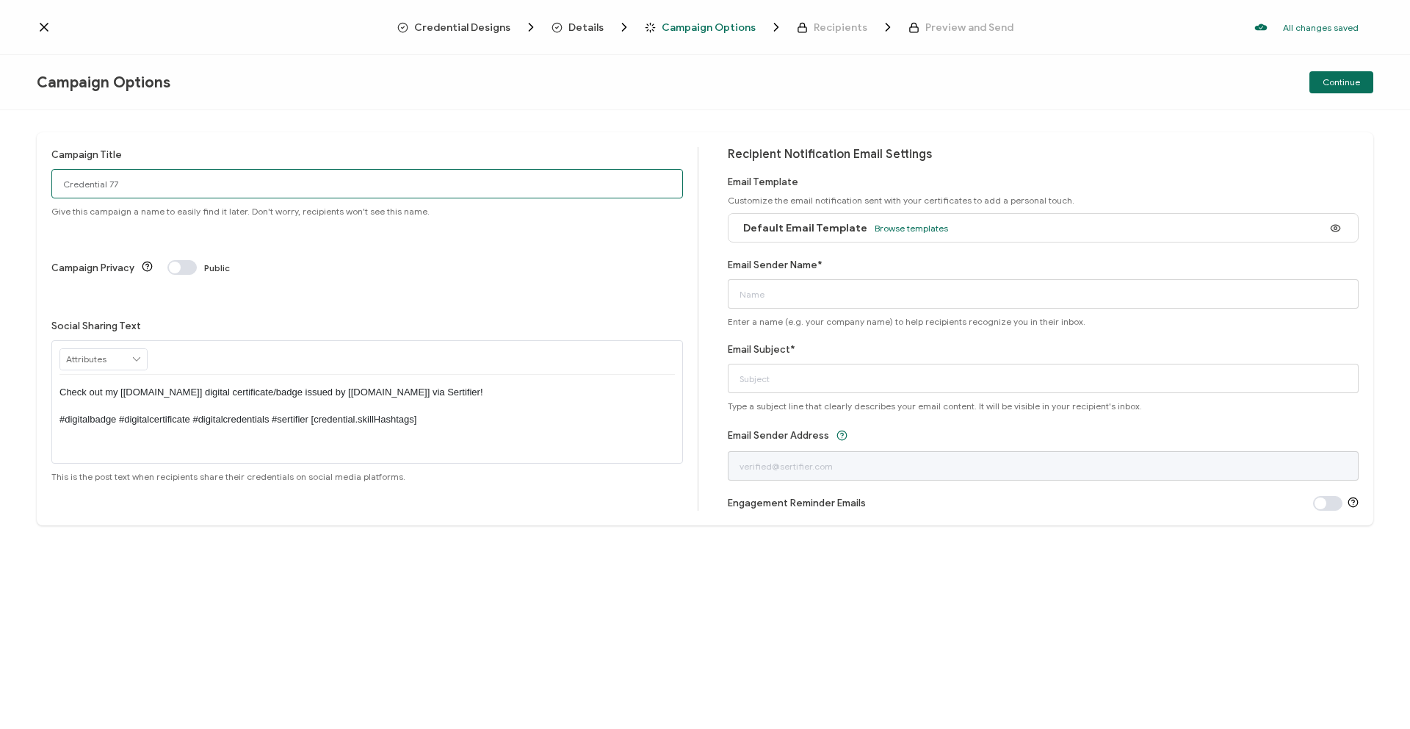
click at [277, 181] on input "Credential 77" at bounding box center [367, 183] width 632 height 29
drag, startPoint x: 270, startPoint y: 181, endPoint x: 43, endPoint y: 172, distance: 227.2
click at [43, 172] on div "Campaign Title Credential 77 Give this campaign a name to easily find it later.…" at bounding box center [705, 328] width 1337 height 393
type input "Campaign School Bootcamp - Sep 2025"
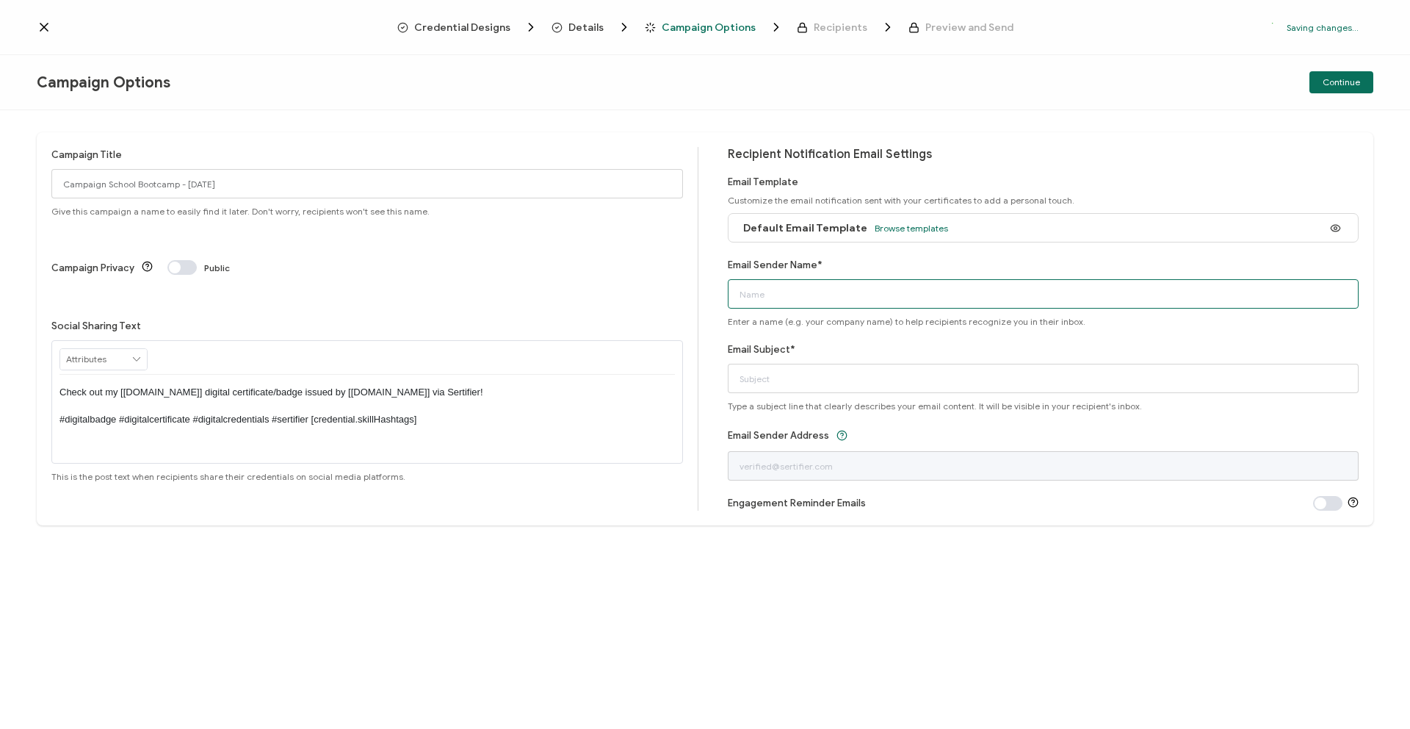
click at [819, 299] on input "Email Sender Name*" at bounding box center [1044, 293] width 632 height 29
type input "Team re:power"
type input "Congratulations on Completing Campaign School Bootcamp!"
click at [1344, 85] on span "Continue" at bounding box center [1341, 82] width 37 height 9
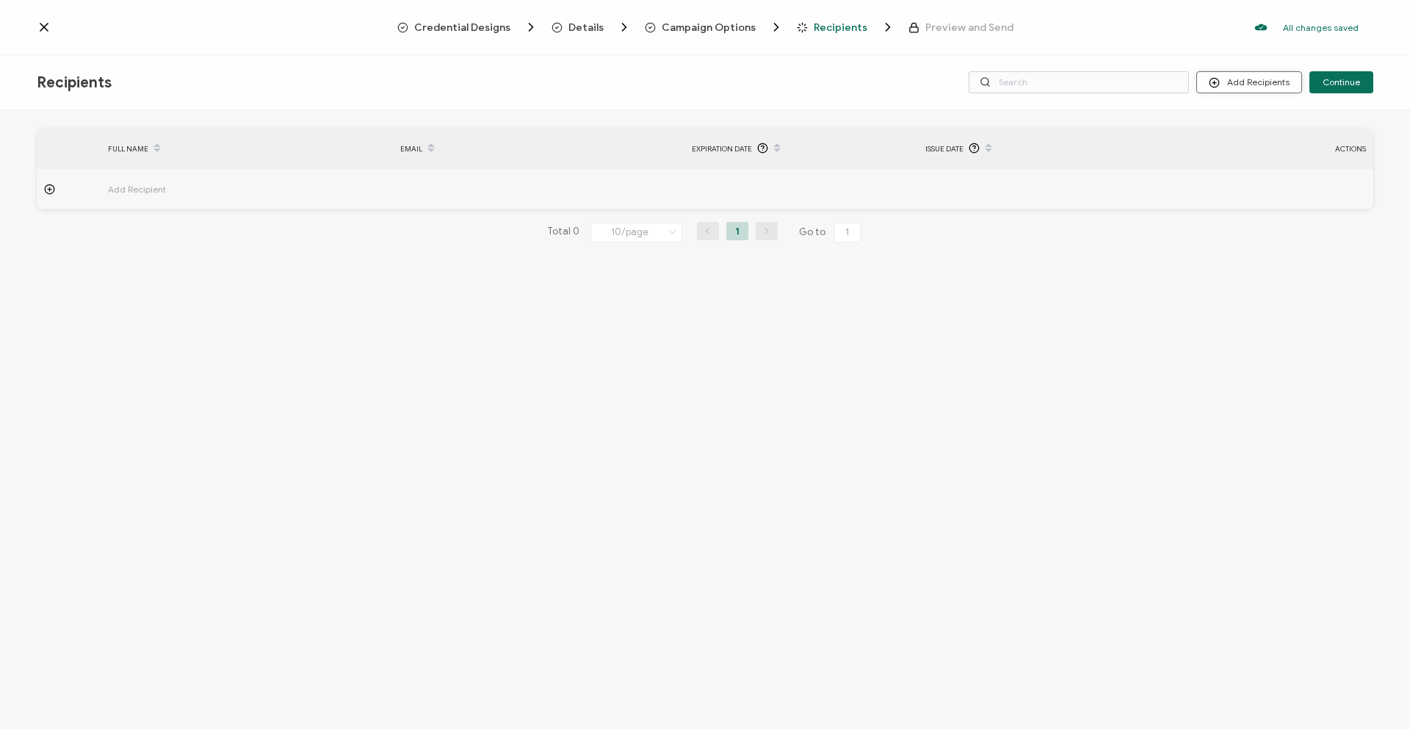
click at [1247, 76] on button "Add Recipients" at bounding box center [1250, 82] width 106 height 22
click at [1243, 82] on button "Add Recipients" at bounding box center [1250, 82] width 106 height 22
click at [1243, 115] on li "Upload Recipients" at bounding box center [1269, 122] width 137 height 24
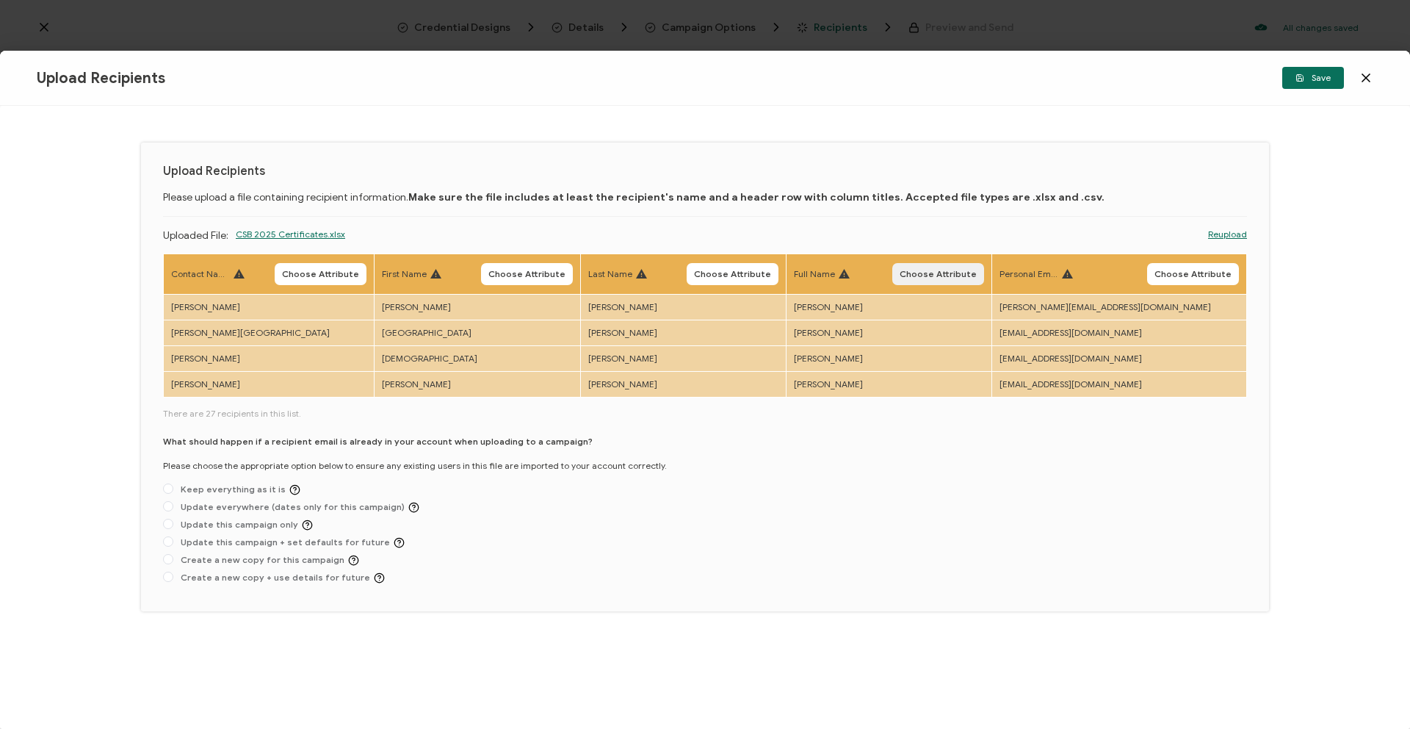
click at [977, 275] on span "Choose Attribute" at bounding box center [938, 274] width 77 height 9
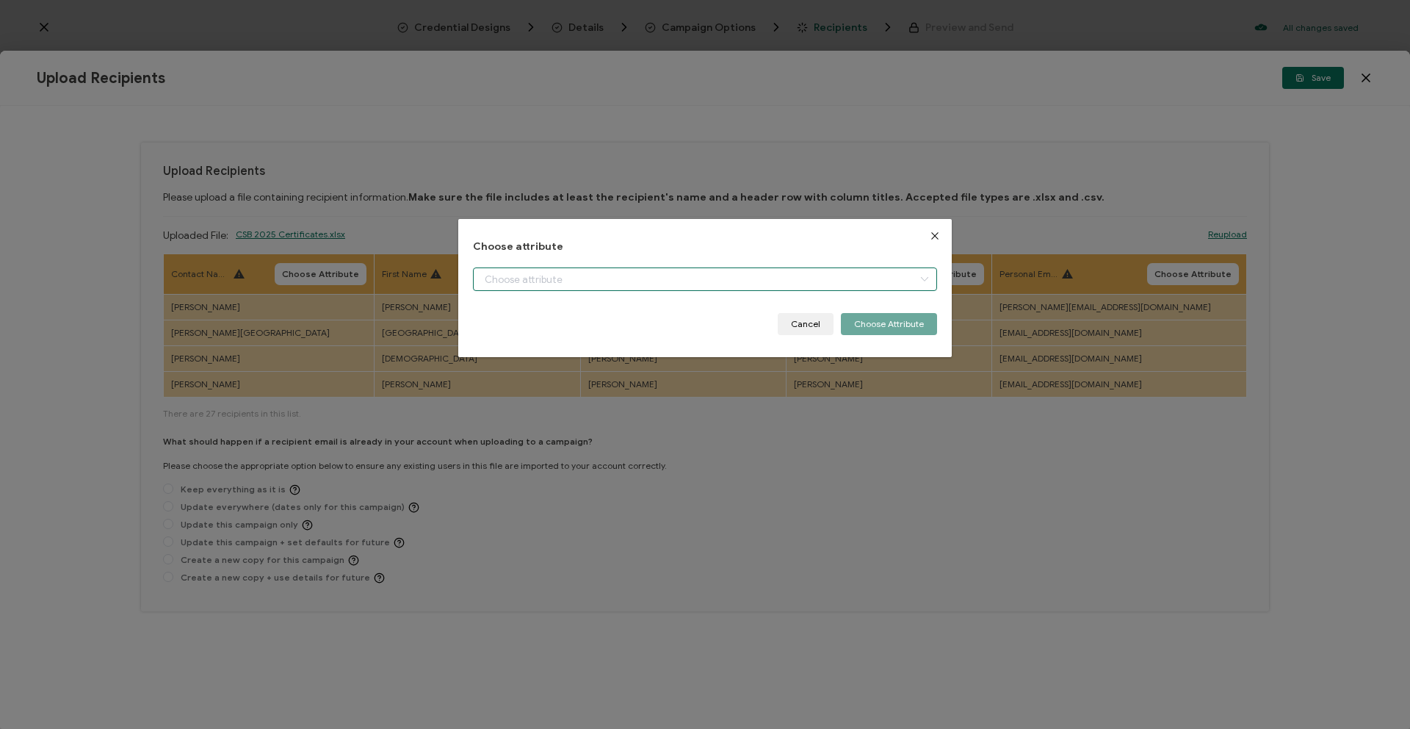
click at [810, 275] on input "dialog" at bounding box center [705, 279] width 464 height 24
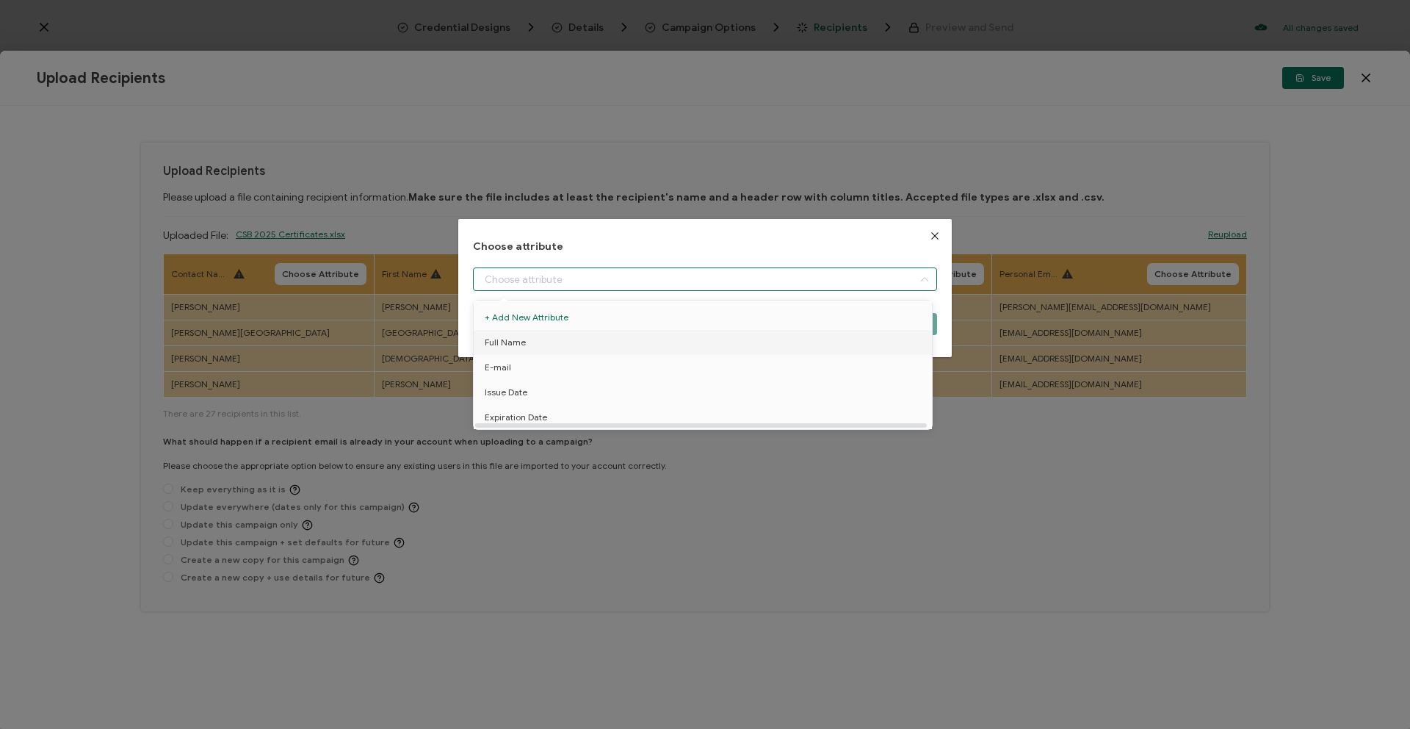
click at [657, 345] on li "Full Name" at bounding box center [705, 342] width 471 height 25
type input "Full Name"
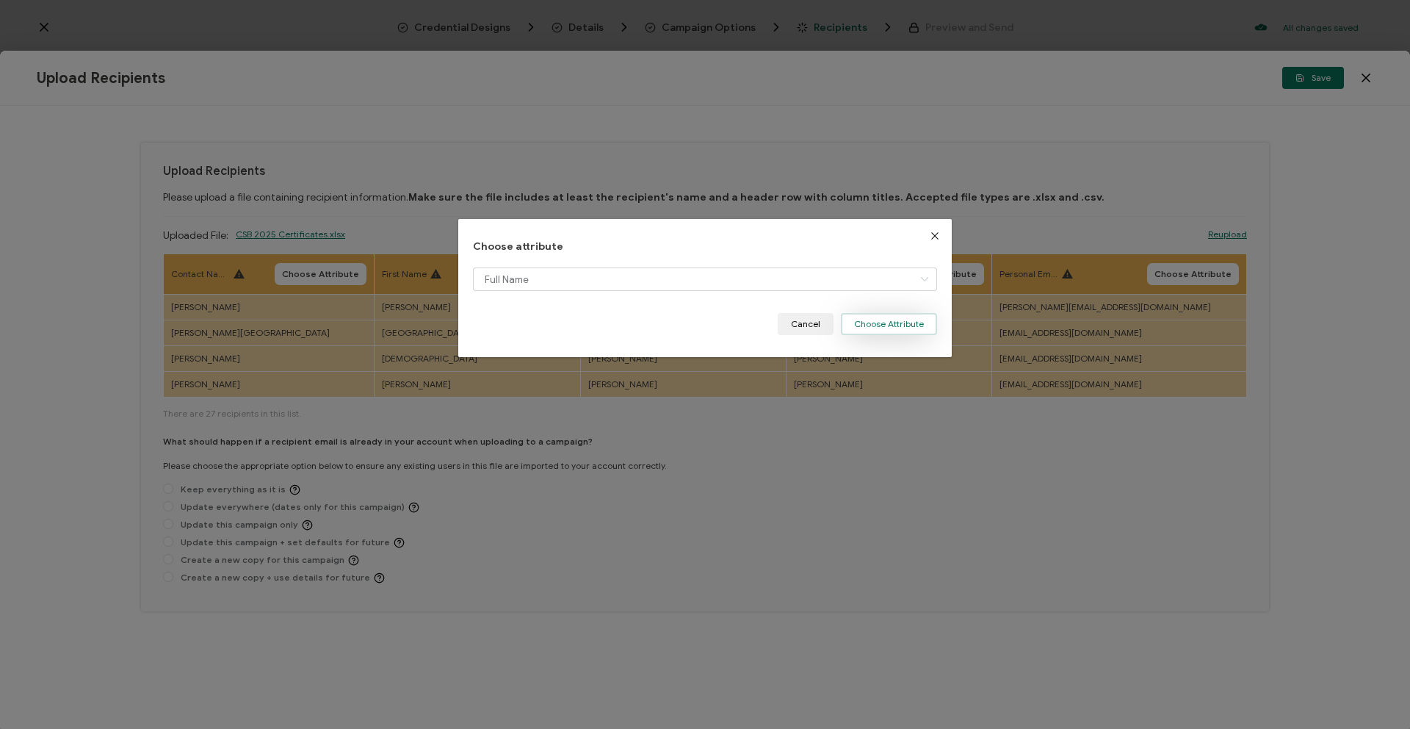
click at [893, 323] on button "Choose Attribute" at bounding box center [889, 324] width 96 height 22
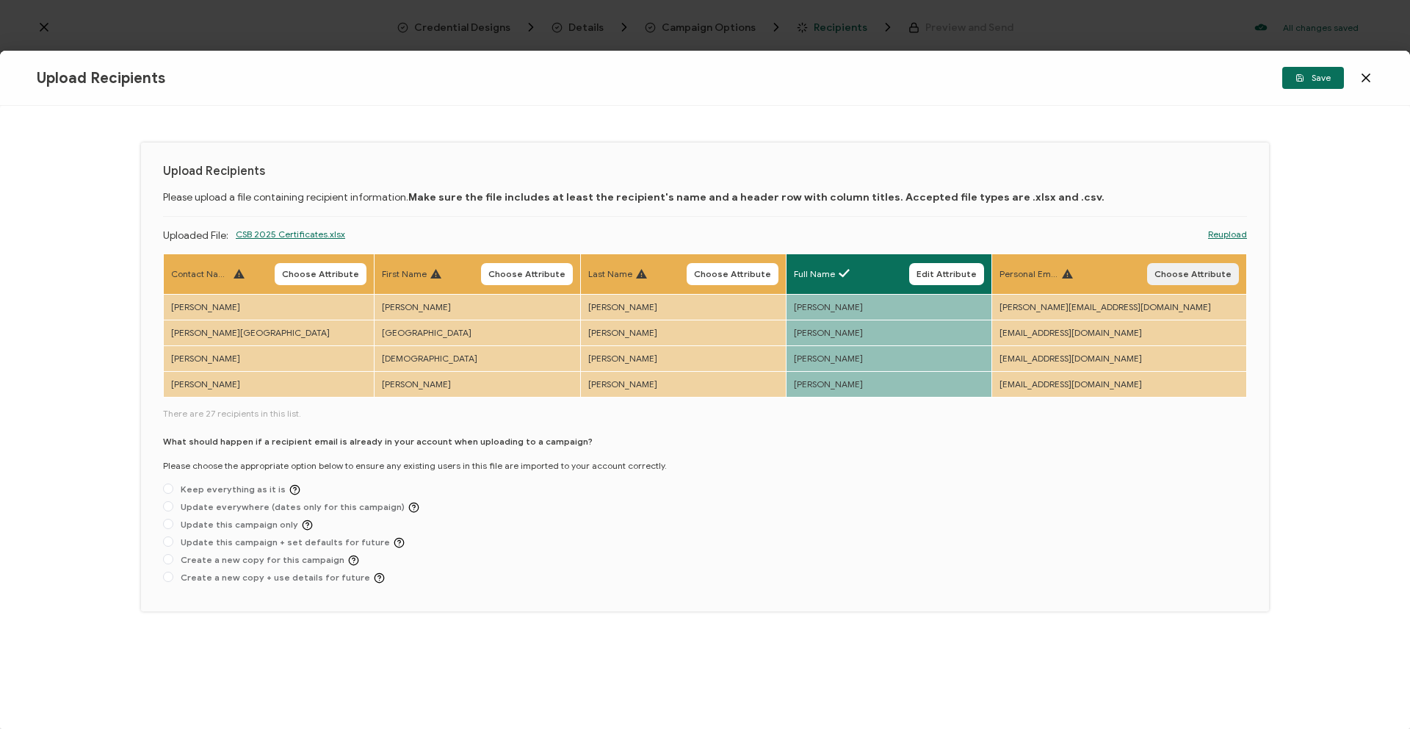
click at [1172, 274] on span "Choose Attribute" at bounding box center [1193, 274] width 77 height 9
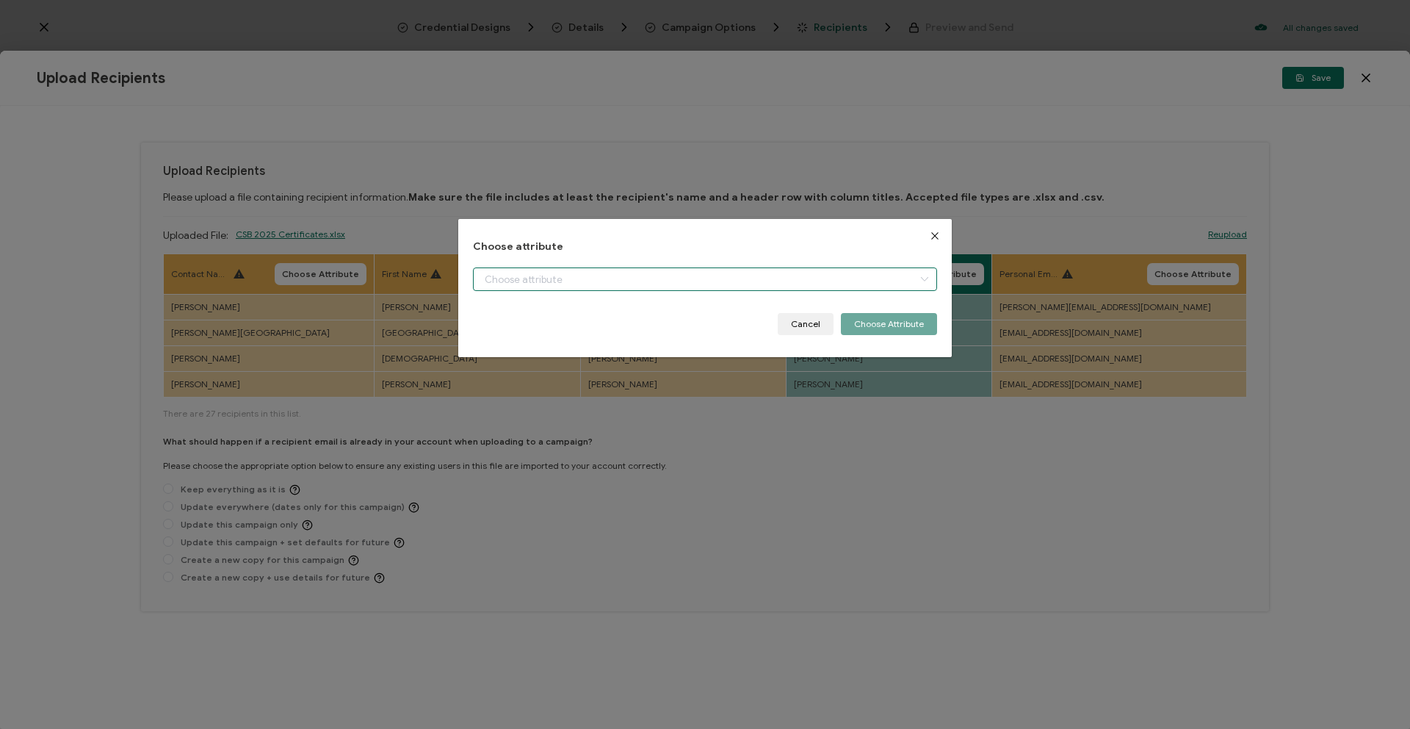
click at [827, 276] on input "dialog" at bounding box center [705, 279] width 464 height 24
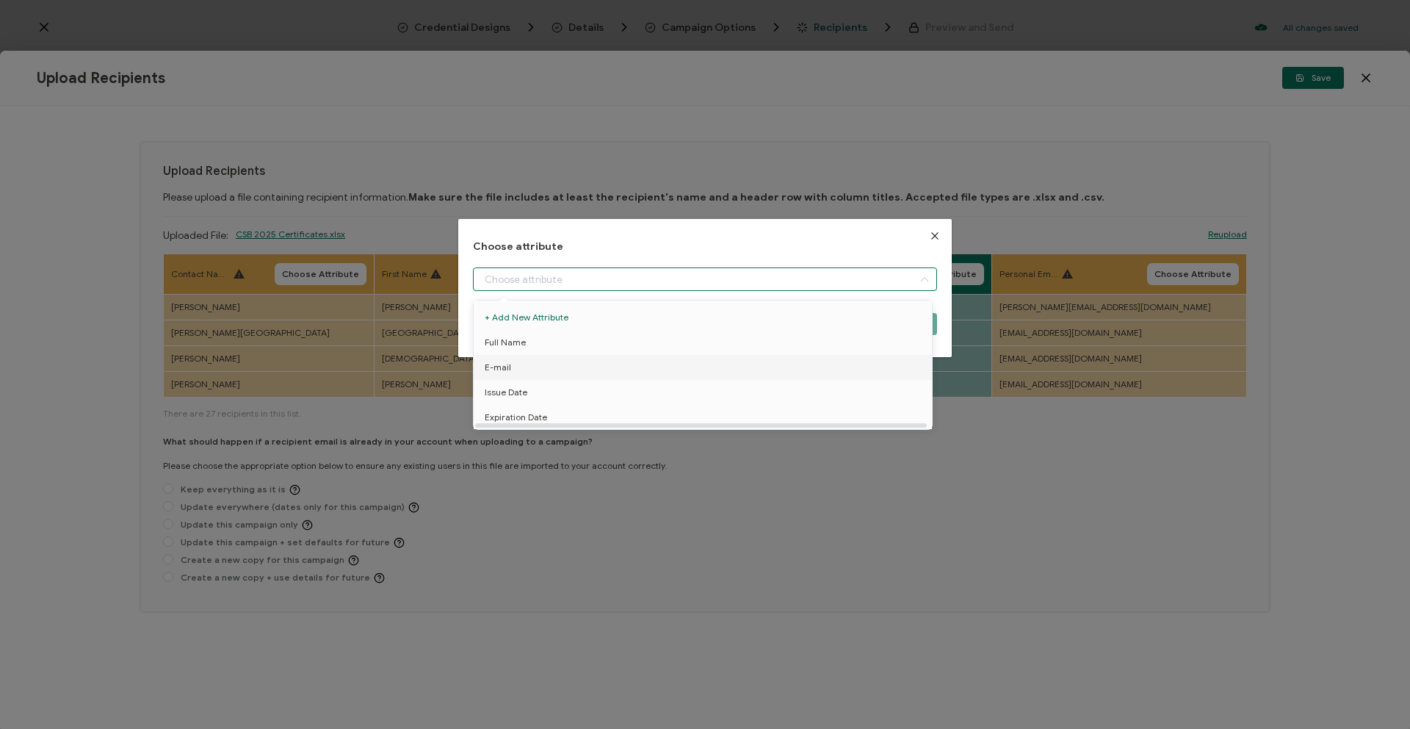
click at [680, 362] on li "E-mail" at bounding box center [705, 367] width 471 height 25
type input "E-mail"
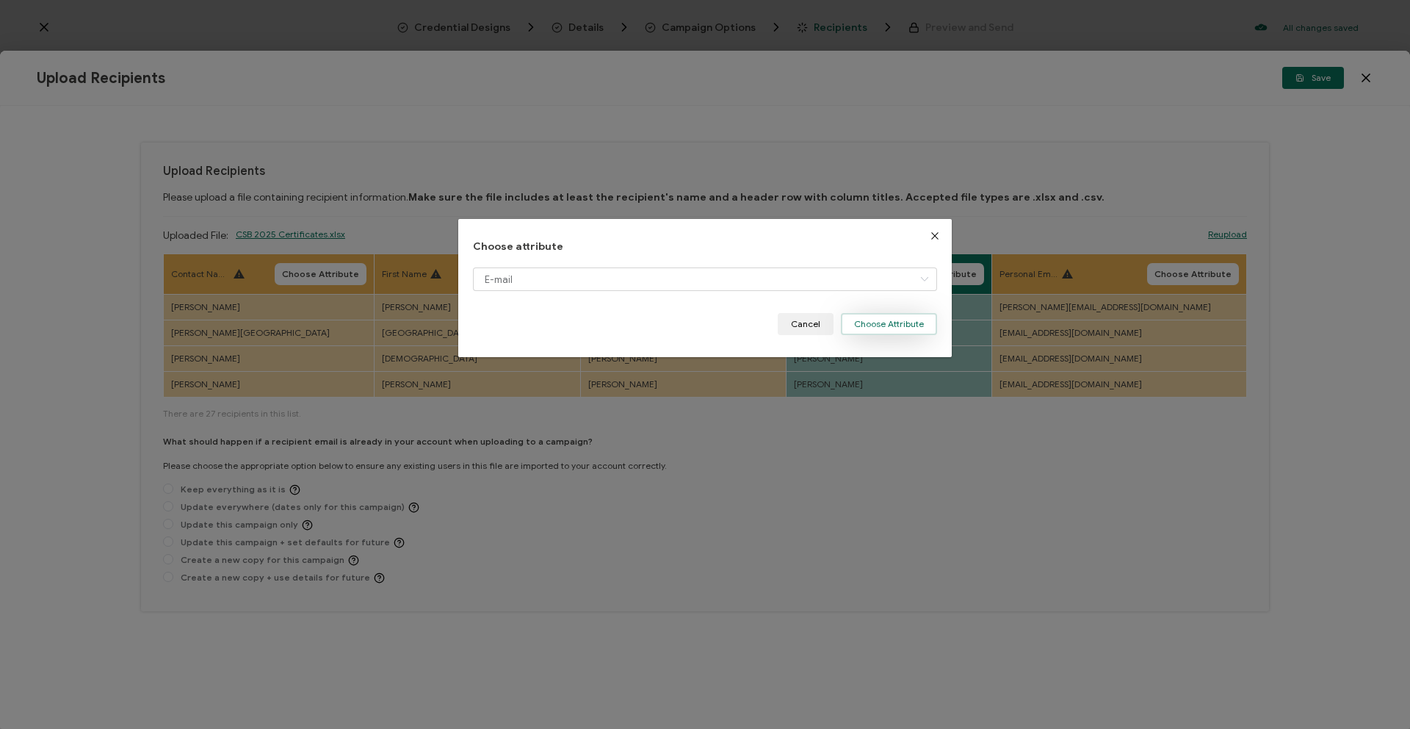
click at [879, 322] on button "Choose Attribute" at bounding box center [889, 324] width 96 height 22
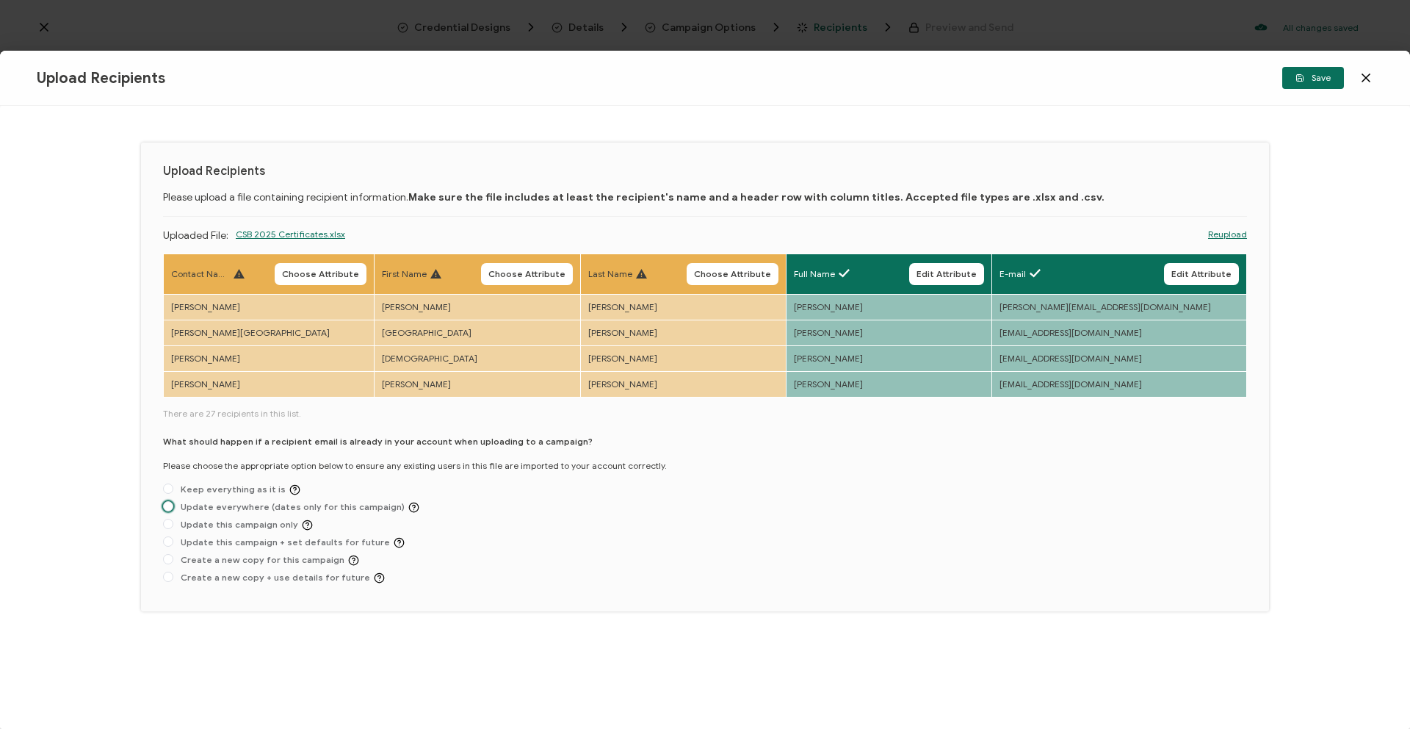
click at [227, 503] on span "Update everywhere (dates only for this campaign)" at bounding box center [296, 507] width 246 height 11
click at [173, 503] on input "Update everywhere (dates only for this campaign)" at bounding box center [168, 507] width 10 height 12
radio input "true"
click at [1294, 84] on button "Save" at bounding box center [1314, 78] width 62 height 22
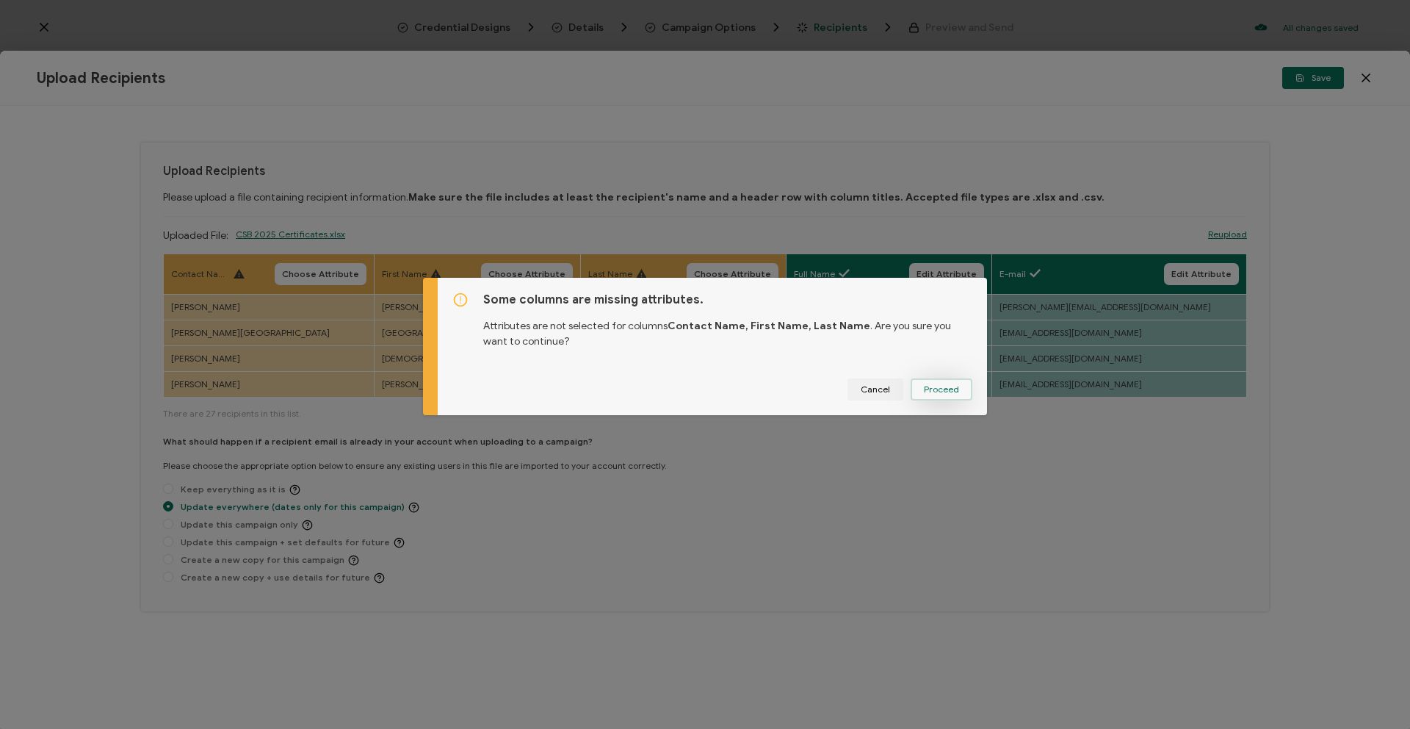
click at [920, 395] on button "Proceed" at bounding box center [942, 389] width 62 height 22
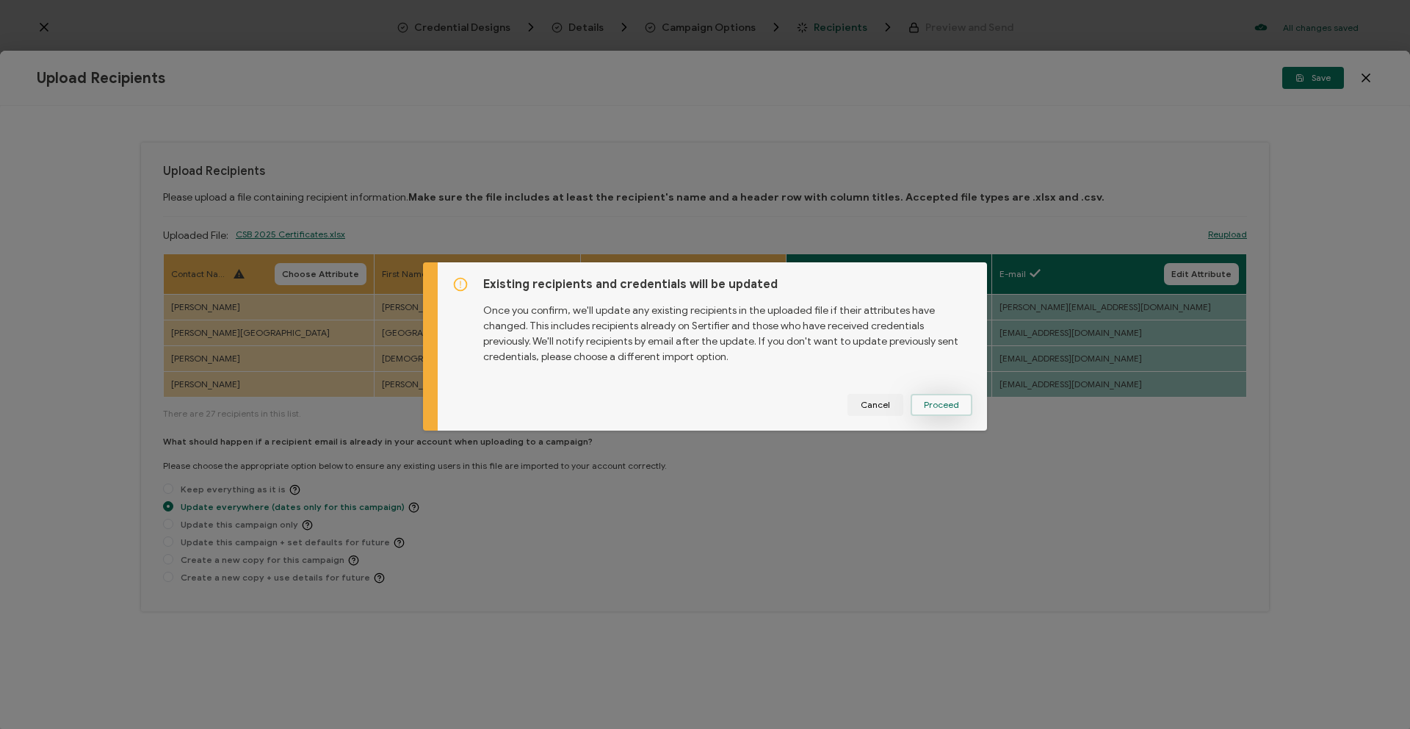
click at [938, 401] on span "Proceed" at bounding box center [941, 404] width 35 height 9
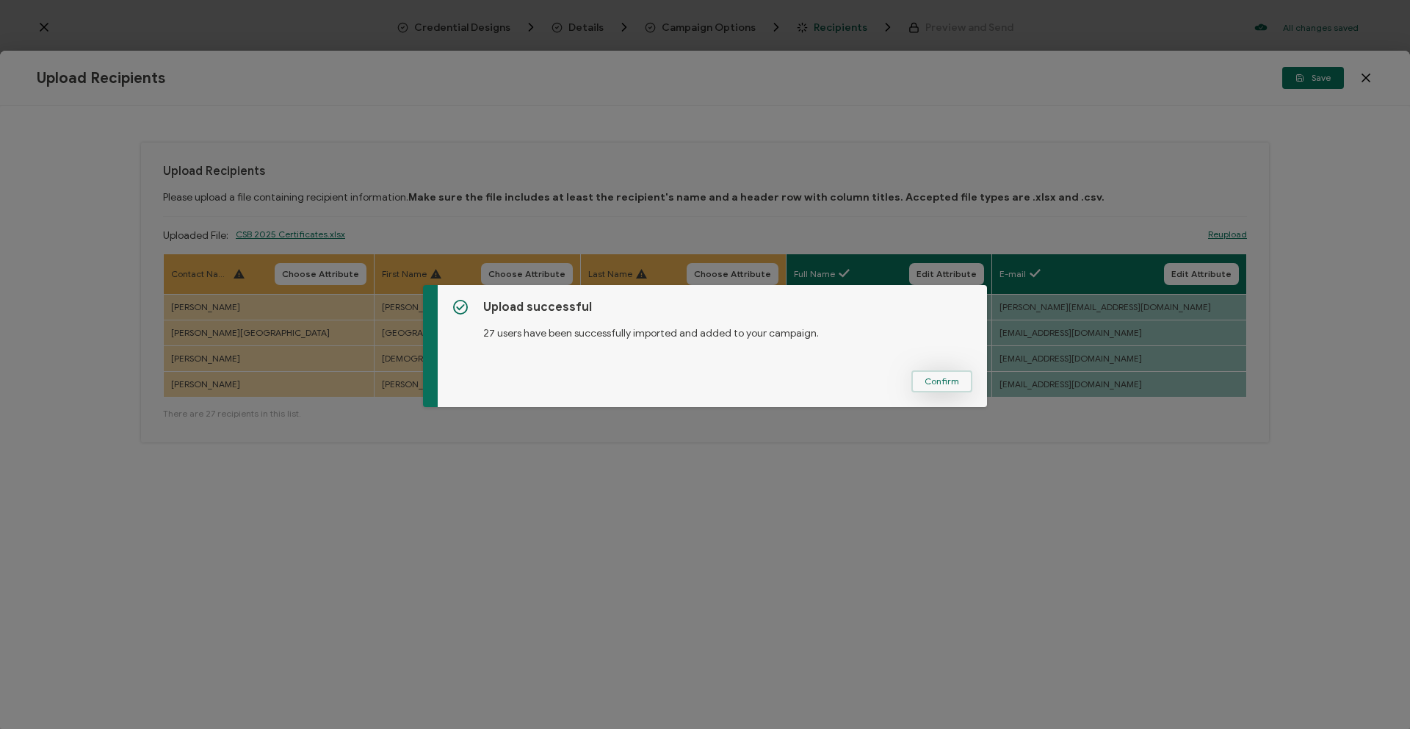
click at [940, 388] on button "Confirm" at bounding box center [942, 381] width 61 height 22
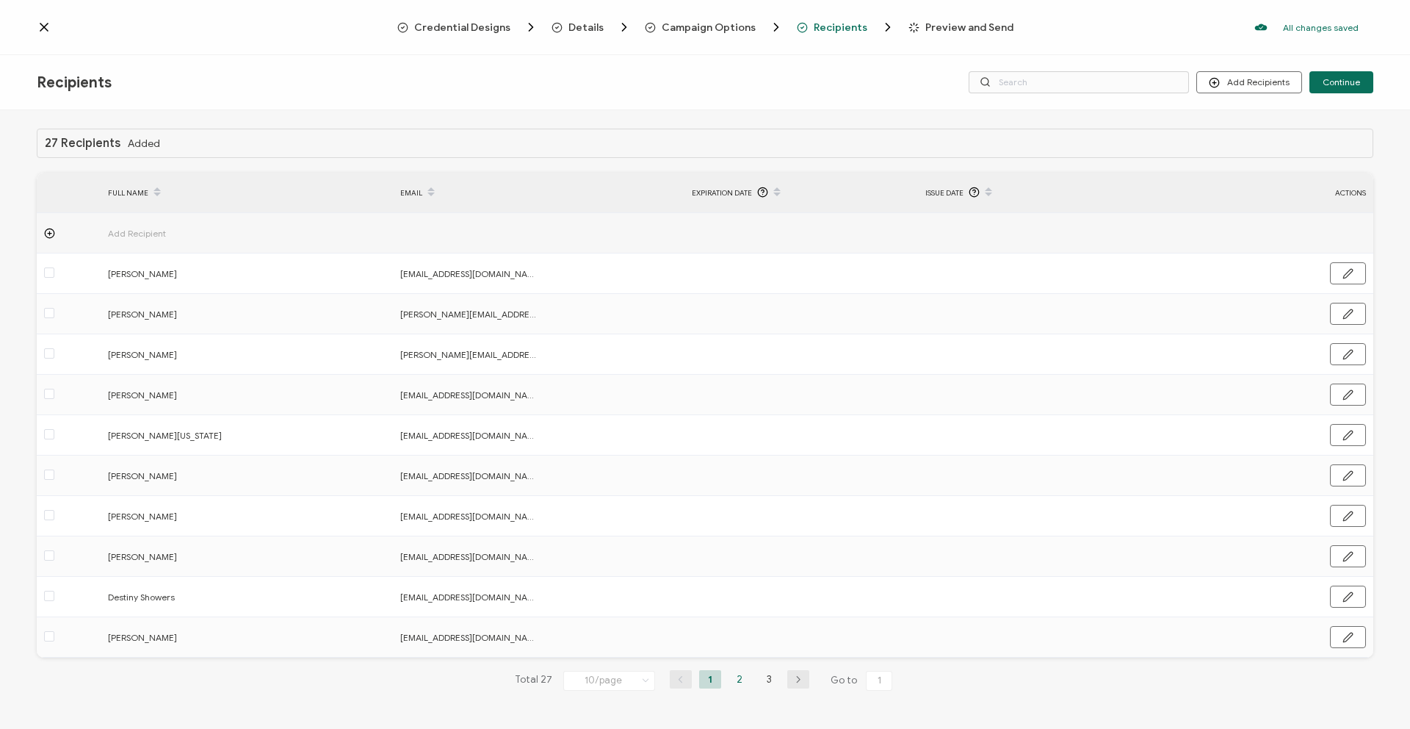
click at [741, 675] on li "2" at bounding box center [740, 679] width 22 height 18
click at [767, 680] on li "3" at bounding box center [769, 679] width 22 height 18
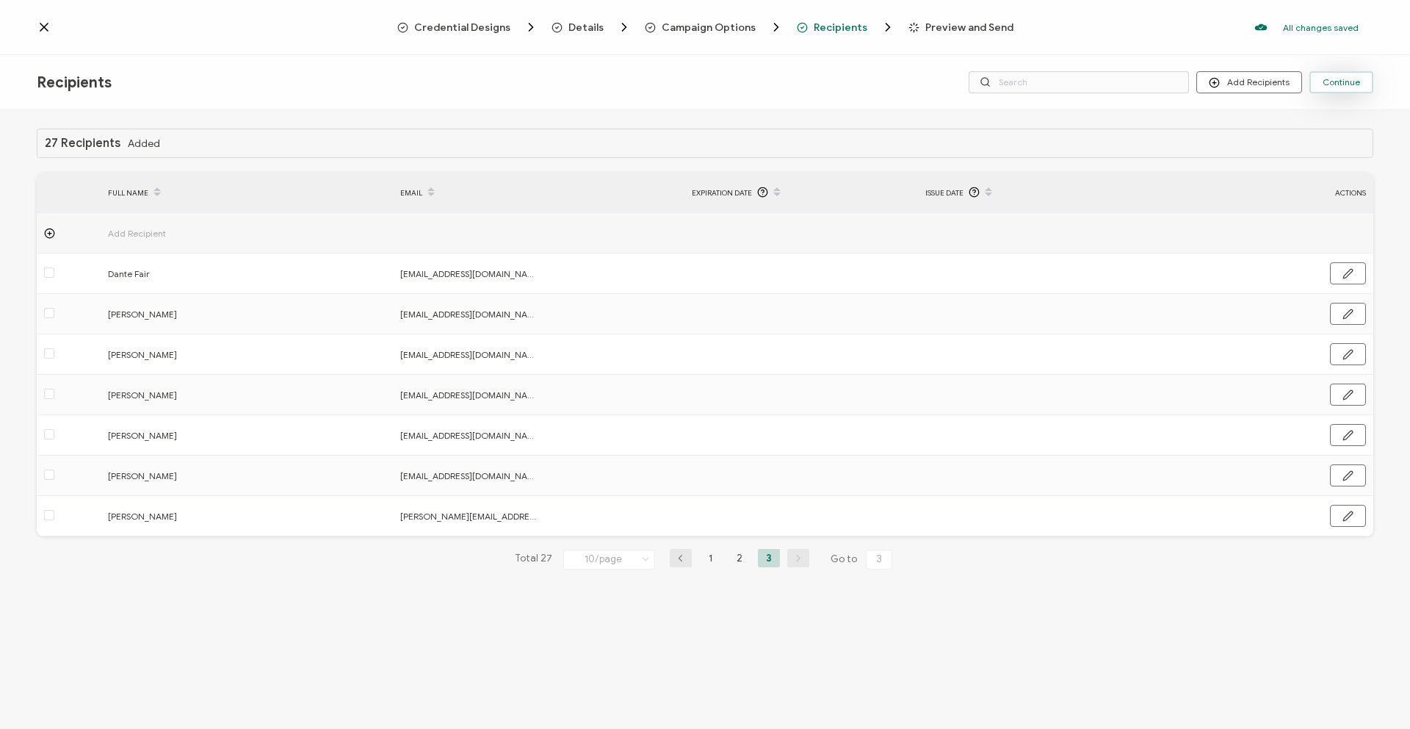
click at [1358, 82] on span "Continue" at bounding box center [1341, 82] width 37 height 9
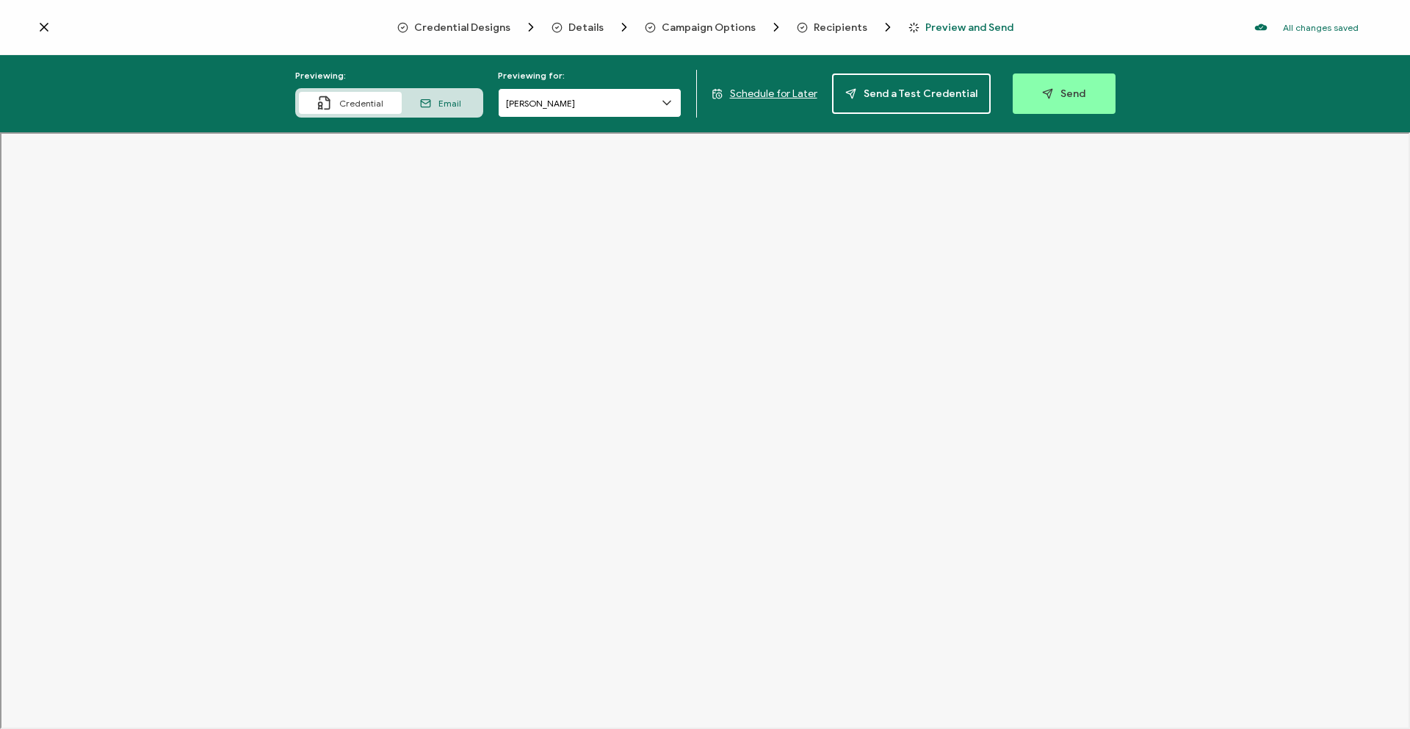
click at [558, 101] on input "Bianca Jyotishi" at bounding box center [590, 102] width 184 height 29
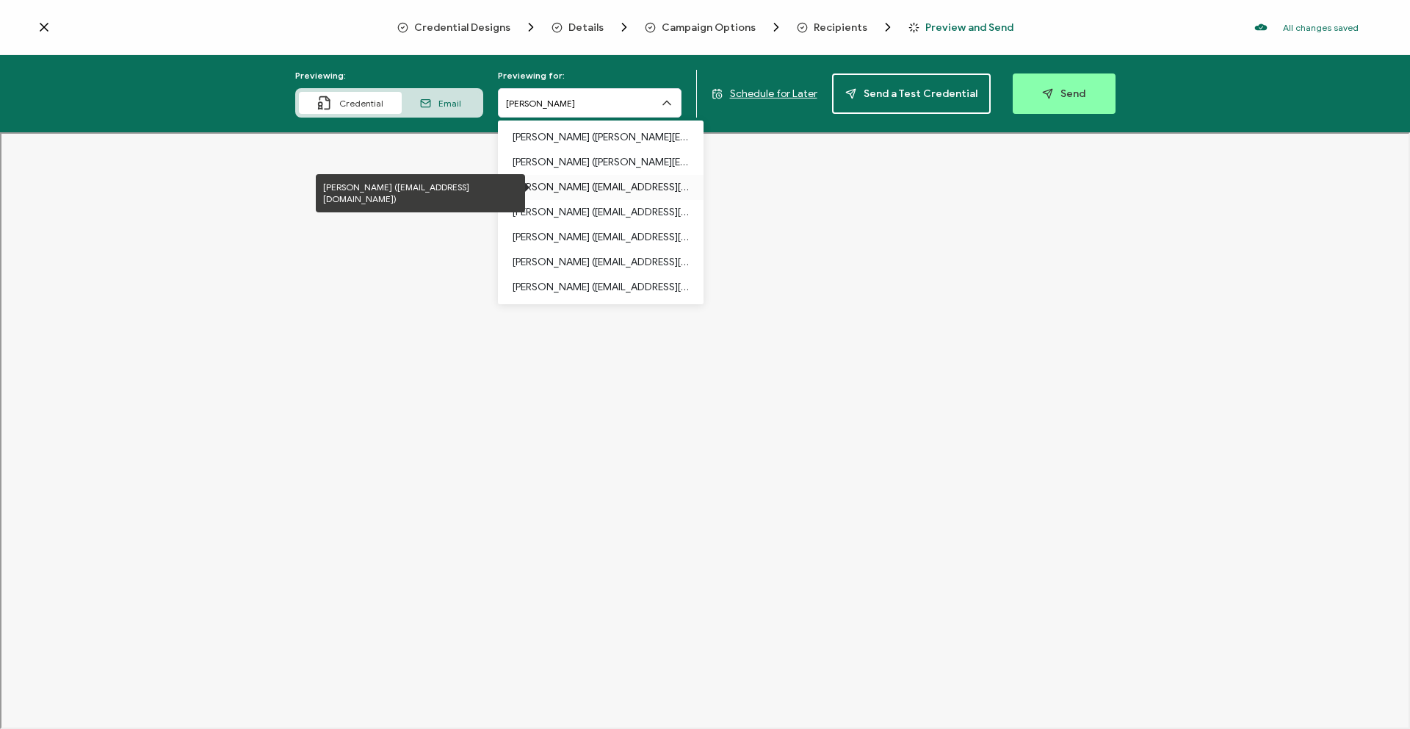
click at [589, 190] on p "Paris Bankston (pbankston@bmigeorgia.org)" at bounding box center [601, 187] width 176 height 25
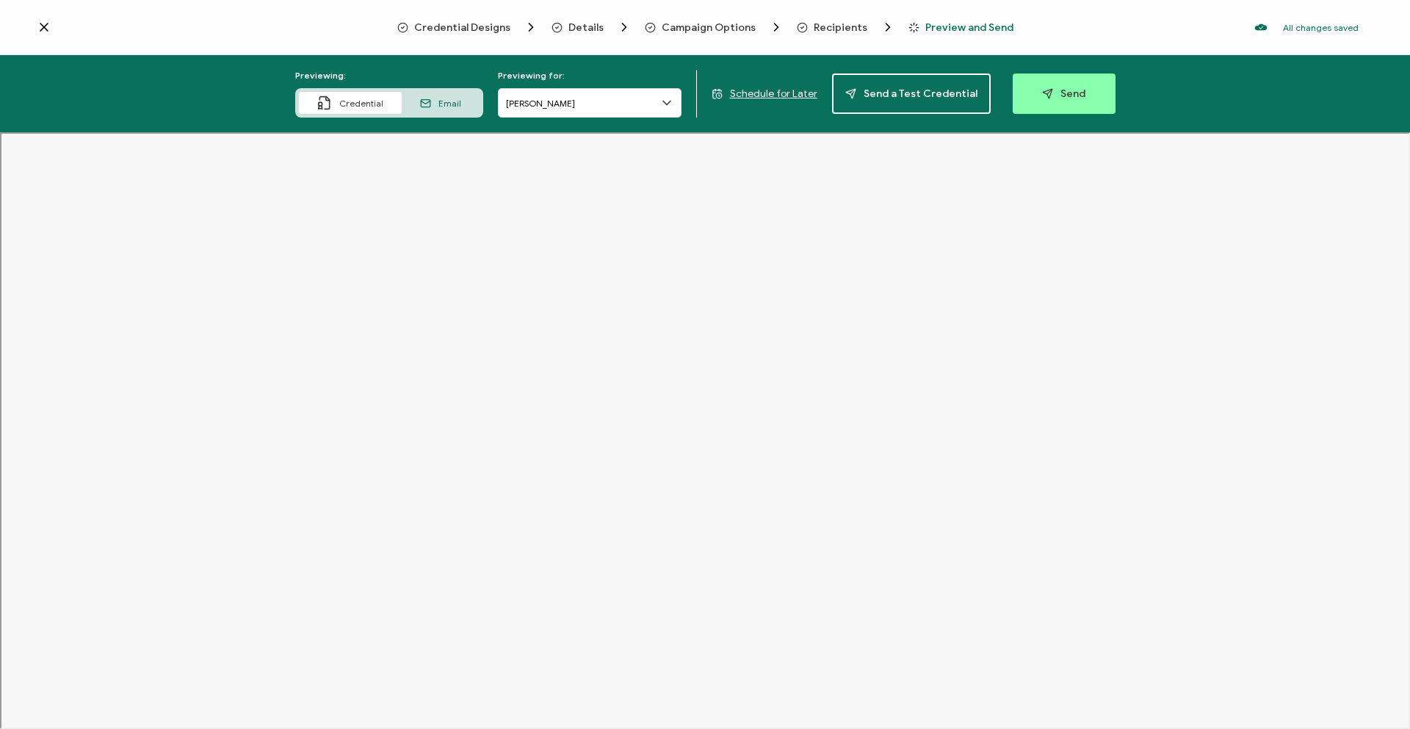
click at [785, 90] on span "Schedule for Later" at bounding box center [773, 93] width 87 height 12
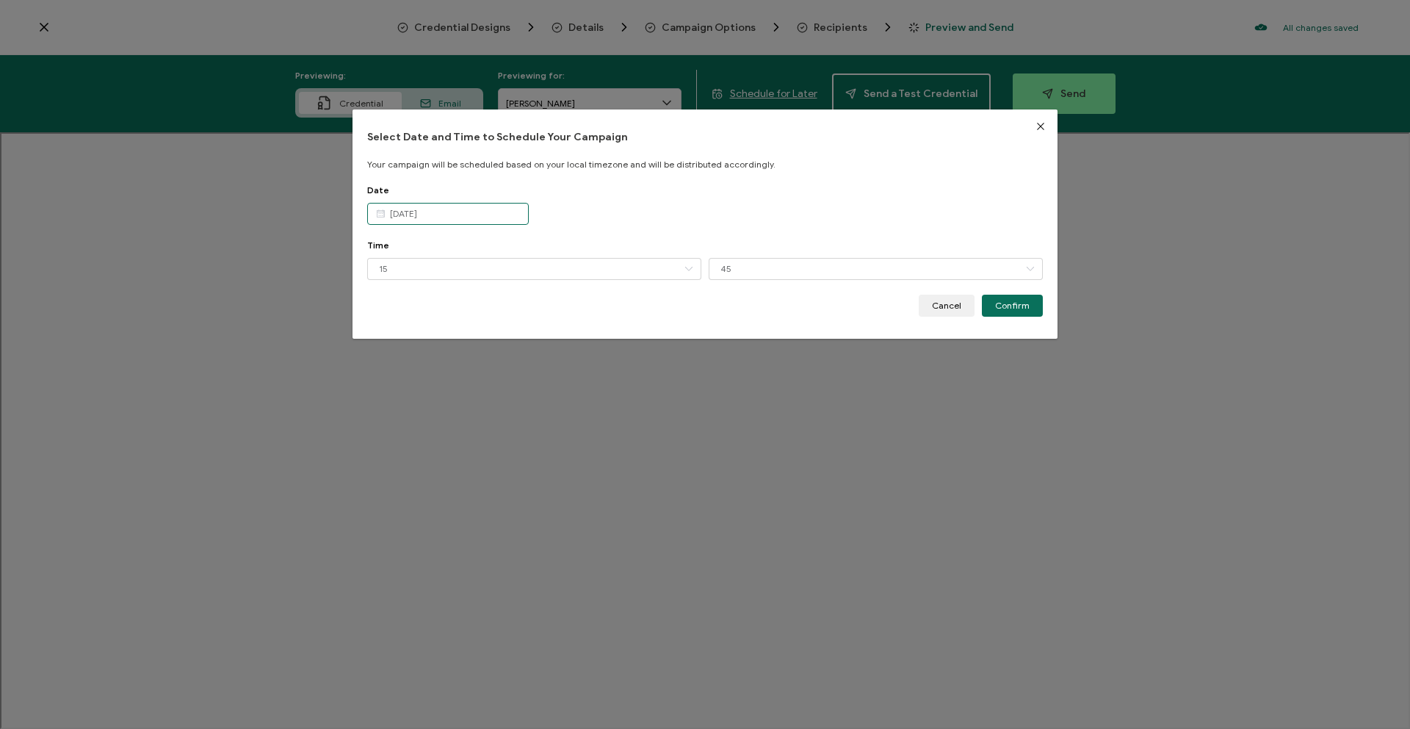
click at [454, 215] on input "Sep 29 2025" at bounding box center [448, 214] width 162 height 22
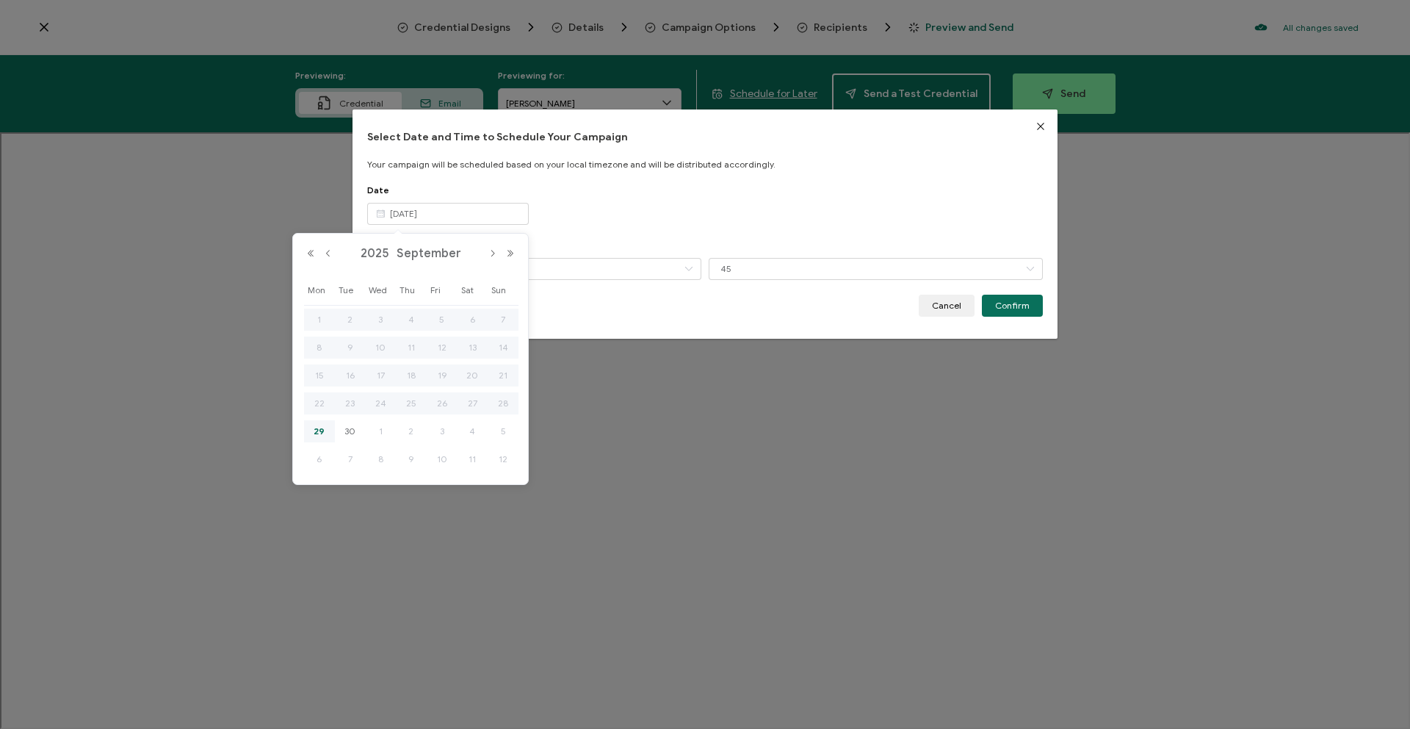
click at [410, 430] on span "2" at bounding box center [412, 431] width 18 height 18
type input "Oct 02 2025"
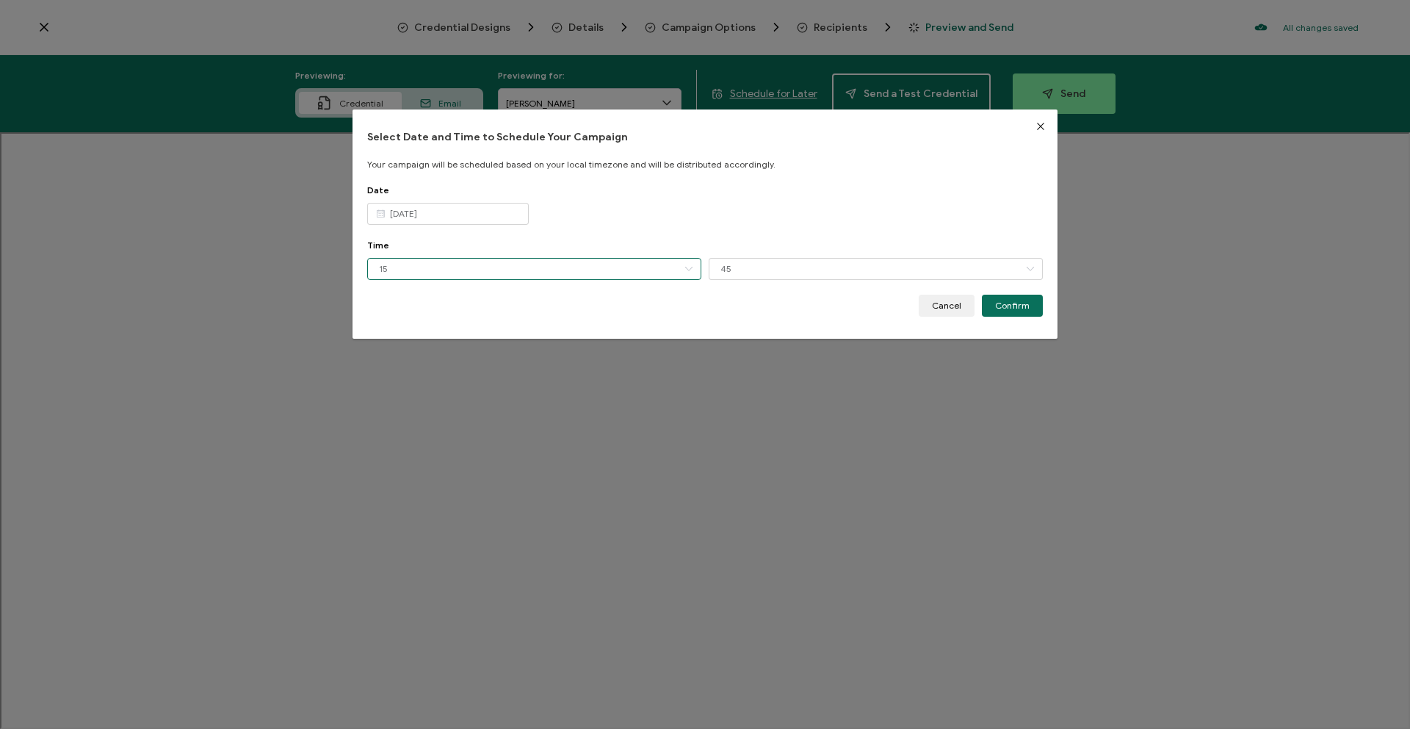
click at [456, 266] on input "15" at bounding box center [534, 269] width 334 height 22
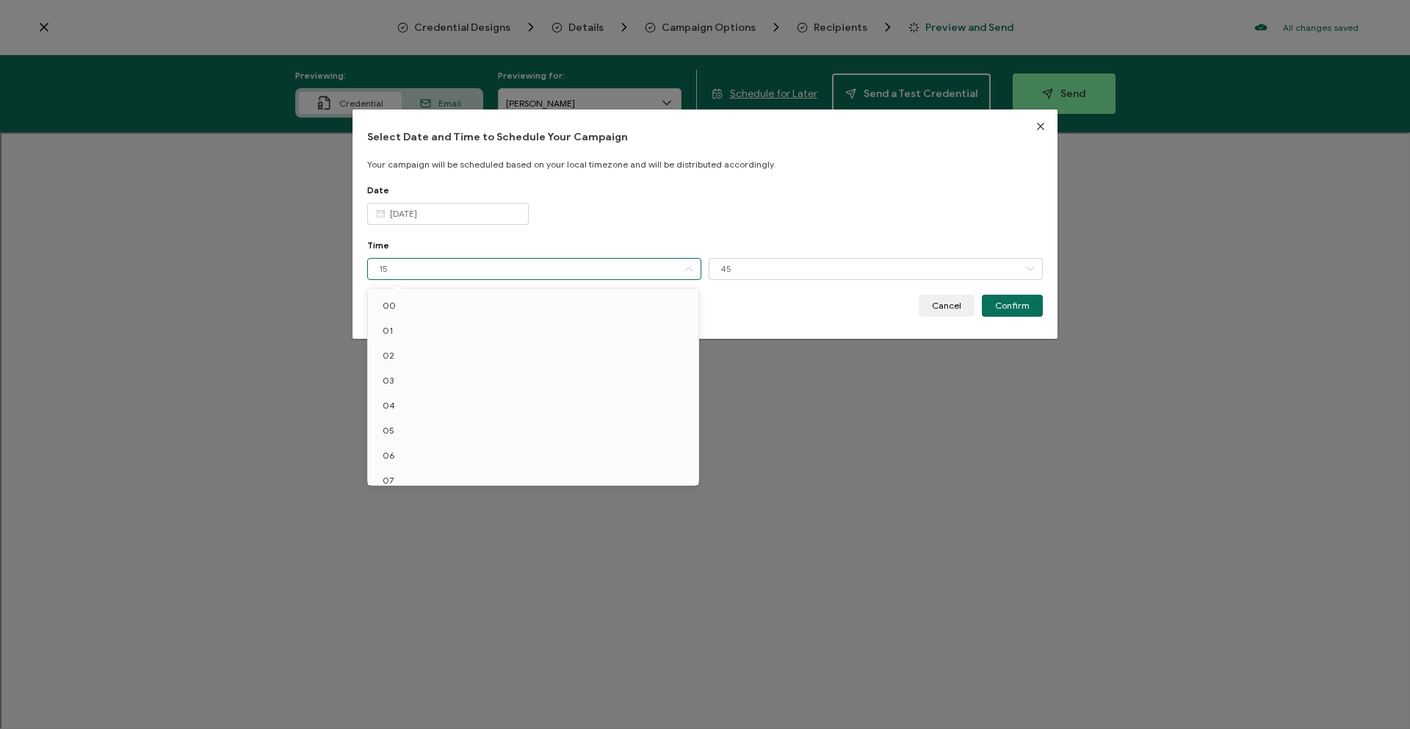
scroll to position [210, 0]
click at [439, 348] on li "10" at bounding box center [536, 345] width 336 height 25
type input "10"
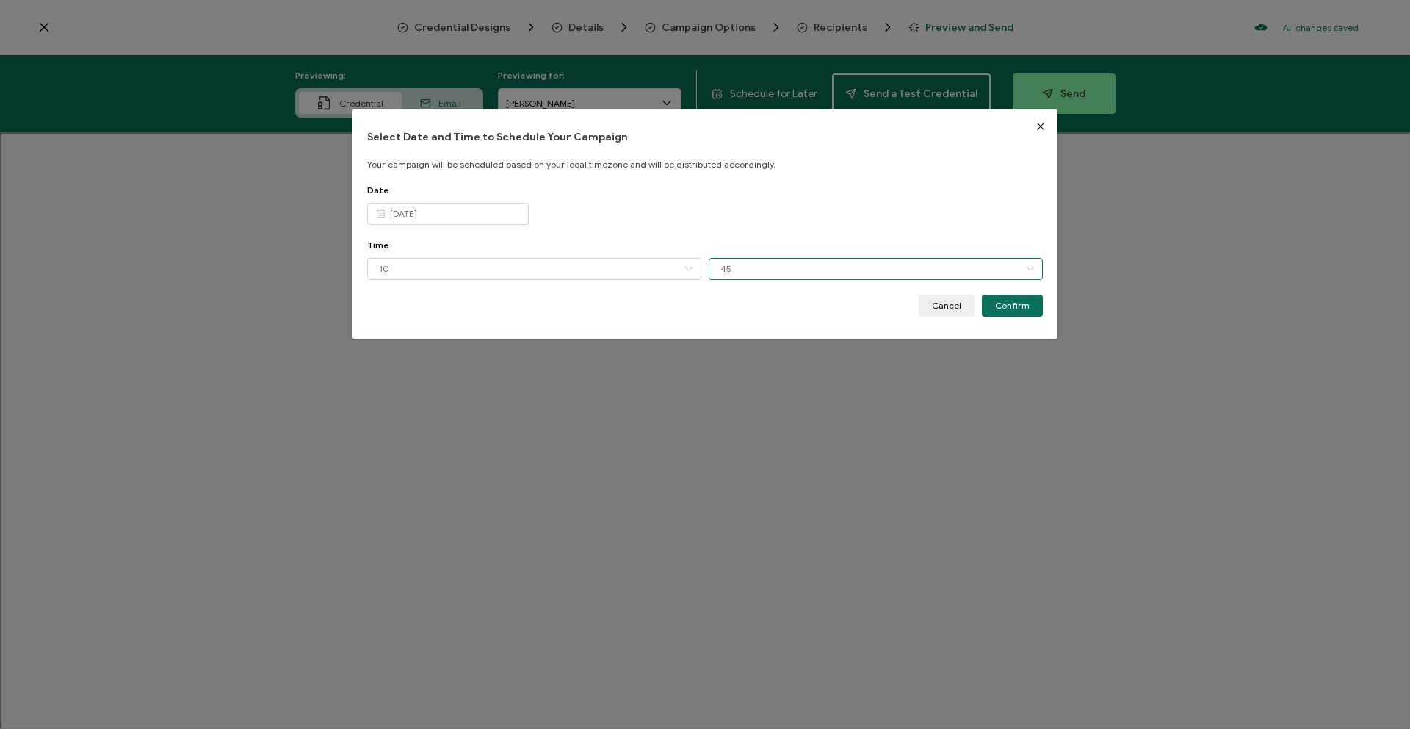
click at [754, 265] on input "45" at bounding box center [876, 269] width 334 height 22
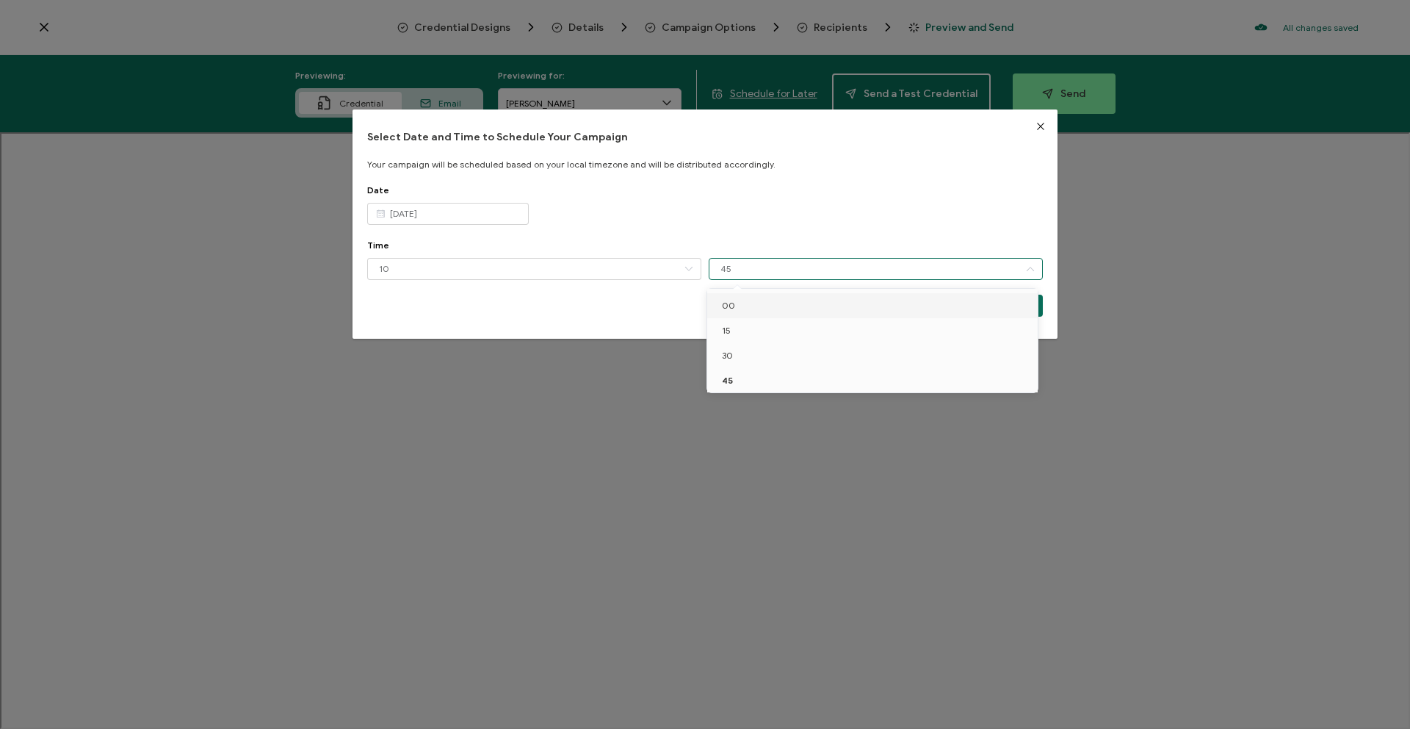
click at [749, 311] on li "00" at bounding box center [875, 305] width 336 height 25
type input "00"
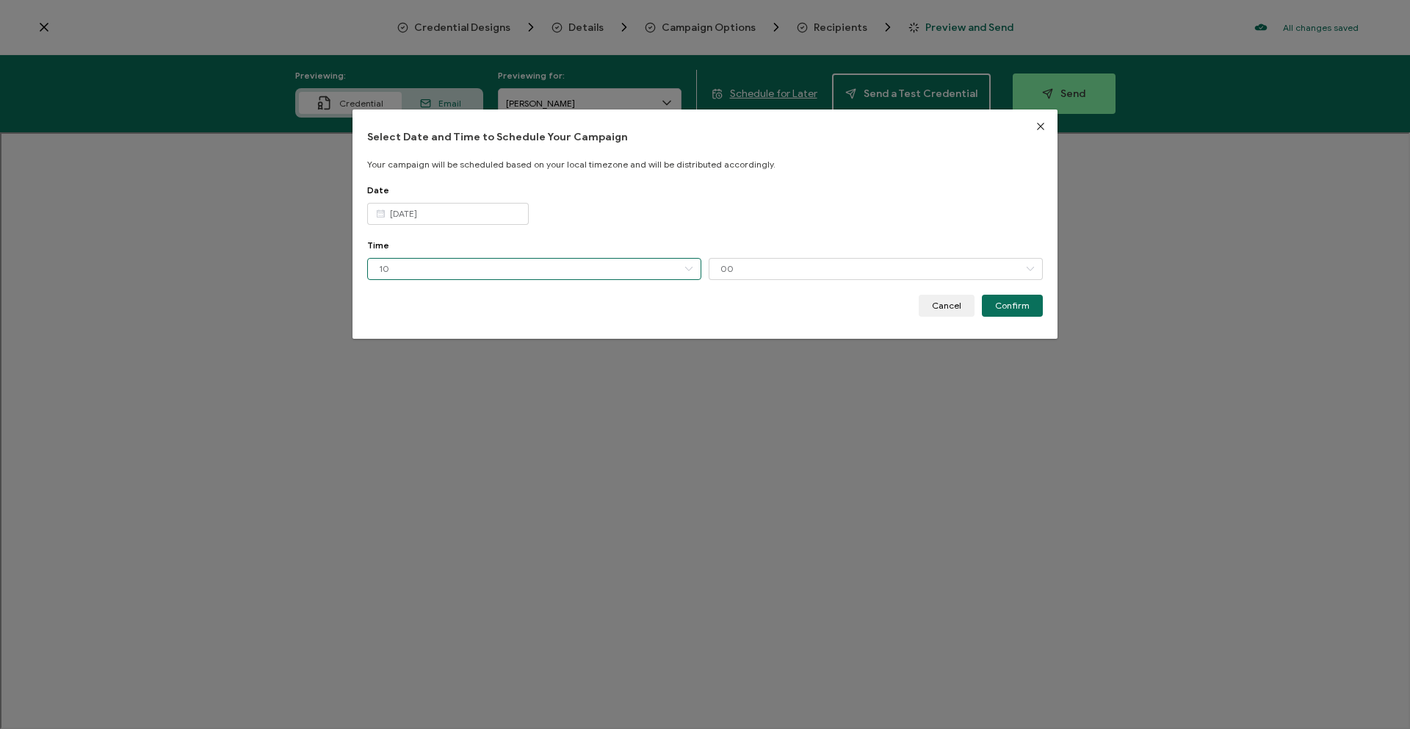
click at [581, 275] on input "10" at bounding box center [534, 269] width 334 height 22
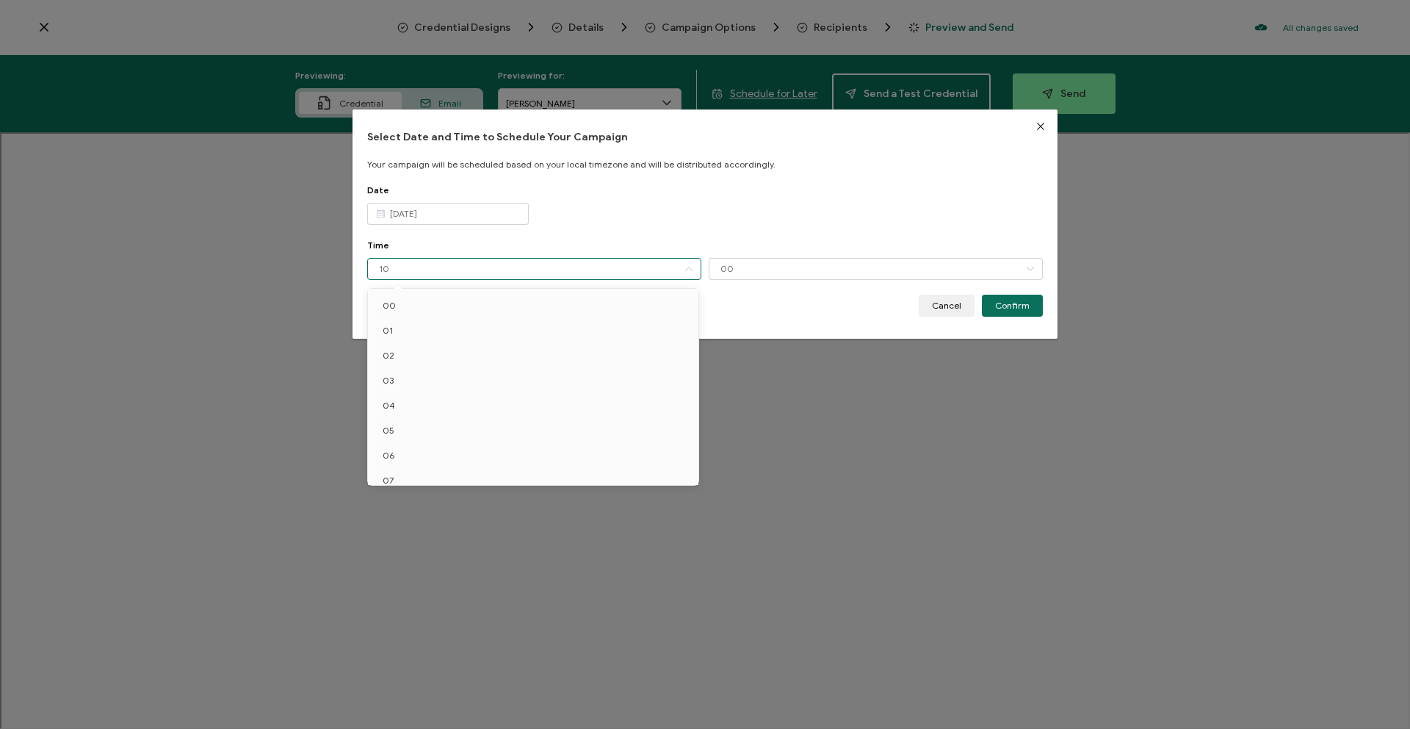
scroll to position [85, 0]
click at [530, 449] on li "09" at bounding box center [536, 445] width 336 height 25
type input "09"
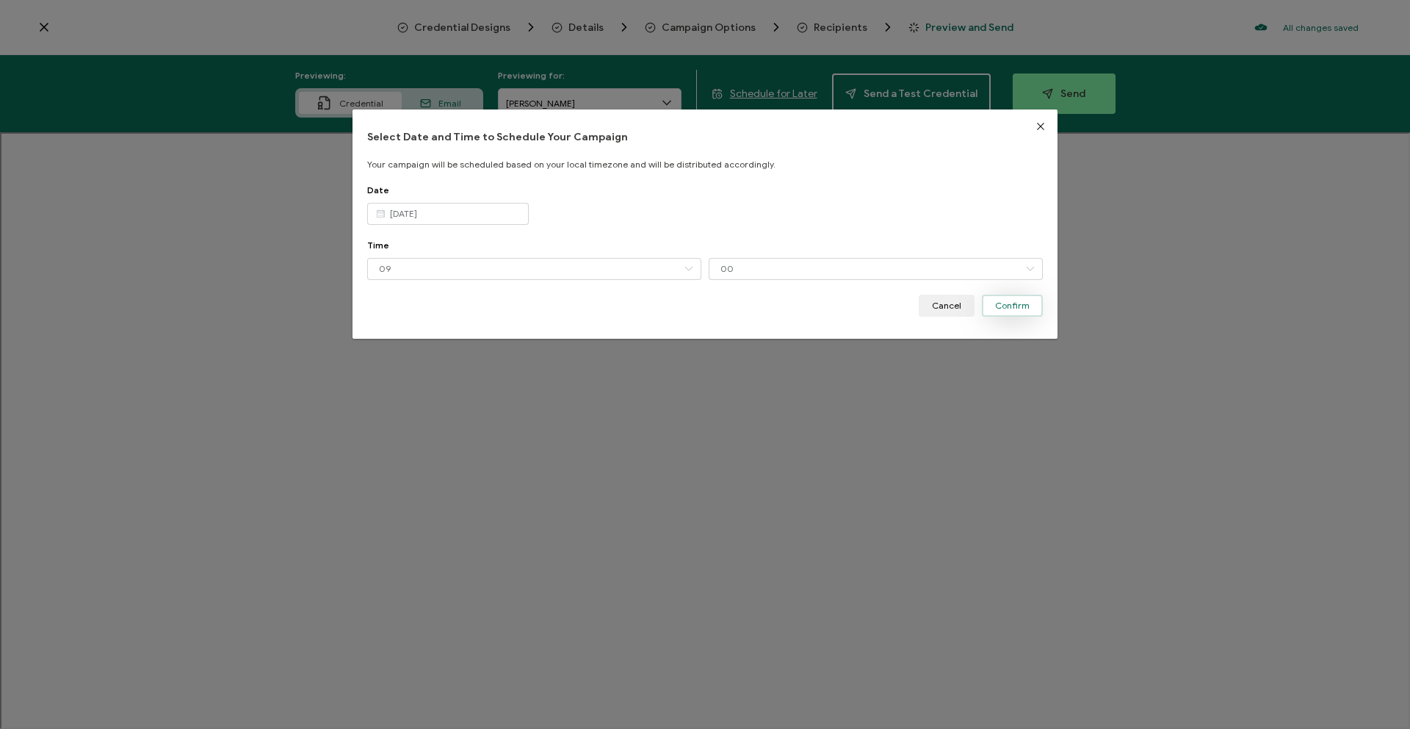
click at [1007, 307] on span "Confirm" at bounding box center [1012, 305] width 35 height 9
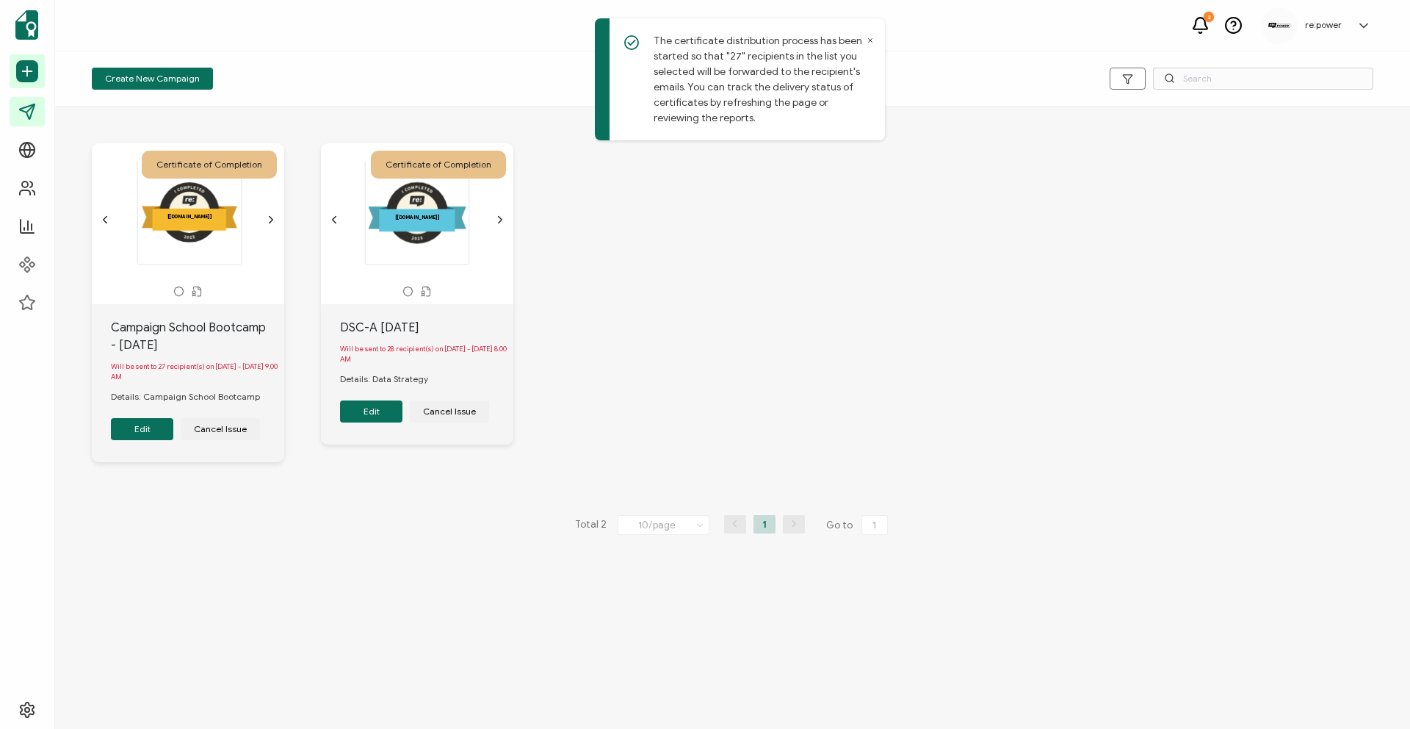
click at [262, 217] on div "The name of the credential, which can be edited during the creation or editing …" at bounding box center [189, 212] width 154 height 104
click at [266, 217] on icon "chevron forward outline" at bounding box center [271, 220] width 12 height 12
click at [498, 215] on icon "chevron forward outline" at bounding box center [500, 220] width 12 height 12
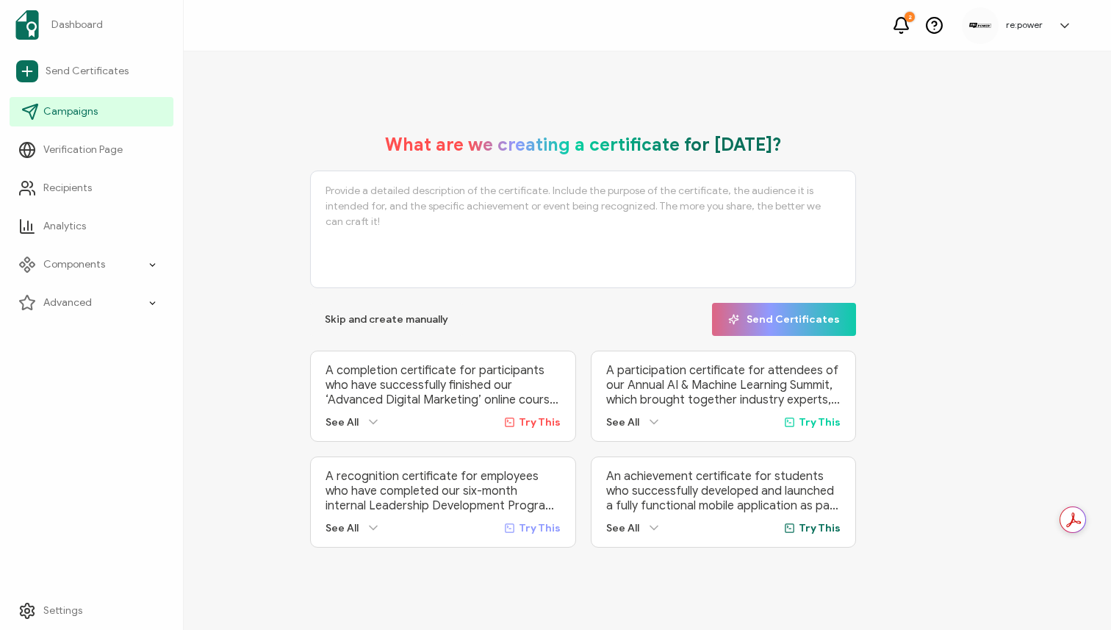
click at [23, 120] on link "Campaigns" at bounding box center [92, 111] width 164 height 29
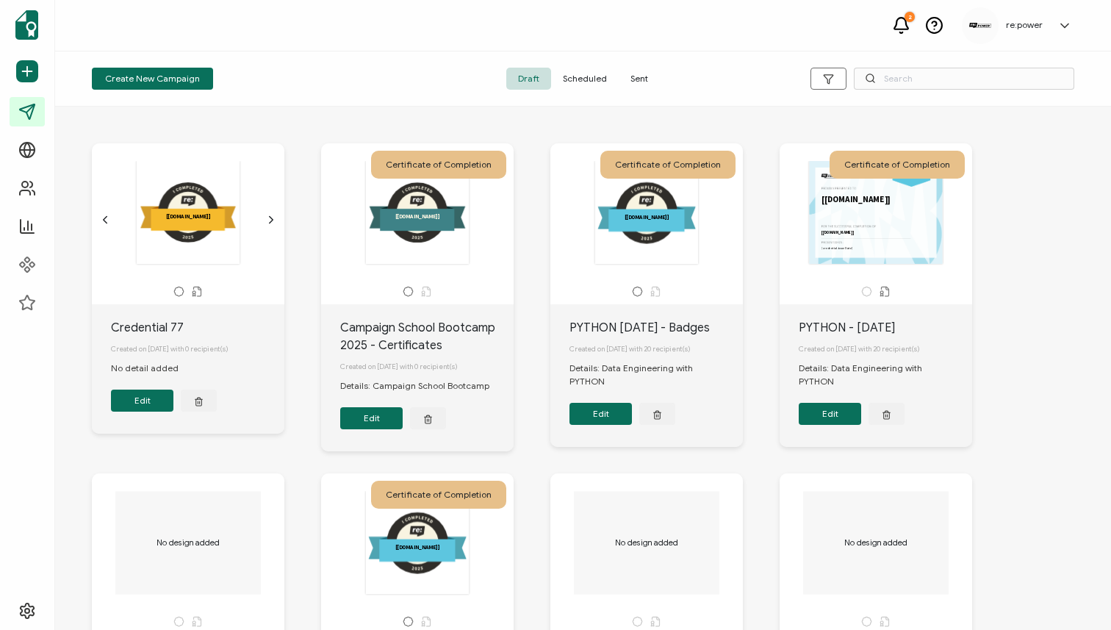
click at [380, 422] on button "Edit" at bounding box center [371, 418] width 62 height 22
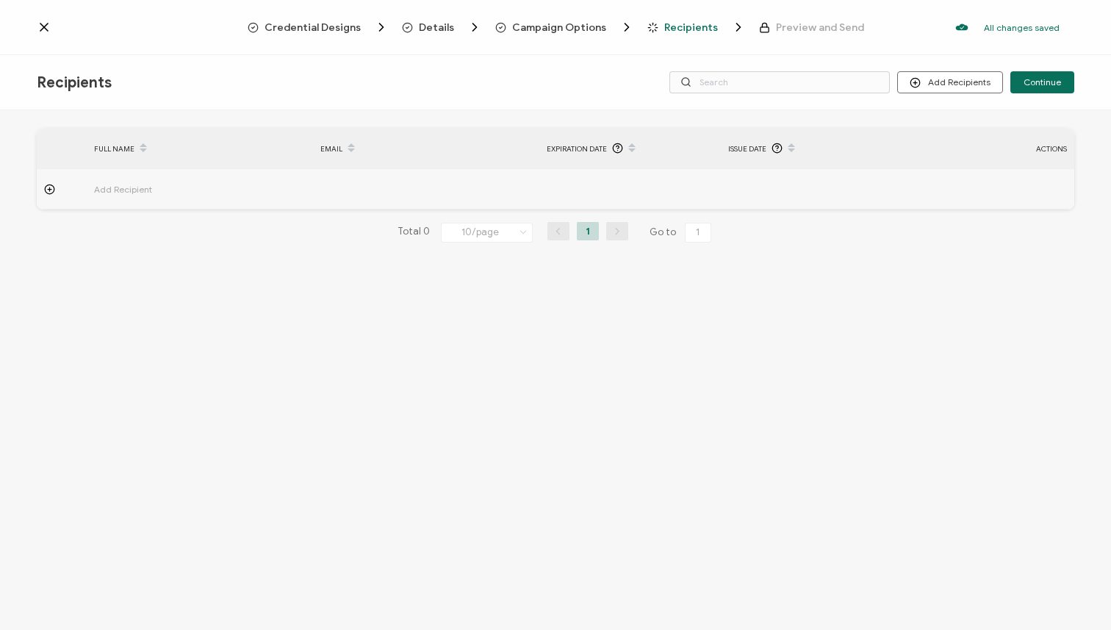
click at [430, 26] on span "Details" at bounding box center [436, 27] width 35 height 11
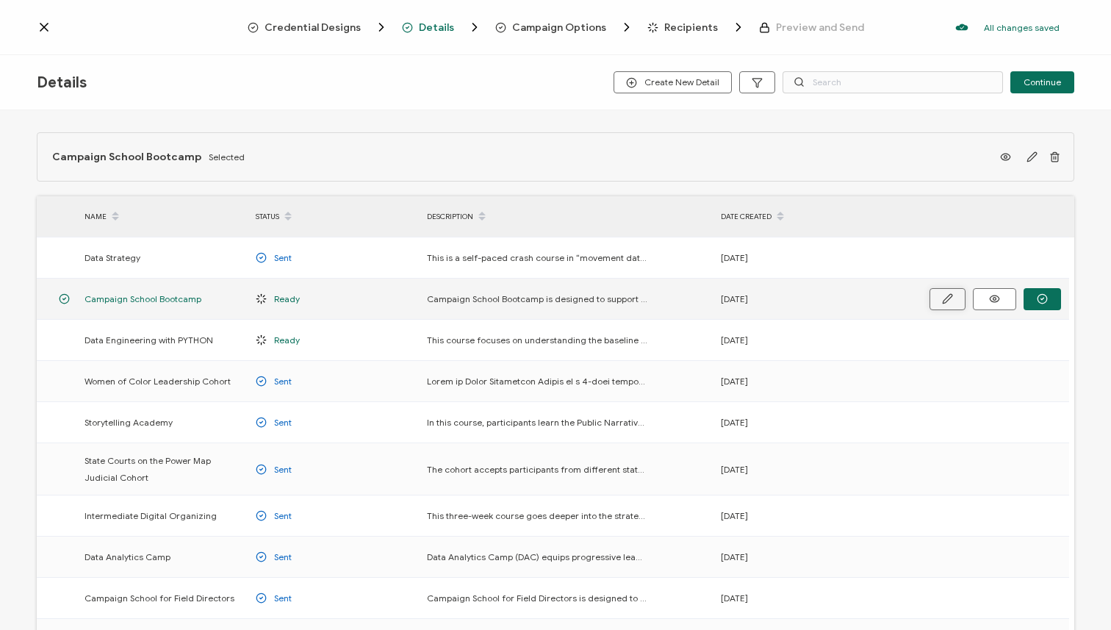
click at [937, 298] on button "button" at bounding box center [947, 299] width 36 height 22
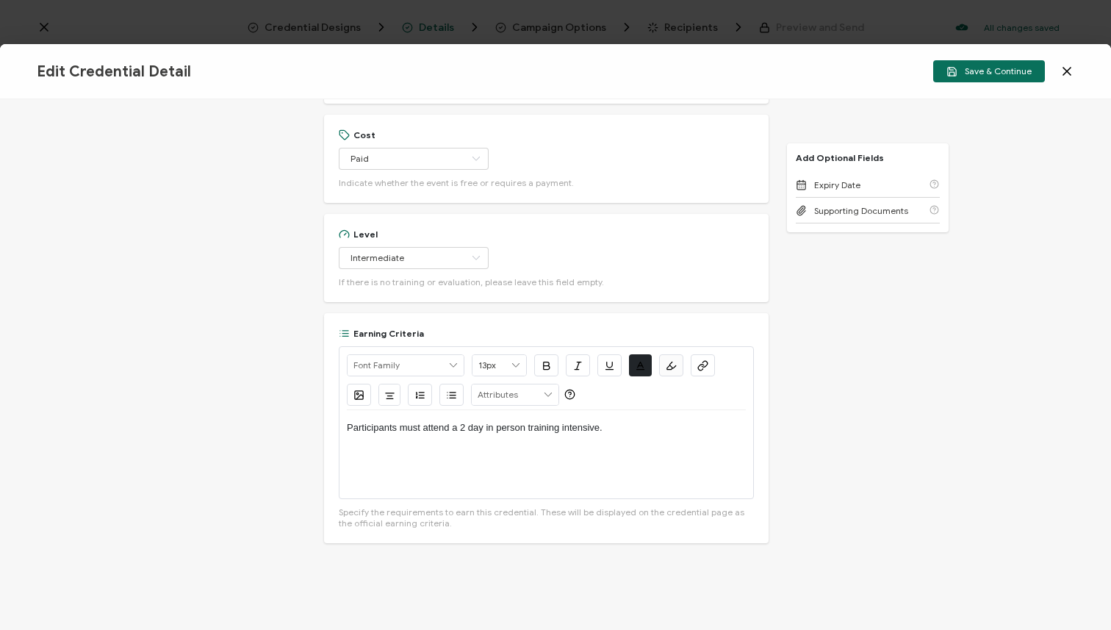
scroll to position [820, 0]
drag, startPoint x: 593, startPoint y: 426, endPoint x: 337, endPoint y: 426, distance: 255.7
click at [339, 426] on div "Alright Sans [PERSON_NAME] Archivo Black Arial Arimo Blinker Caveat Charm Charm…" at bounding box center [546, 421] width 415 height 153
copy p "Participants must attend a 2 day in person training intensive."
click at [1068, 68] on icon at bounding box center [1066, 71] width 15 height 15
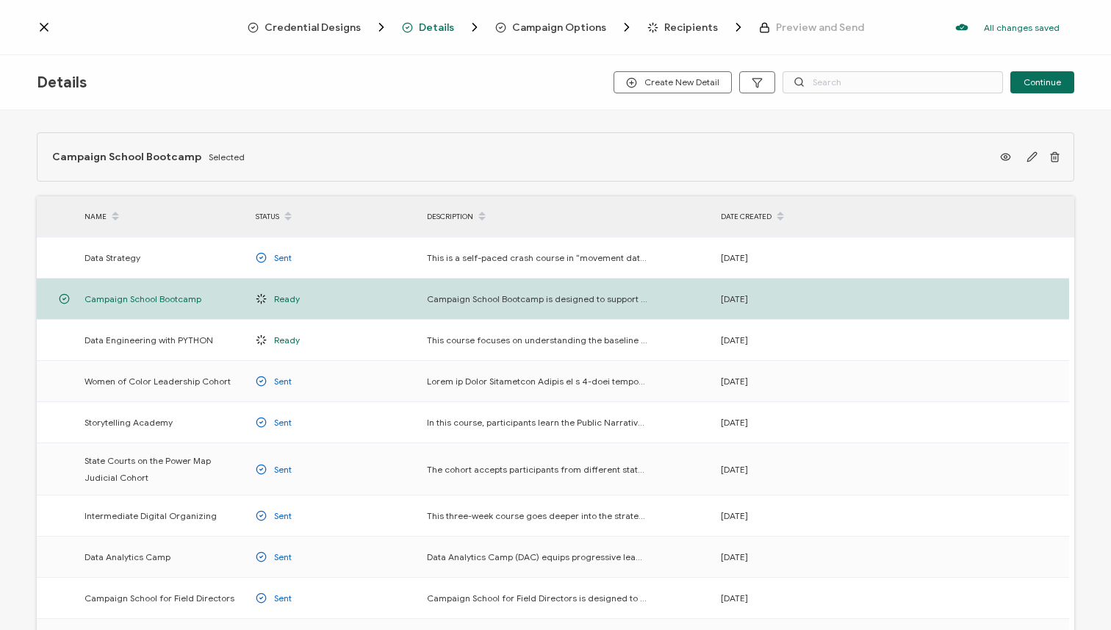
click at [24, 26] on div "Credential Designs Details Campaign Options Recipients Preview and Send All cha…" at bounding box center [555, 27] width 1111 height 55
click at [37, 26] on icon at bounding box center [44, 27] width 15 height 15
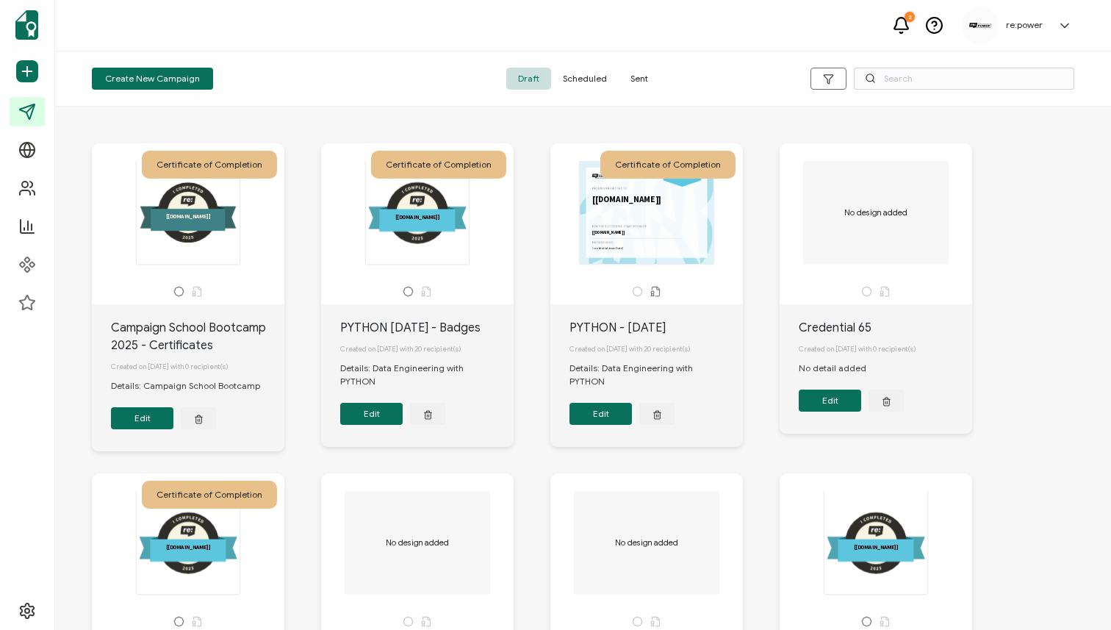
click at [527, 79] on span "Draft" at bounding box center [528, 79] width 45 height 22
click at [201, 423] on icon "button" at bounding box center [199, 420] width 6 height 7
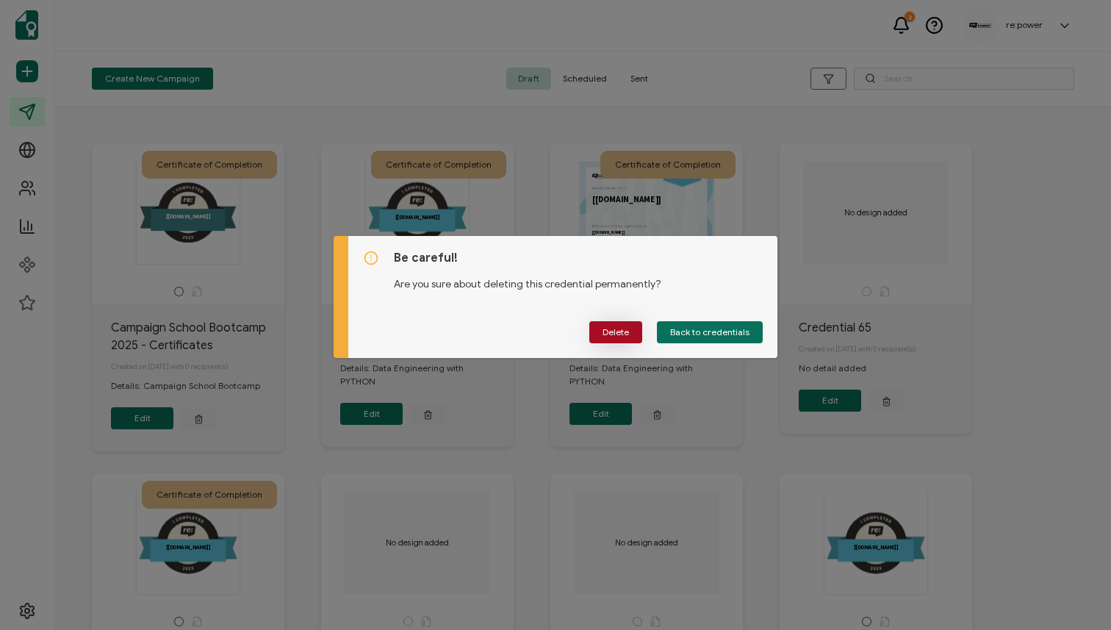
click at [608, 335] on span "Delete" at bounding box center [615, 332] width 26 height 9
